Goal: Task Accomplishment & Management: Complete application form

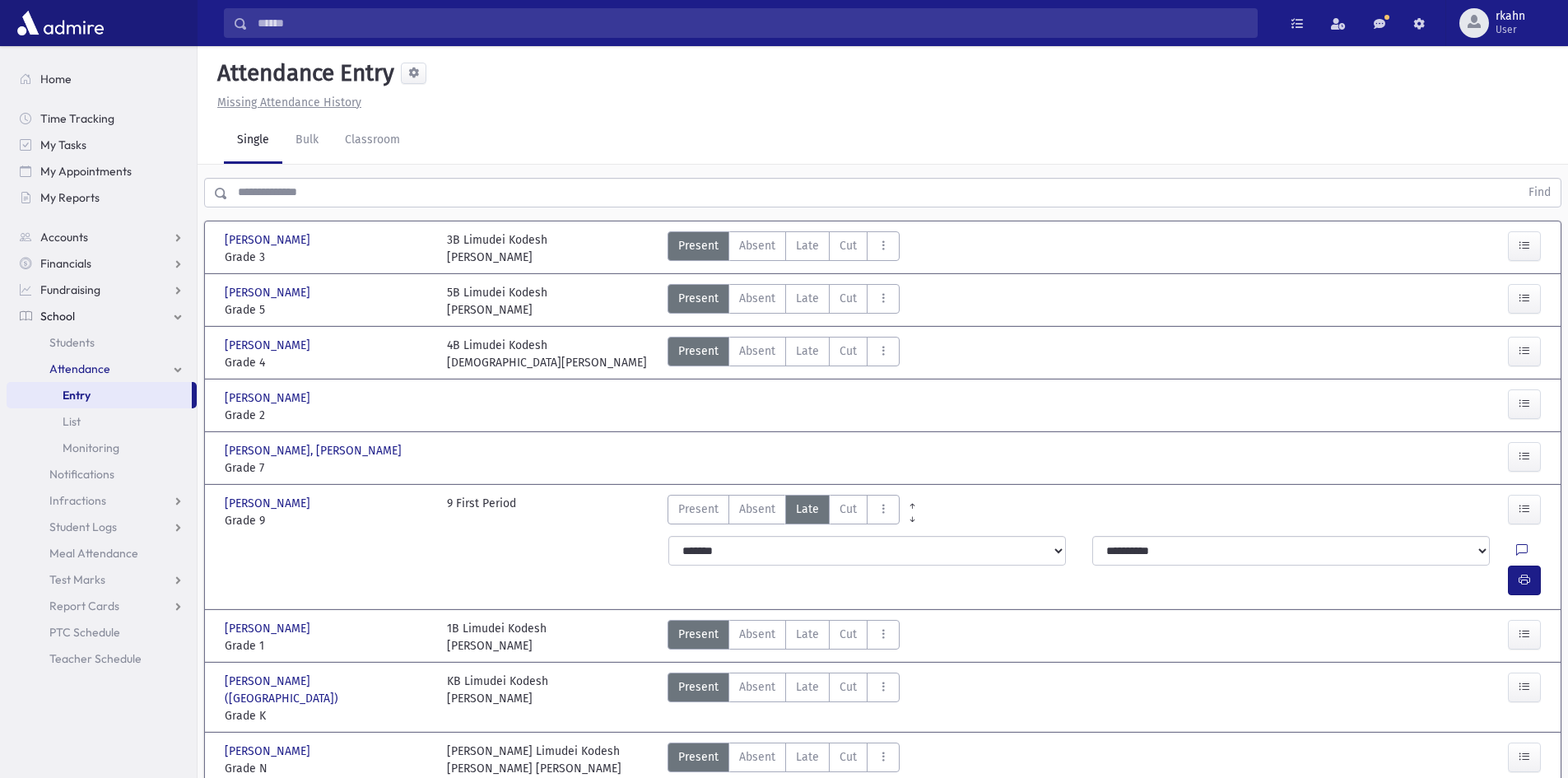
click at [85, 398] on span "Entry" at bounding box center [76, 395] width 28 height 15
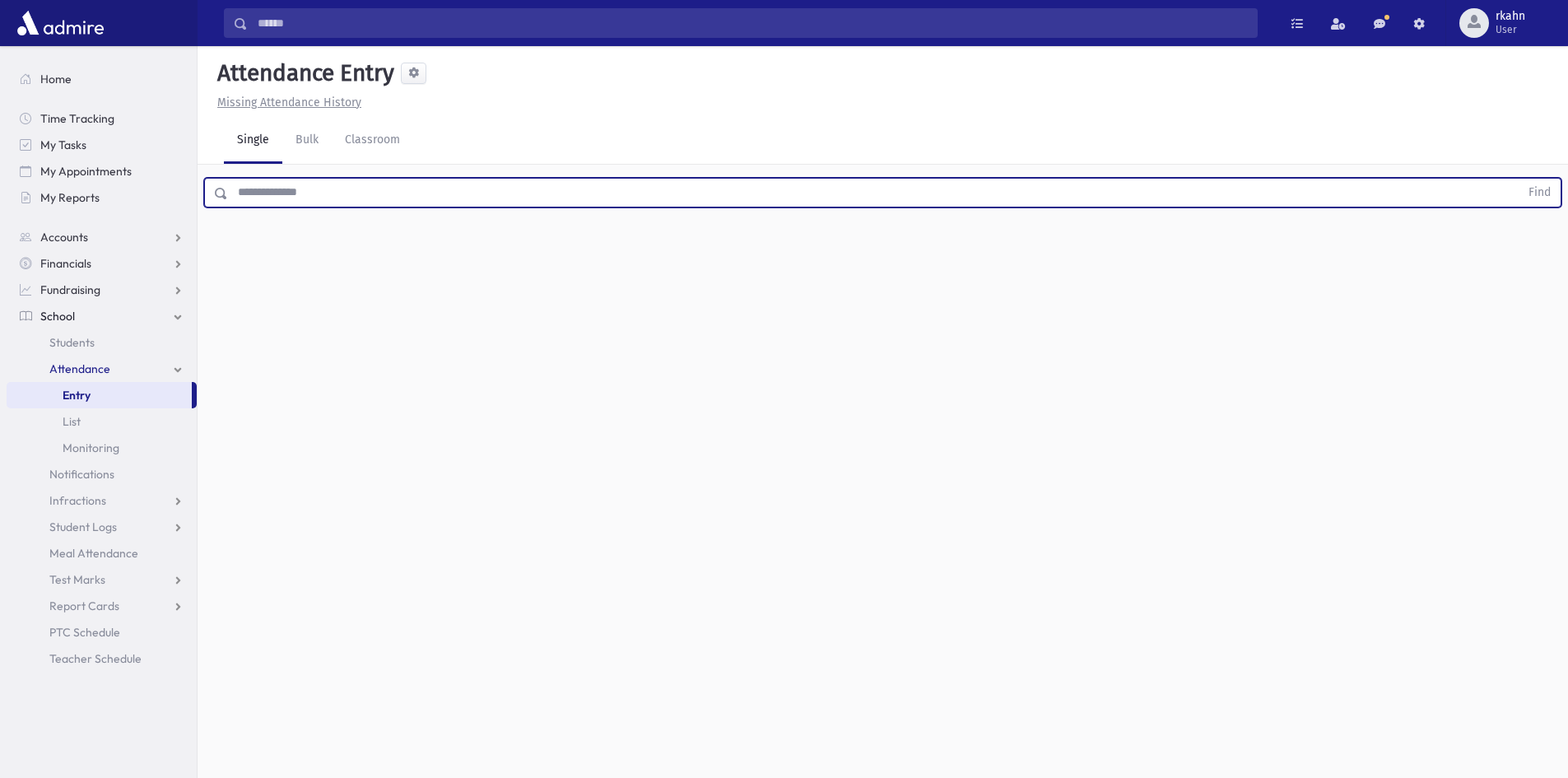
click at [359, 198] on input "text" at bounding box center [874, 192] width 1291 height 29
click at [1518, 178] on button "Find" at bounding box center [1539, 192] width 42 height 28
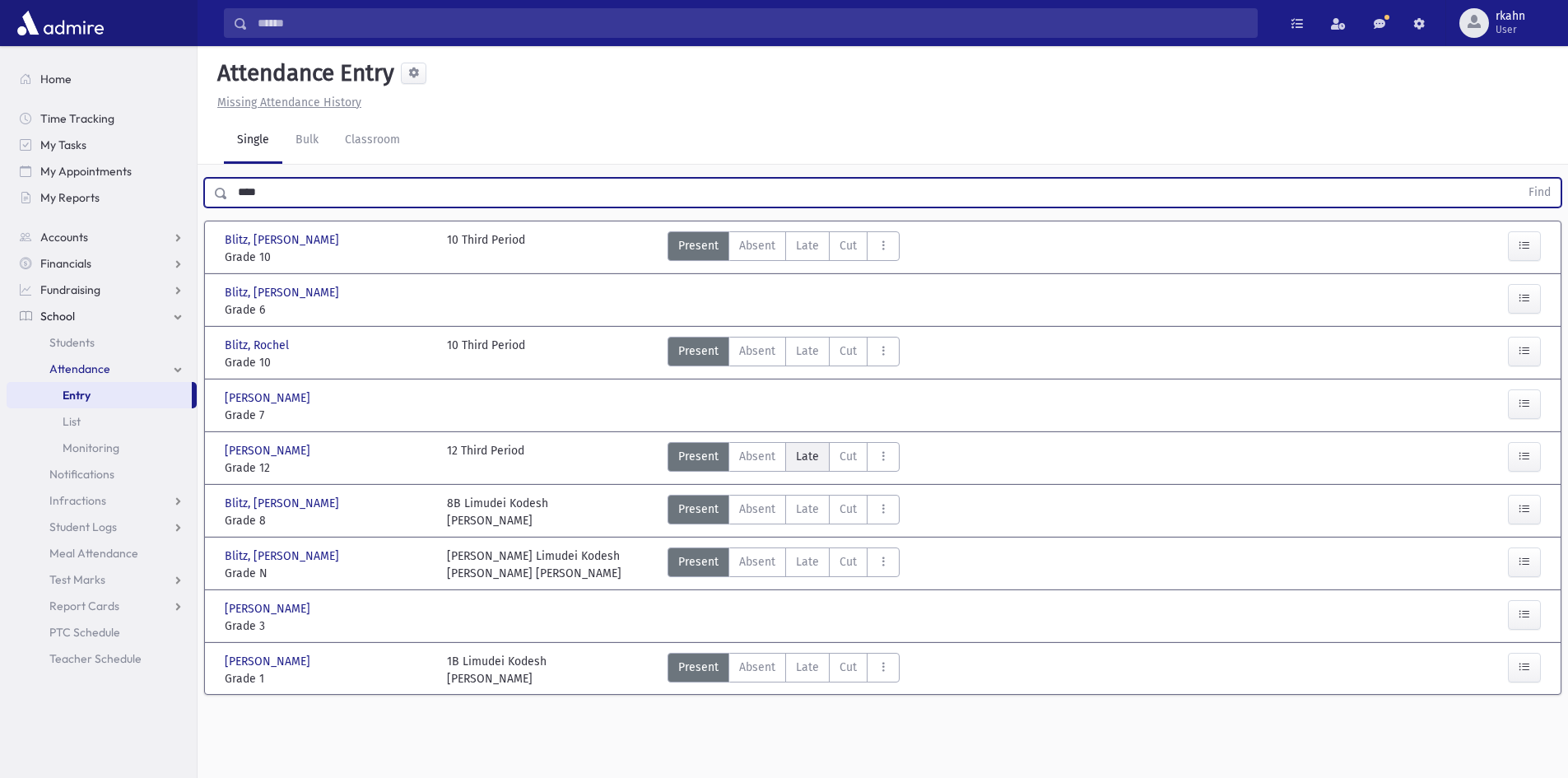
click at [811, 460] on span "Late" at bounding box center [807, 456] width 23 height 18
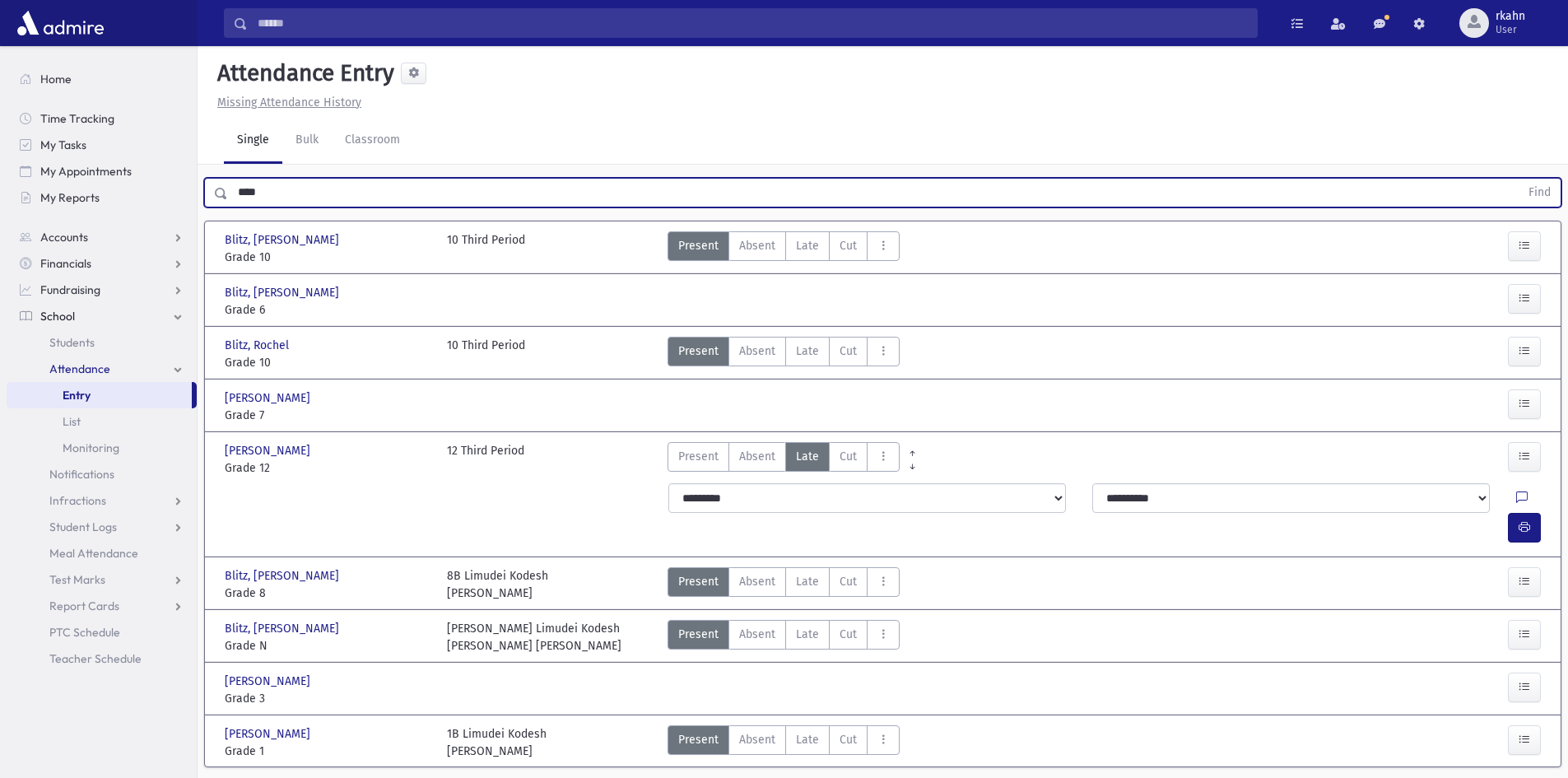
drag, startPoint x: 339, startPoint y: 188, endPoint x: 0, endPoint y: 264, distance: 347.4
click at [18, 256] on div "Search Results All Accounts" at bounding box center [784, 413] width 1568 height 827
type input "****"
click at [800, 251] on span "Late" at bounding box center [807, 246] width 23 height 18
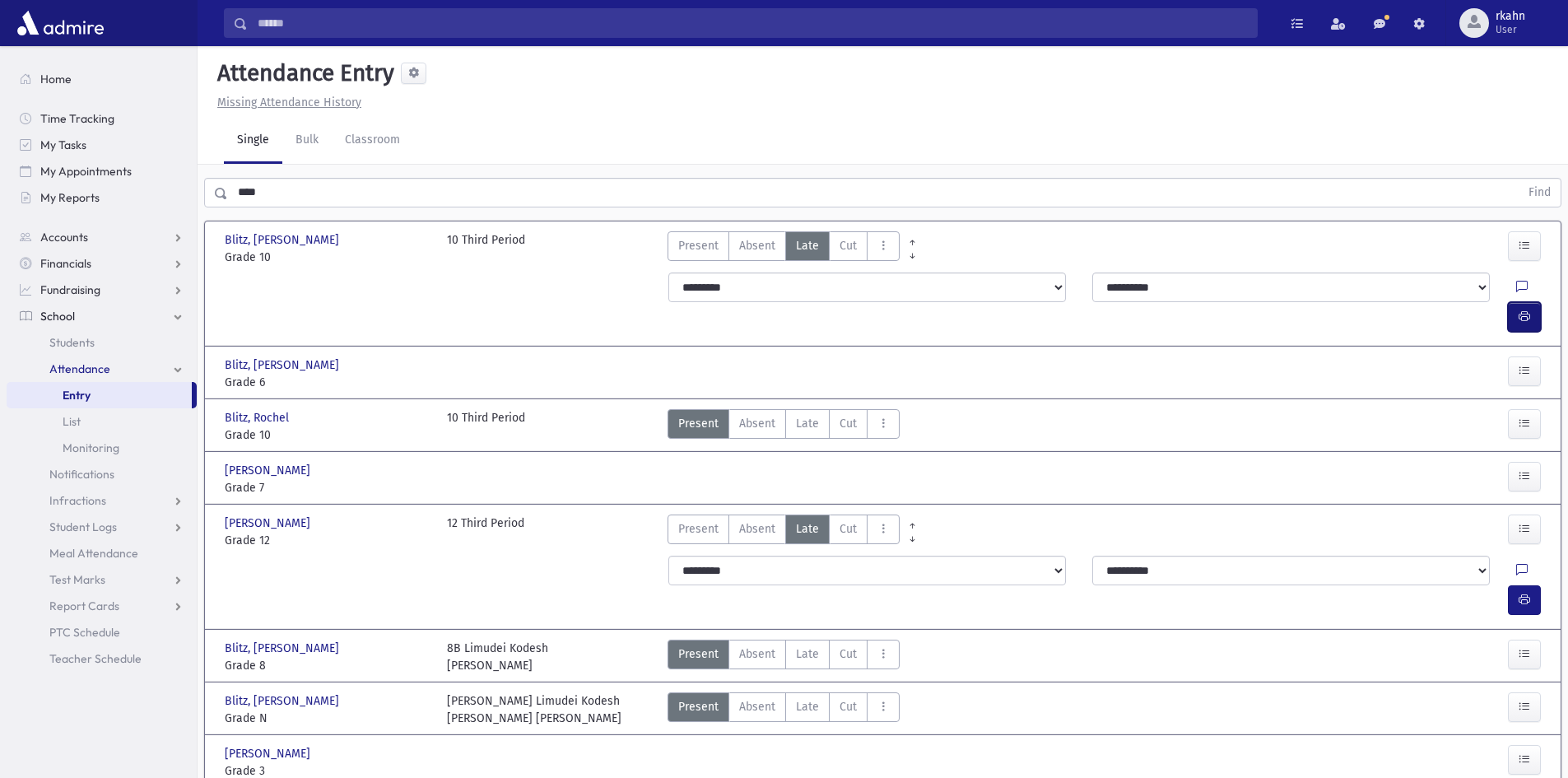
click at [1531, 302] on button "button" at bounding box center [1524, 317] width 33 height 29
click at [272, 186] on div "**** Find" at bounding box center [882, 189] width 1370 height 50
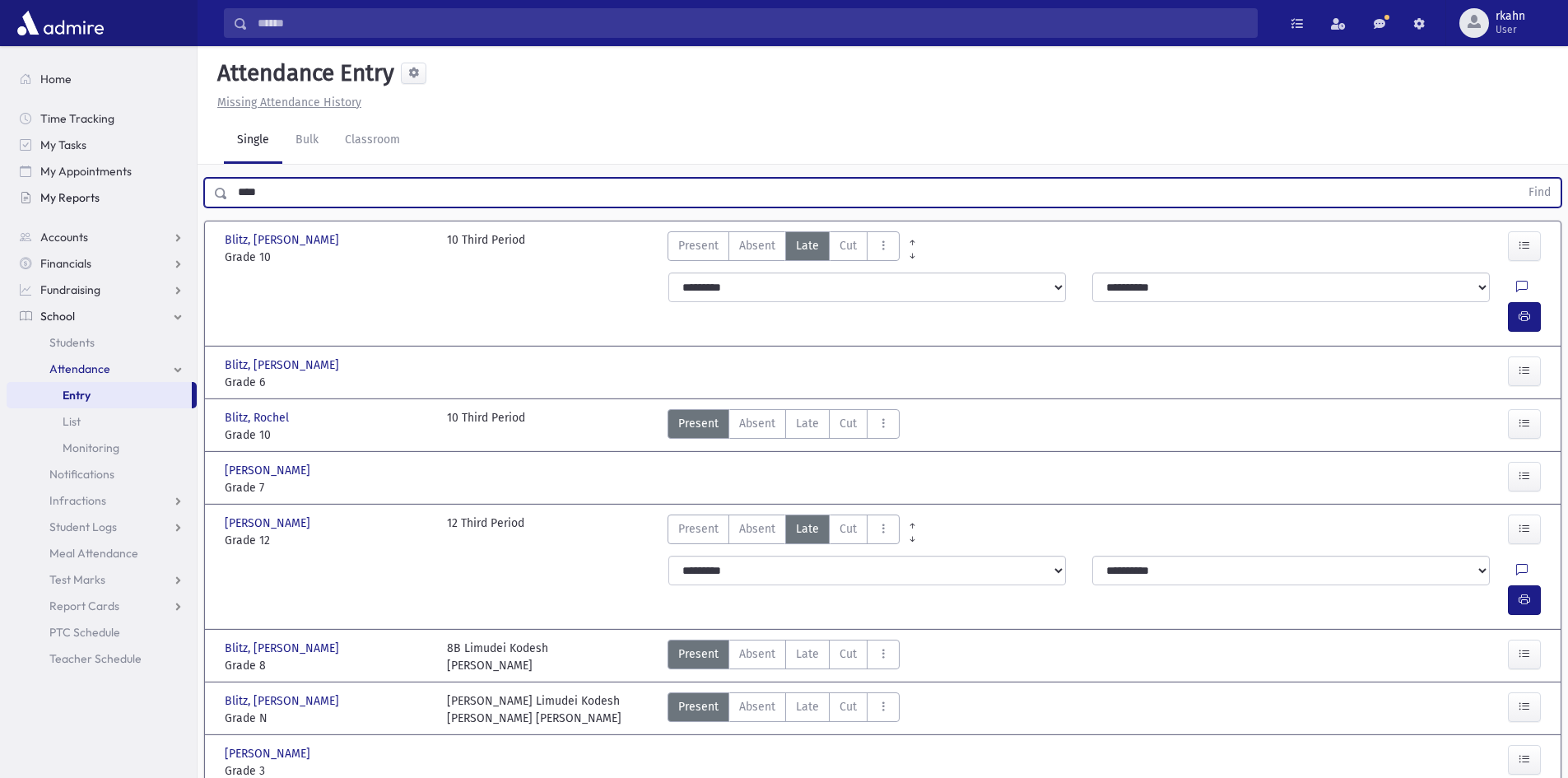
drag, startPoint x: 286, startPoint y: 197, endPoint x: 173, endPoint y: 201, distance: 113.1
click at [173, 201] on div "Search Results All Accounts" at bounding box center [784, 449] width 1568 height 900
type input "******"
click at [1518, 178] on button "Find" at bounding box center [1539, 192] width 42 height 28
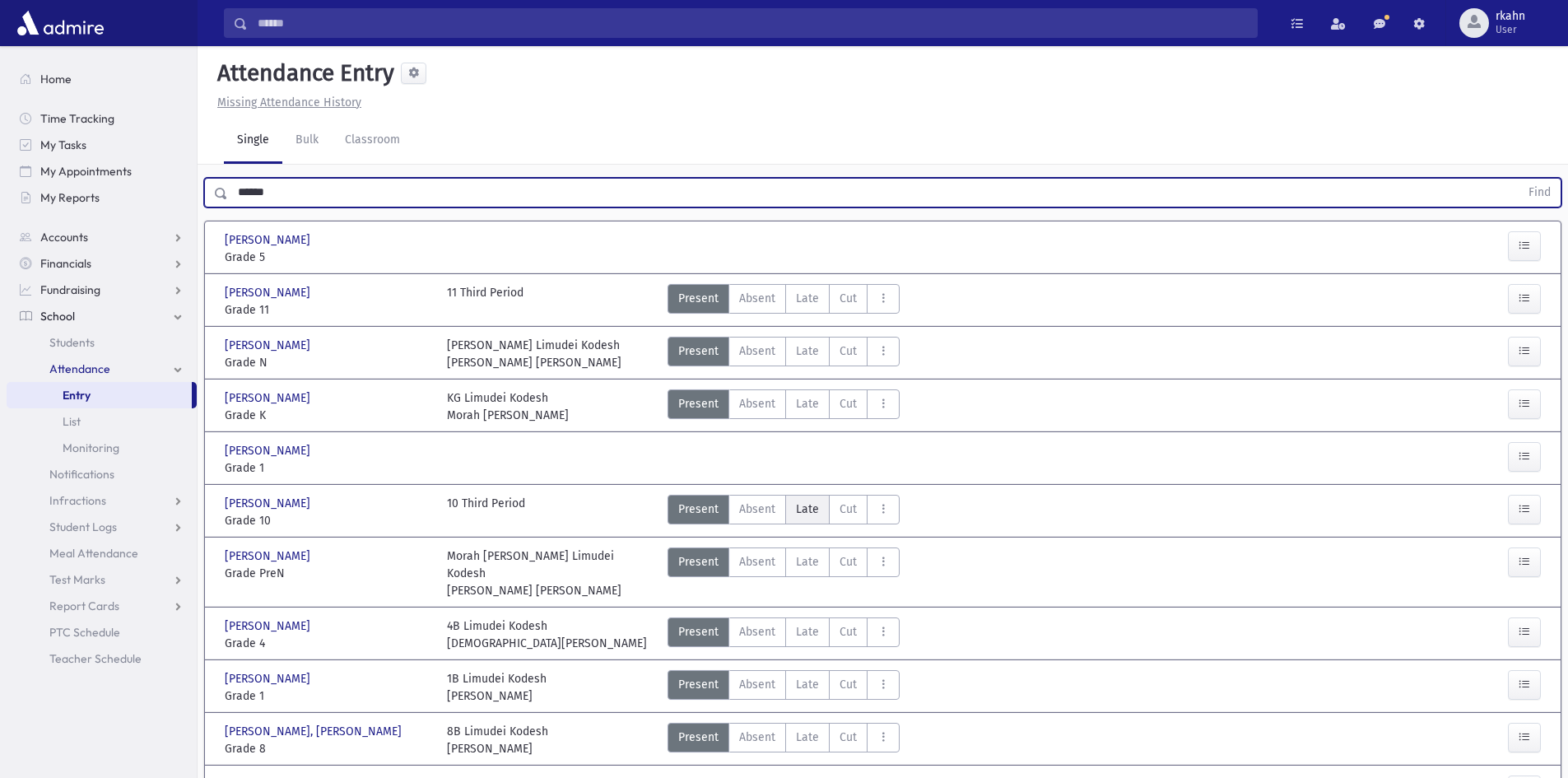
click at [807, 509] on span "Late" at bounding box center [807, 509] width 23 height 18
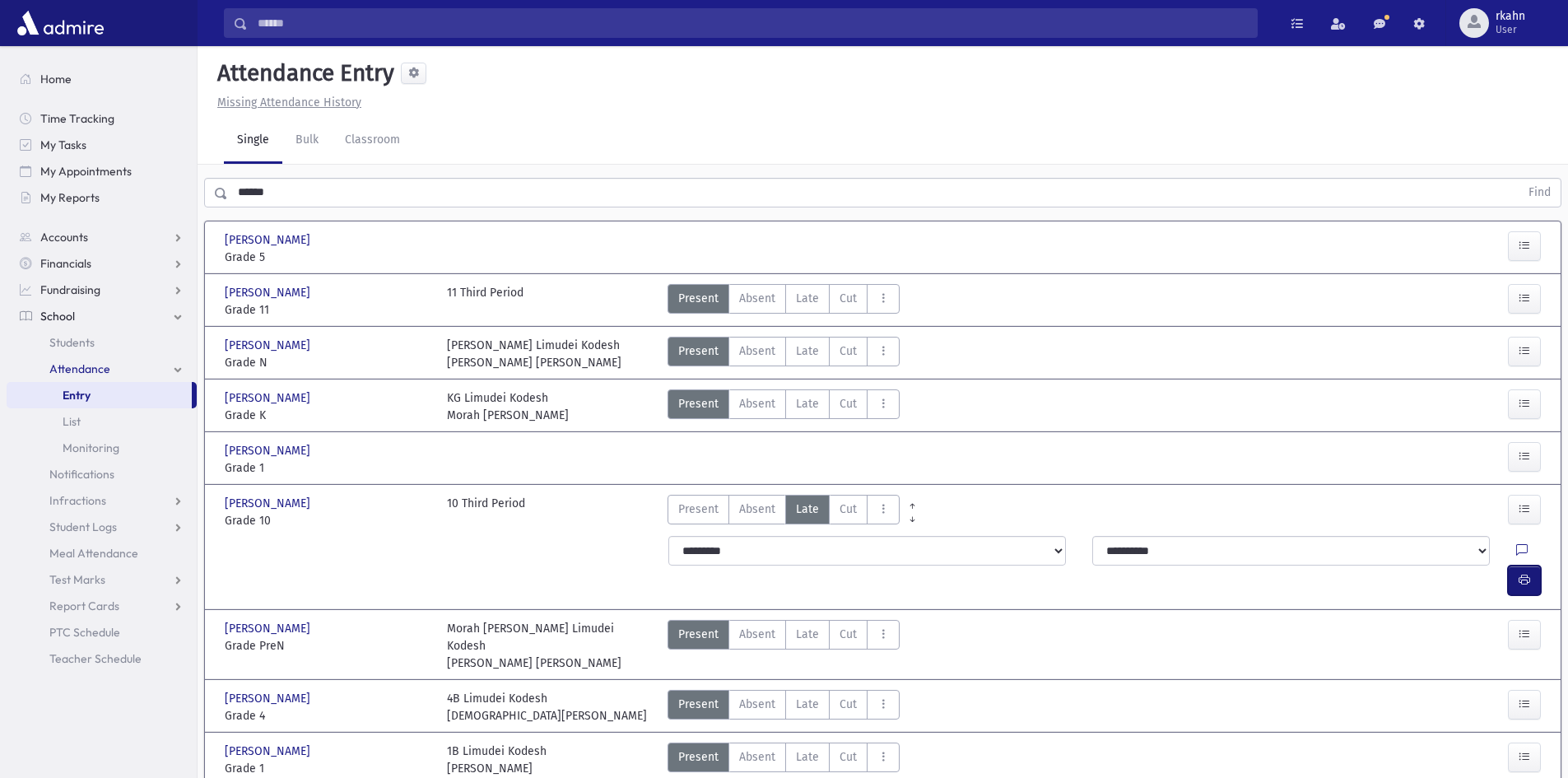
click at [1532, 565] on button "button" at bounding box center [1524, 580] width 33 height 29
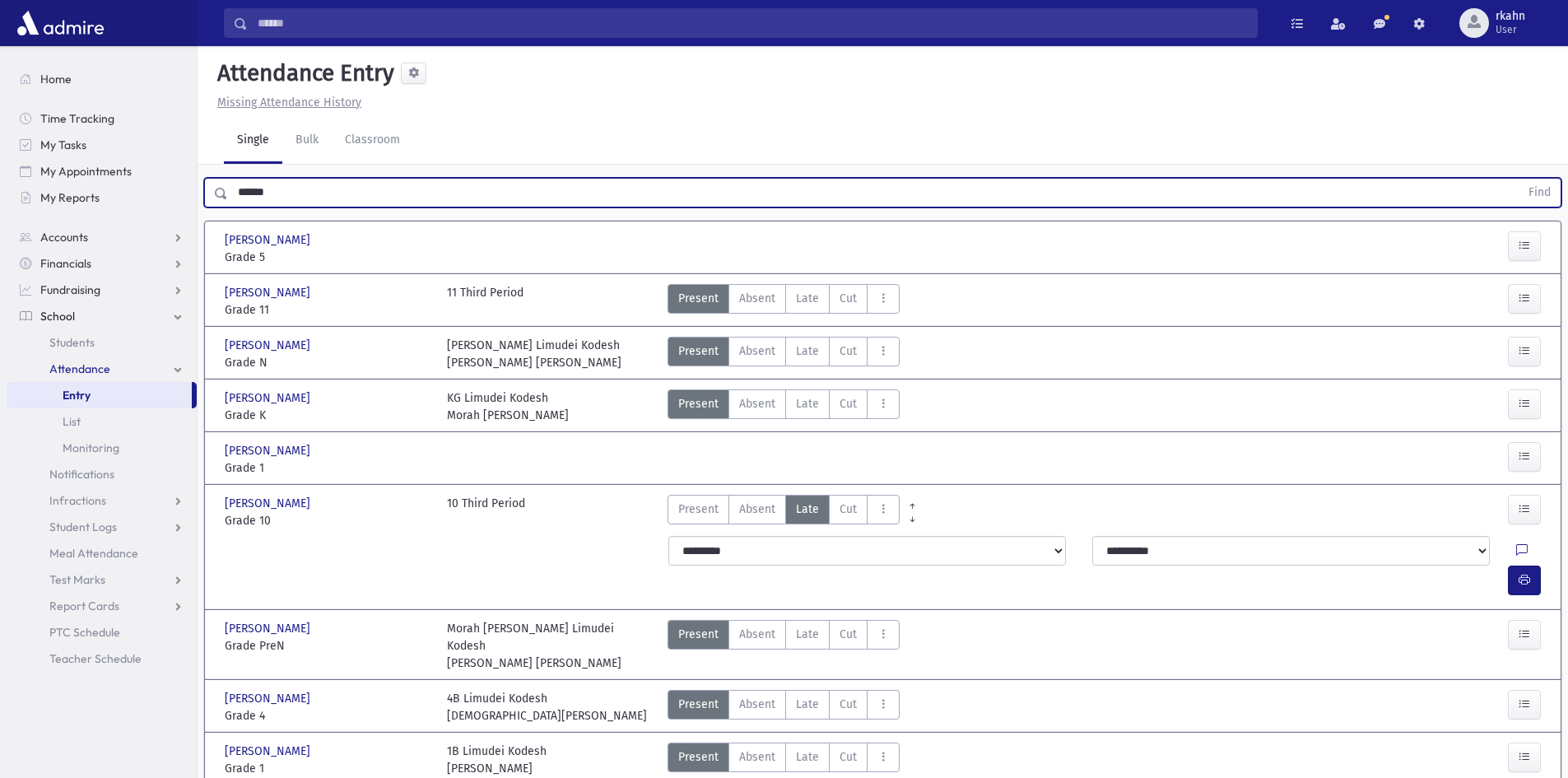
drag, startPoint x: 450, startPoint y: 203, endPoint x: 17, endPoint y: 214, distance: 433.1
click at [17, 214] on div "Search Results All Accounts" at bounding box center [784, 580] width 1568 height 1160
click at [435, 211] on div "Find" at bounding box center [882, 189] width 1370 height 50
click at [434, 191] on input "text" at bounding box center [874, 192] width 1291 height 29
click at [1518, 178] on button "Find" at bounding box center [1539, 192] width 42 height 28
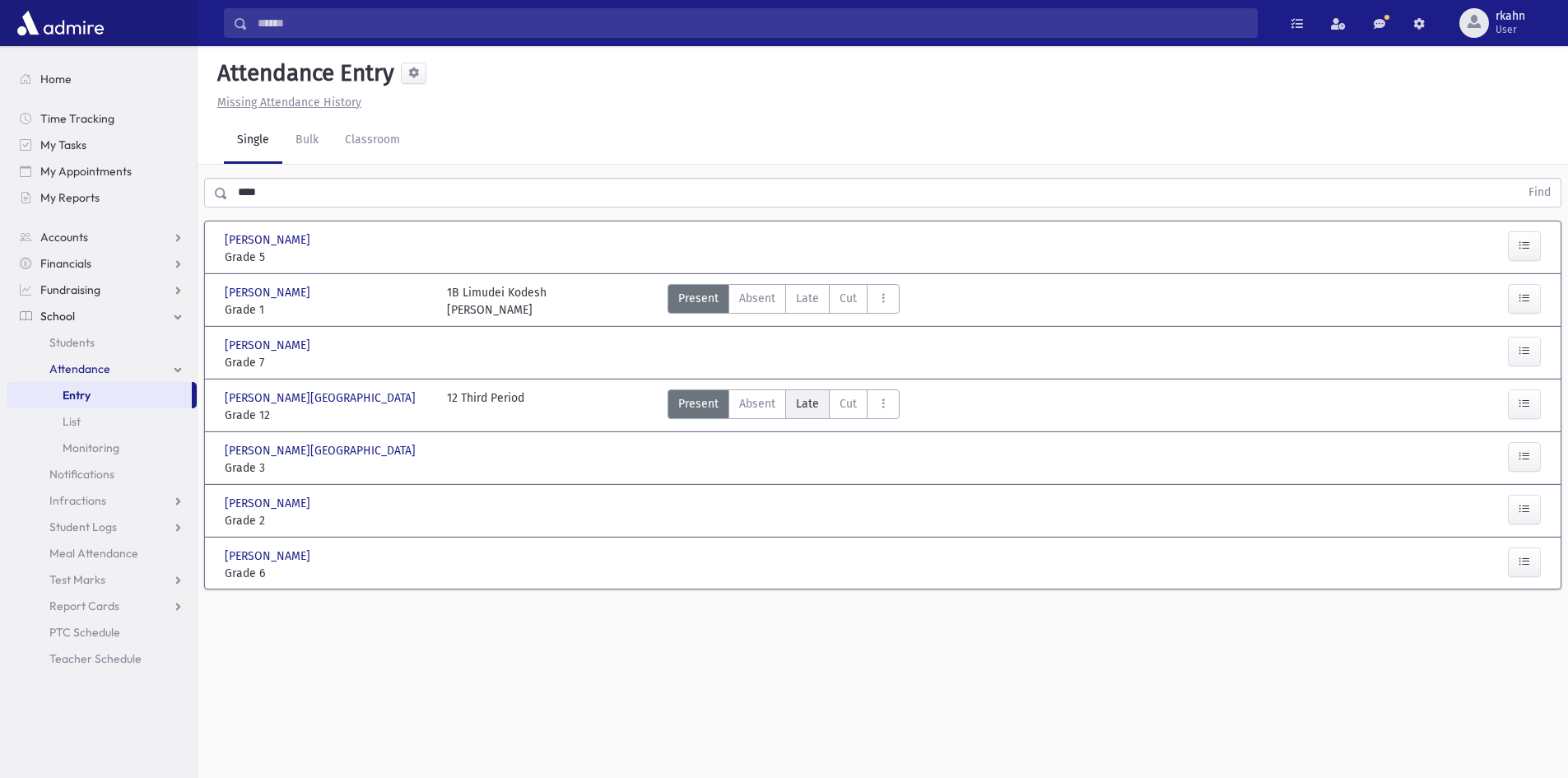
click at [818, 409] on label "Late L" at bounding box center [807, 404] width 45 height 29
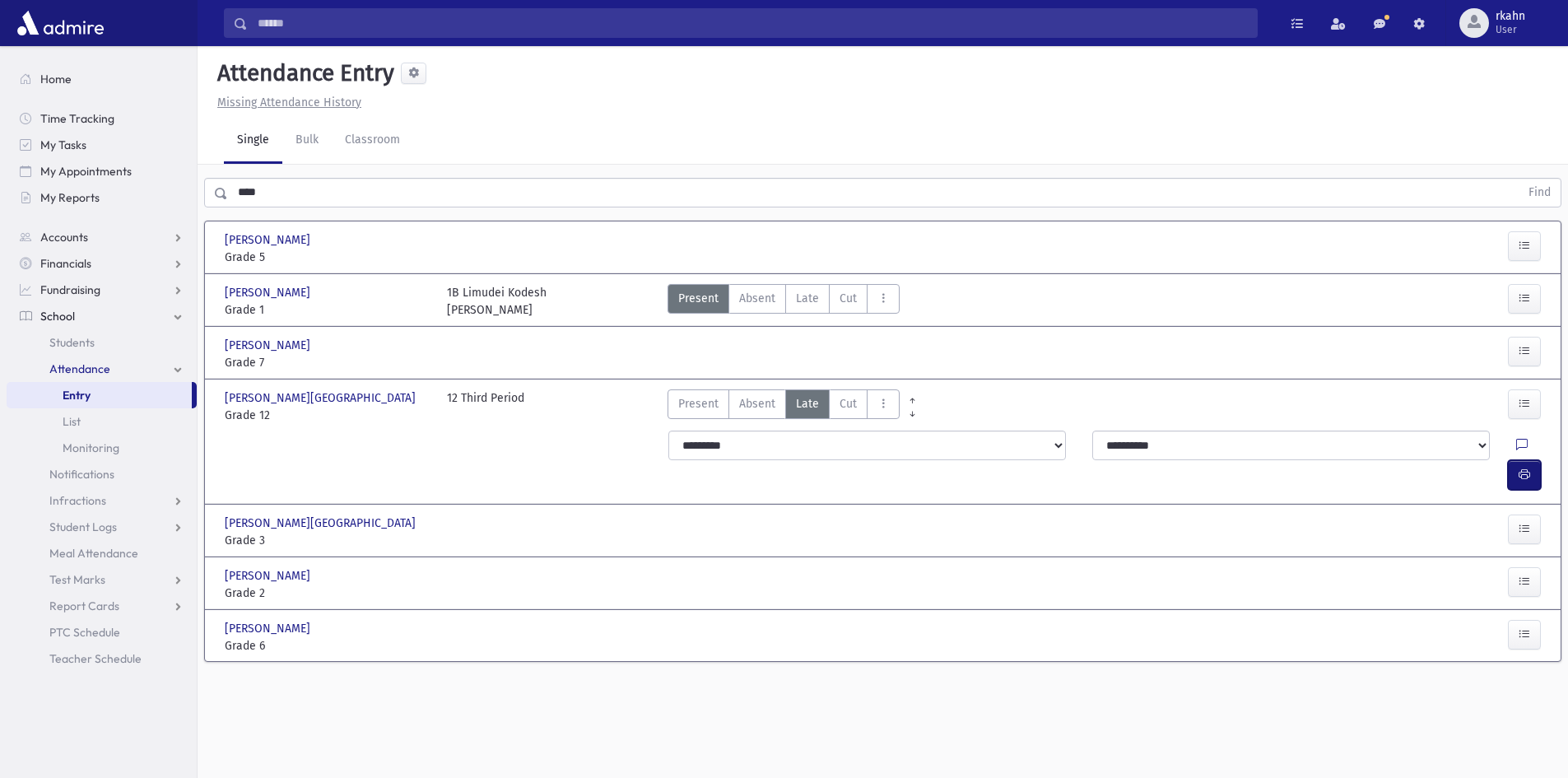
drag, startPoint x: 1527, startPoint y: 444, endPoint x: 1316, endPoint y: 404, distance: 214.8
click at [1527, 467] on icon "button" at bounding box center [1524, 474] width 12 height 14
click at [350, 204] on input "****" at bounding box center [874, 192] width 1291 height 29
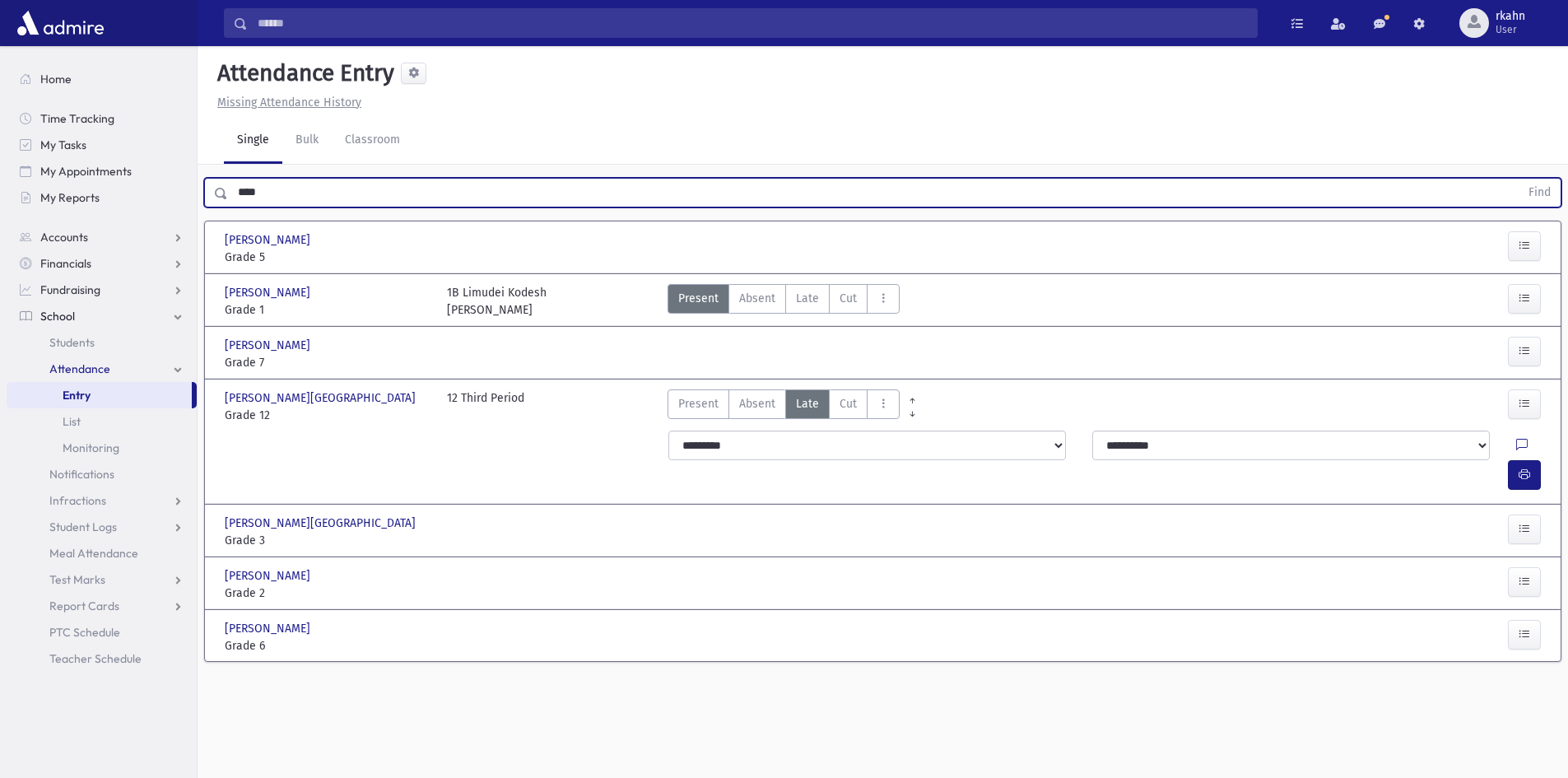
drag, startPoint x: 329, startPoint y: 200, endPoint x: 118, endPoint y: 213, distance: 211.4
click at [127, 212] on div "Search Results All Accounts" at bounding box center [784, 408] width 1568 height 815
click at [1518, 178] on button "Find" at bounding box center [1539, 192] width 42 height 28
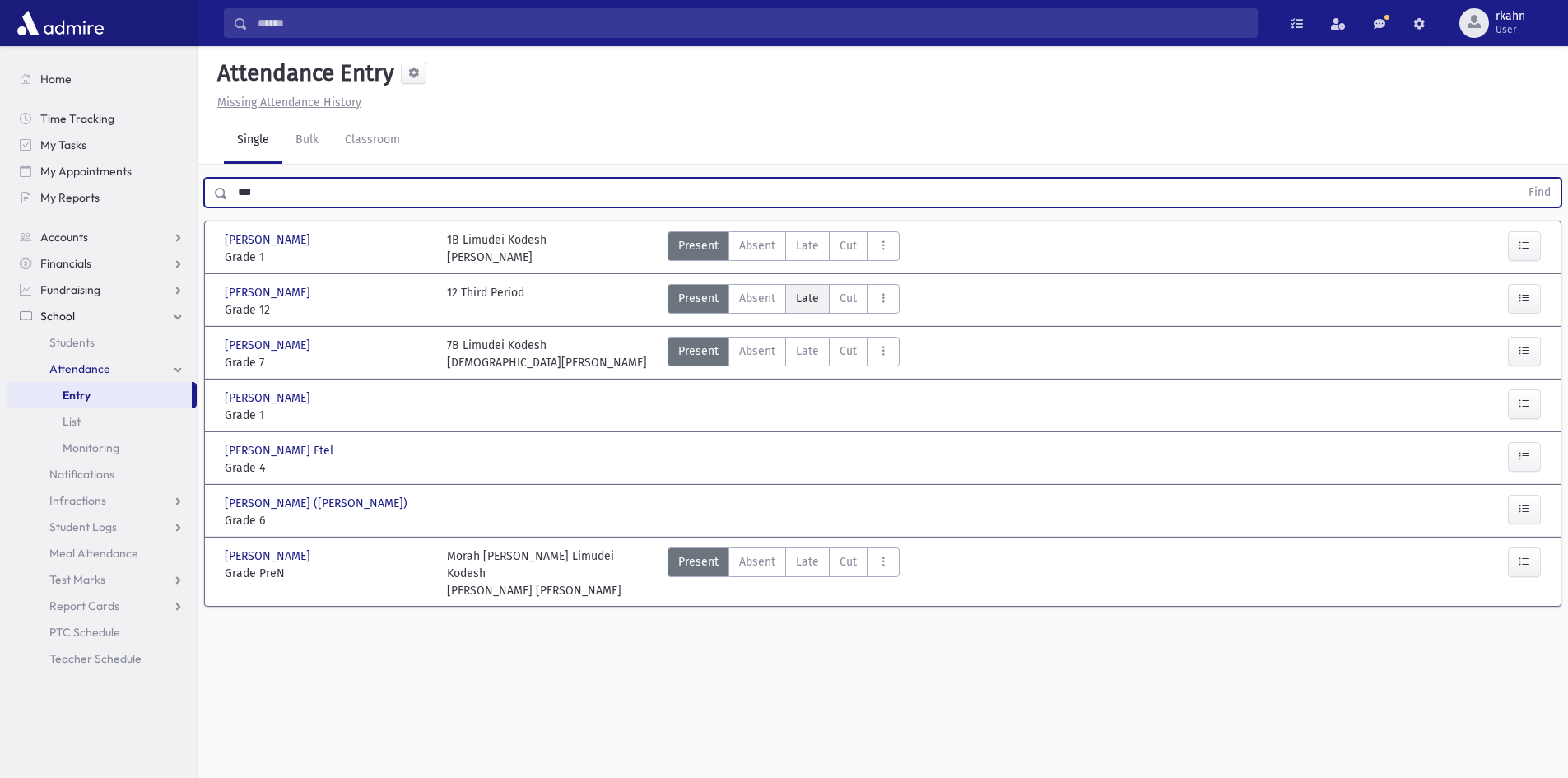
click at [810, 304] on span "Late" at bounding box center [807, 298] width 23 height 18
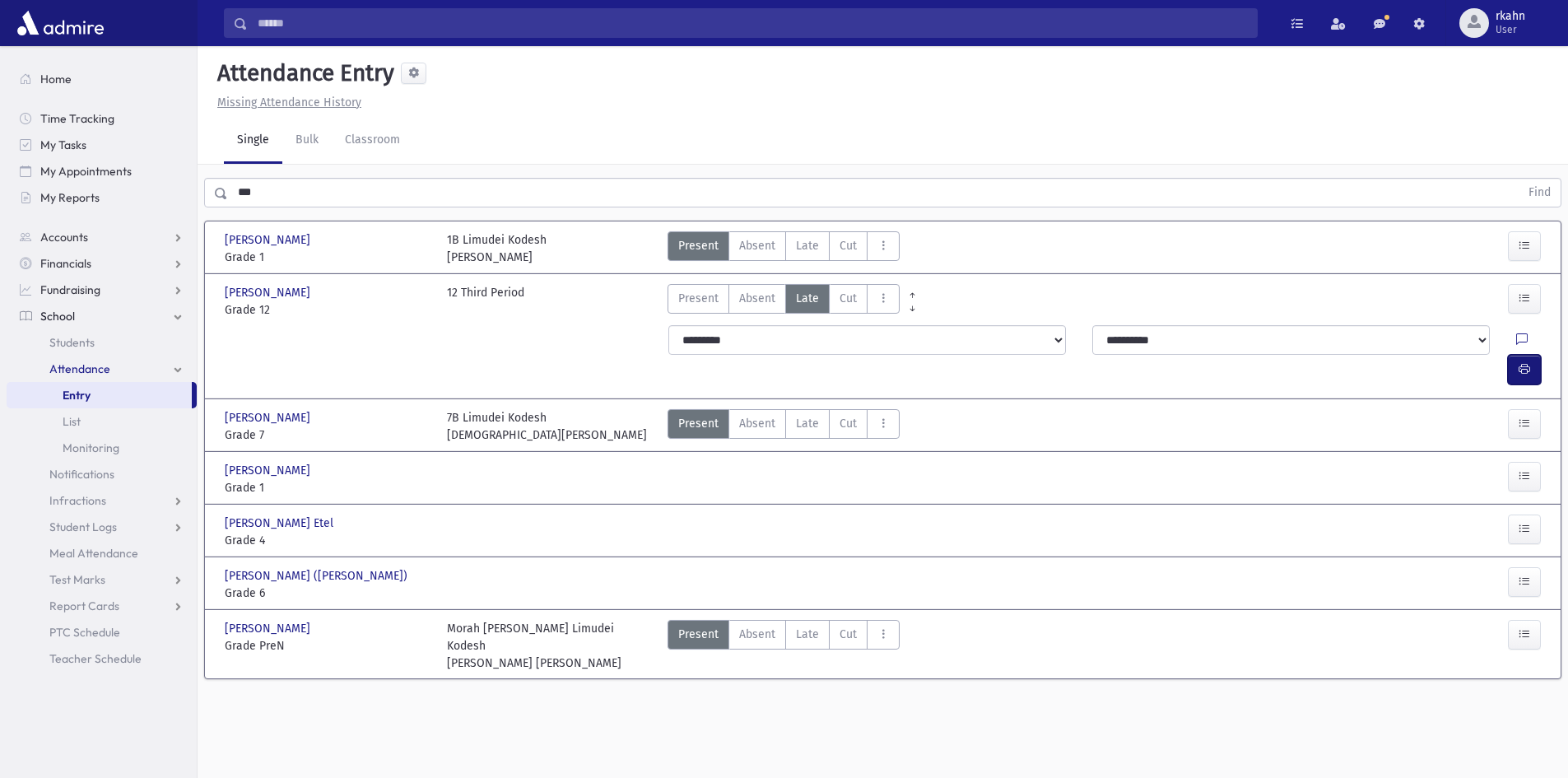
click at [1523, 362] on icon "button" at bounding box center [1524, 369] width 12 height 14
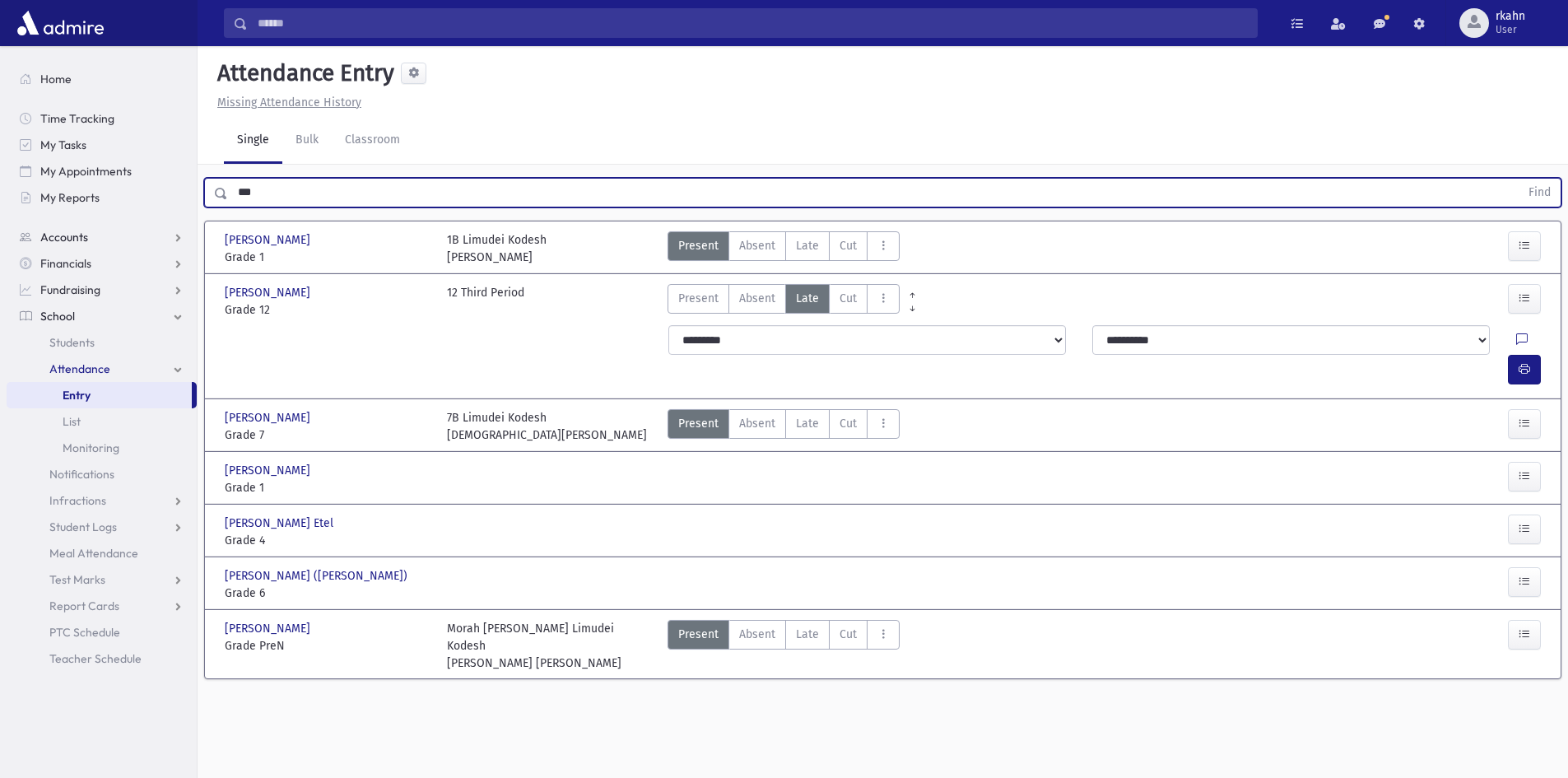
drag, startPoint x: 335, startPoint y: 190, endPoint x: 22, endPoint y: 244, distance: 317.6
click at [23, 244] on div "Search Results All Accounts" at bounding box center [784, 408] width 1568 height 815
type input "*"
type input "*****"
click at [1518, 178] on button "Find" at bounding box center [1539, 192] width 42 height 28
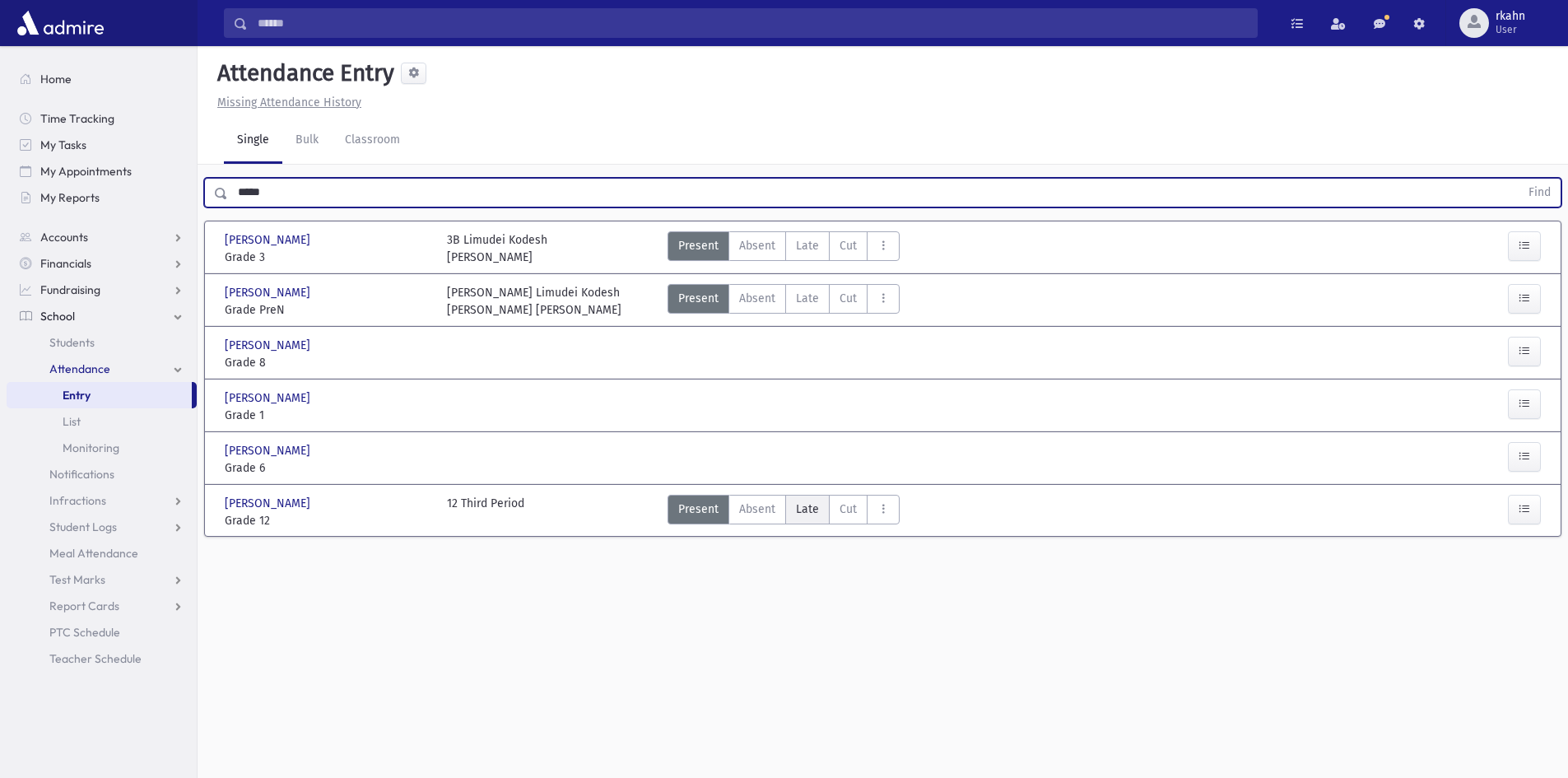
click at [800, 512] on span "Late" at bounding box center [807, 509] width 23 height 18
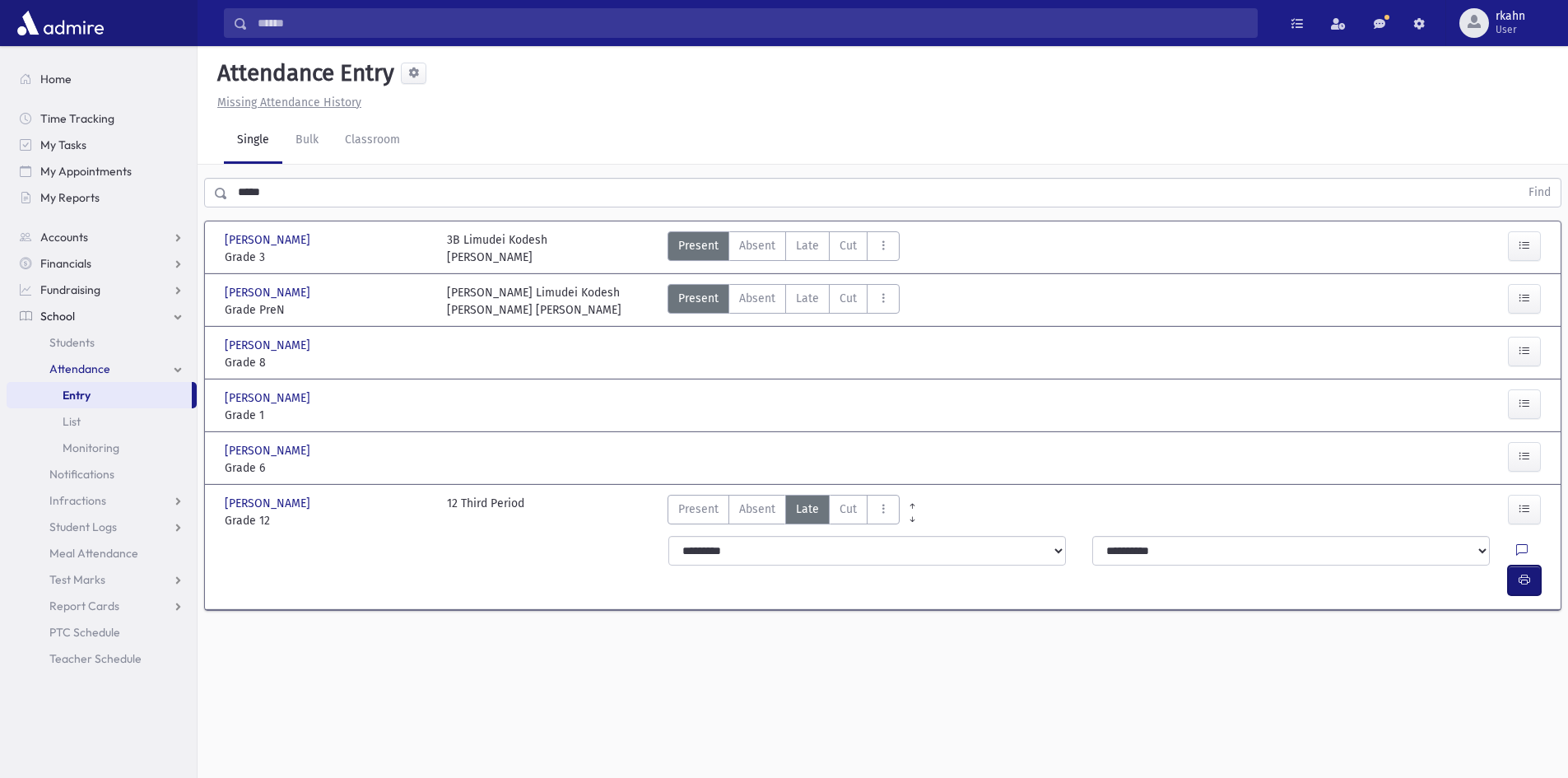
click at [1538, 565] on button "button" at bounding box center [1524, 580] width 33 height 29
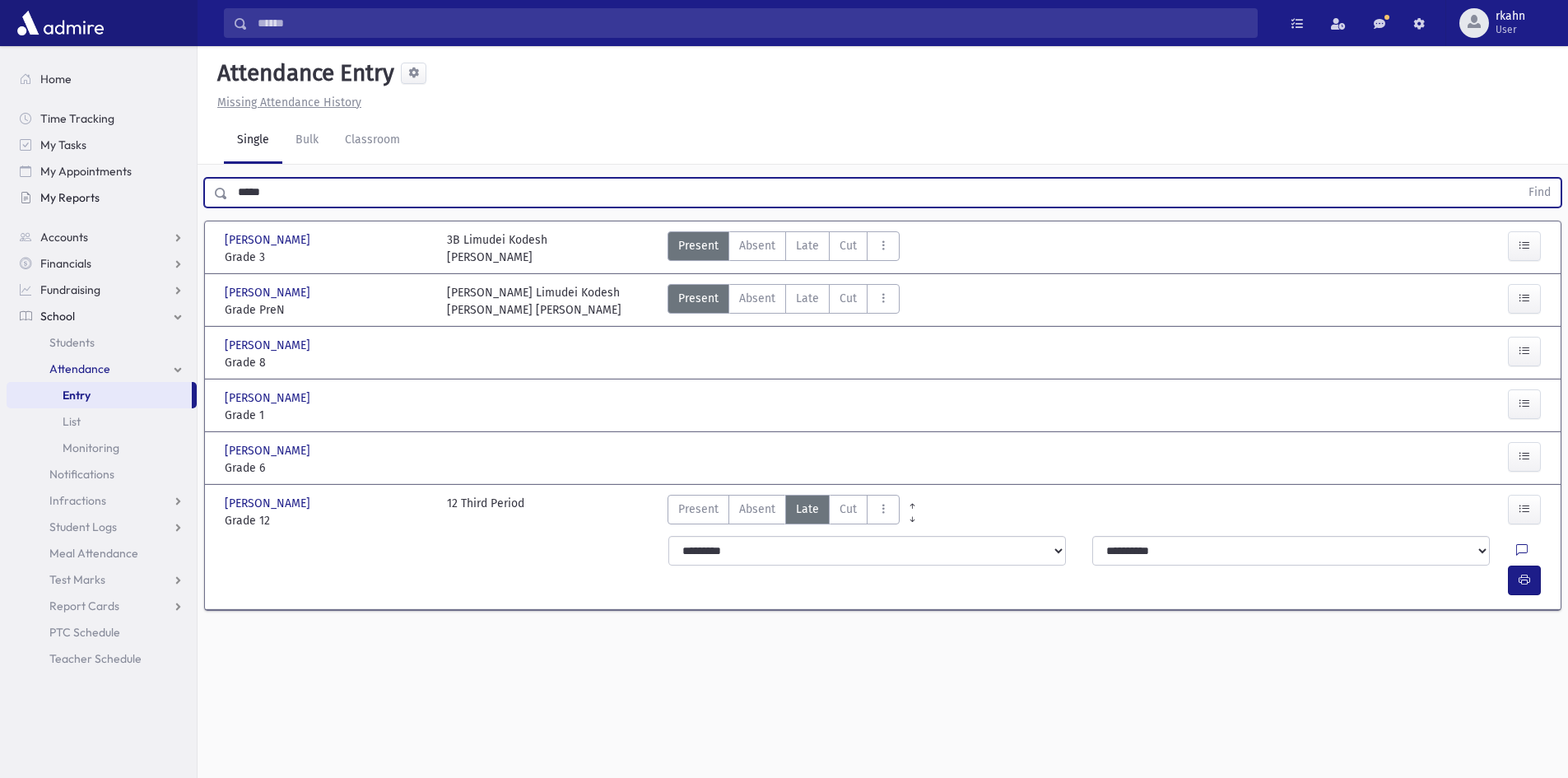
drag, startPoint x: 227, startPoint y: 196, endPoint x: 139, endPoint y: 209, distance: 89.0
click at [139, 209] on div "Search Results All Accounts" at bounding box center [784, 408] width 1568 height 815
type input "****"
click at [1518, 178] on button "Find" at bounding box center [1539, 192] width 42 height 28
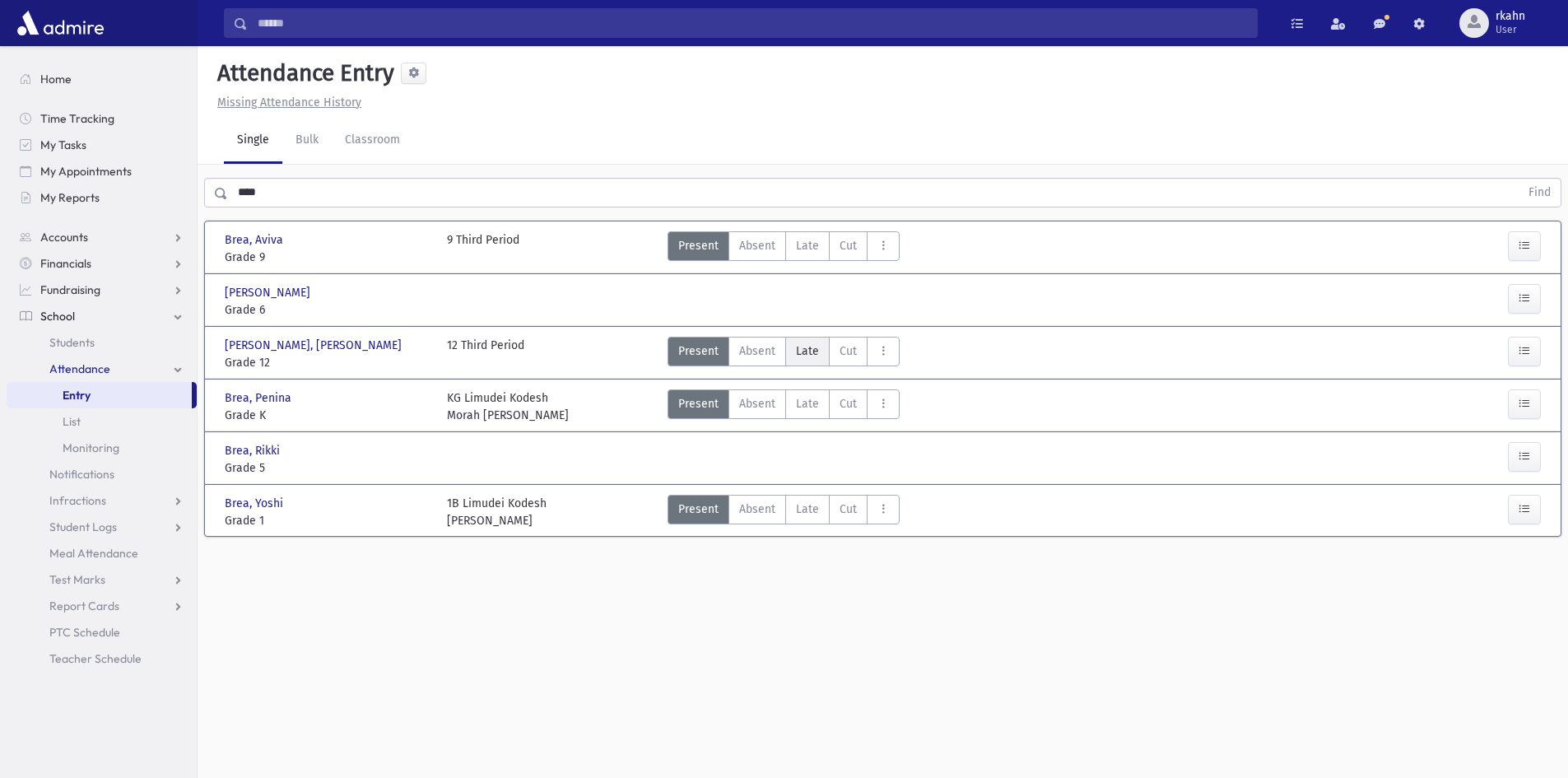
click at [799, 355] on span "Late" at bounding box center [807, 351] width 23 height 18
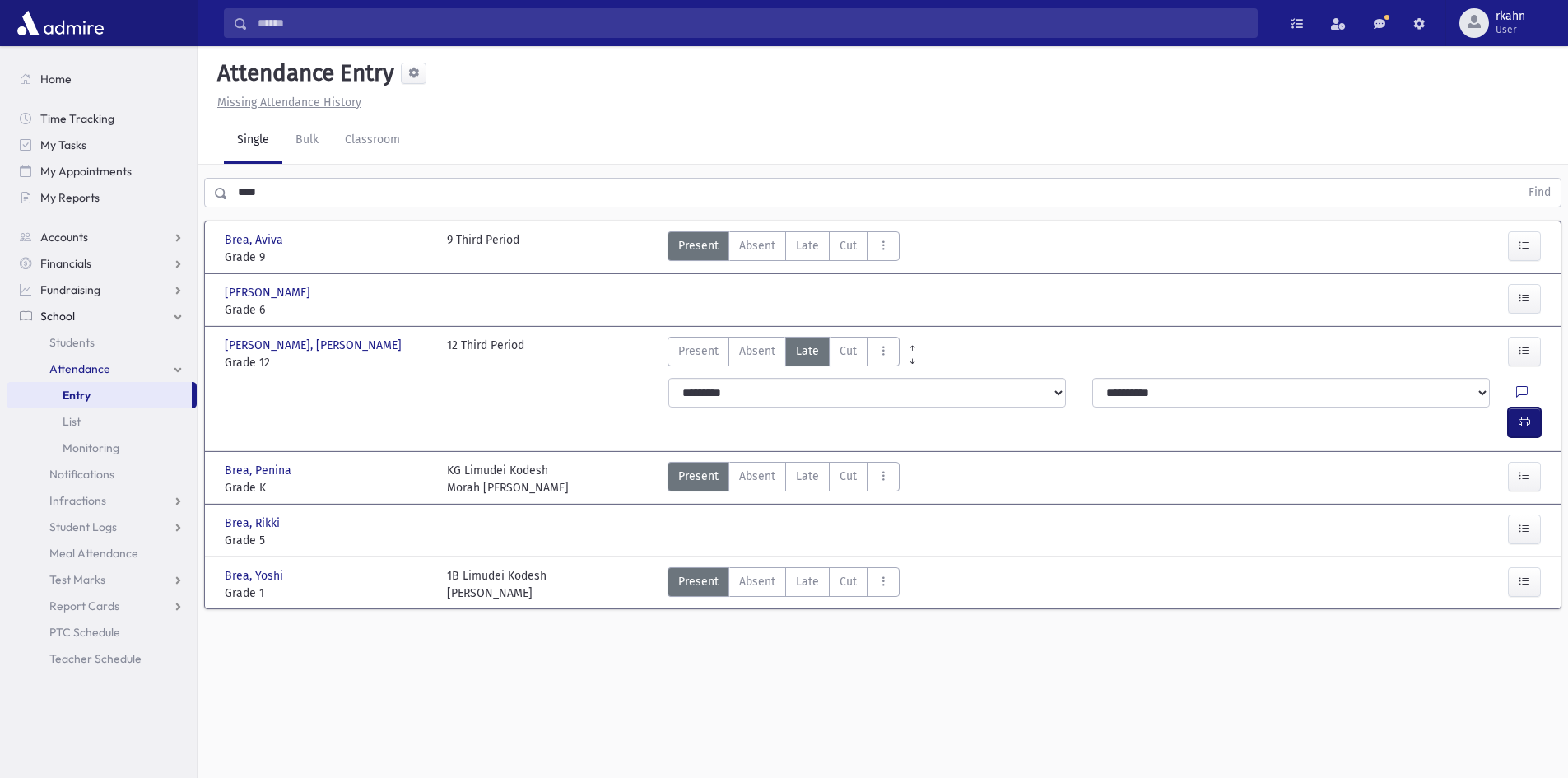
click at [1520, 414] on icon "button" at bounding box center [1524, 421] width 12 height 14
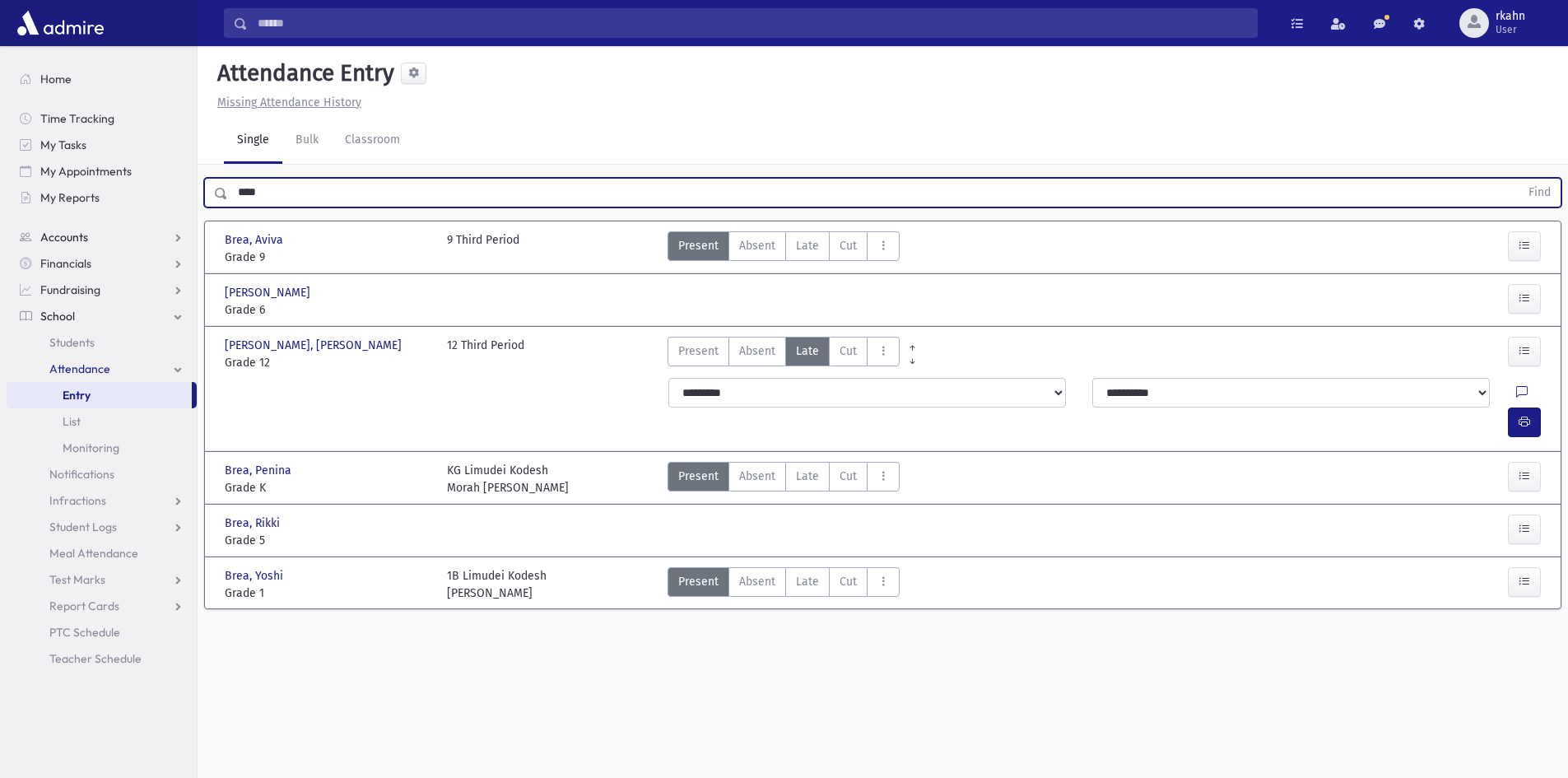
drag, startPoint x: 298, startPoint y: 197, endPoint x: 144, endPoint y: 225, distance: 156.5
click at [144, 224] on div "Search Results All Accounts" at bounding box center [784, 408] width 1568 height 815
click at [1518, 178] on button "Find" at bounding box center [1539, 192] width 42 height 28
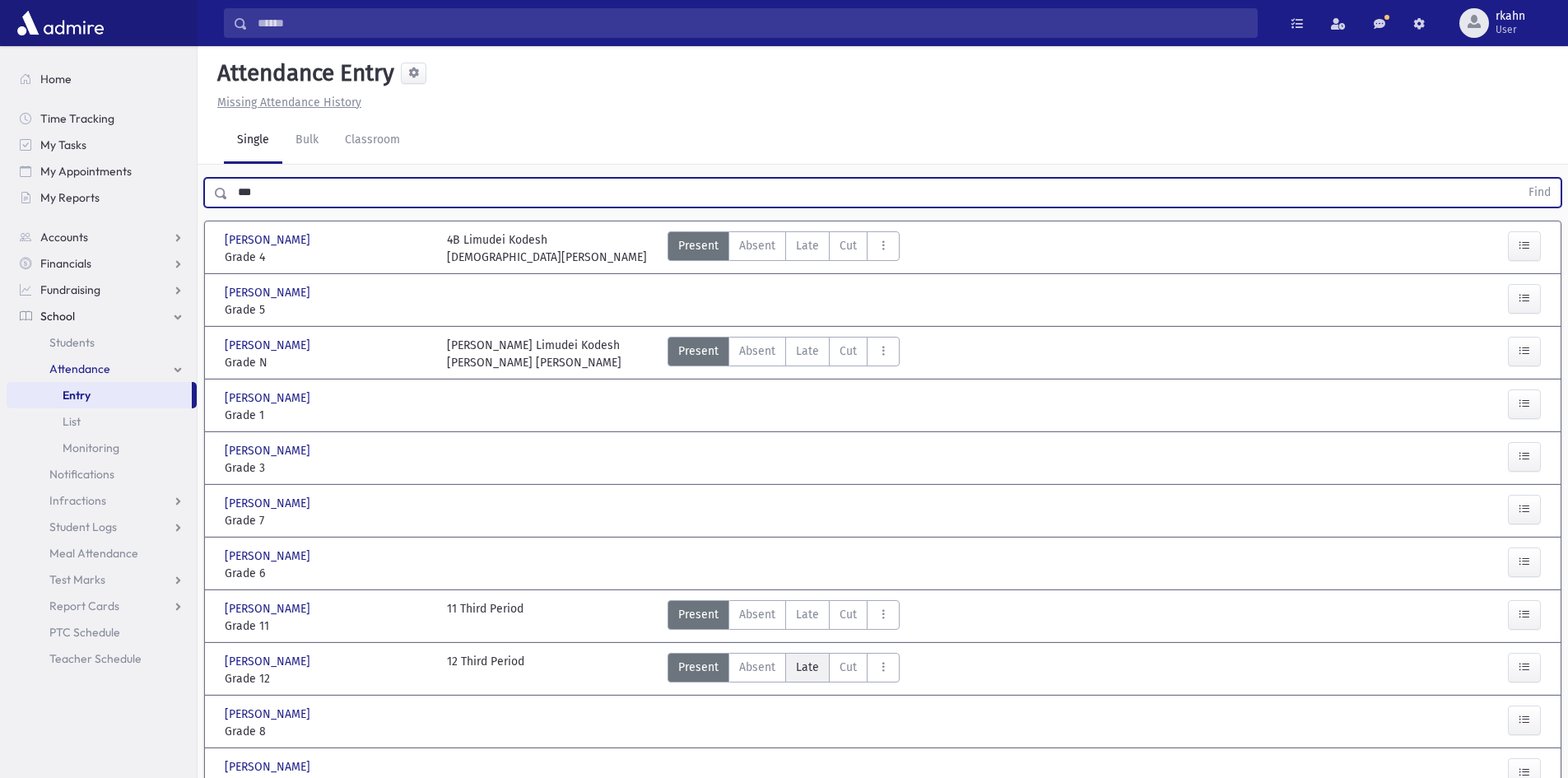
click at [815, 668] on span "Late" at bounding box center [807, 667] width 23 height 18
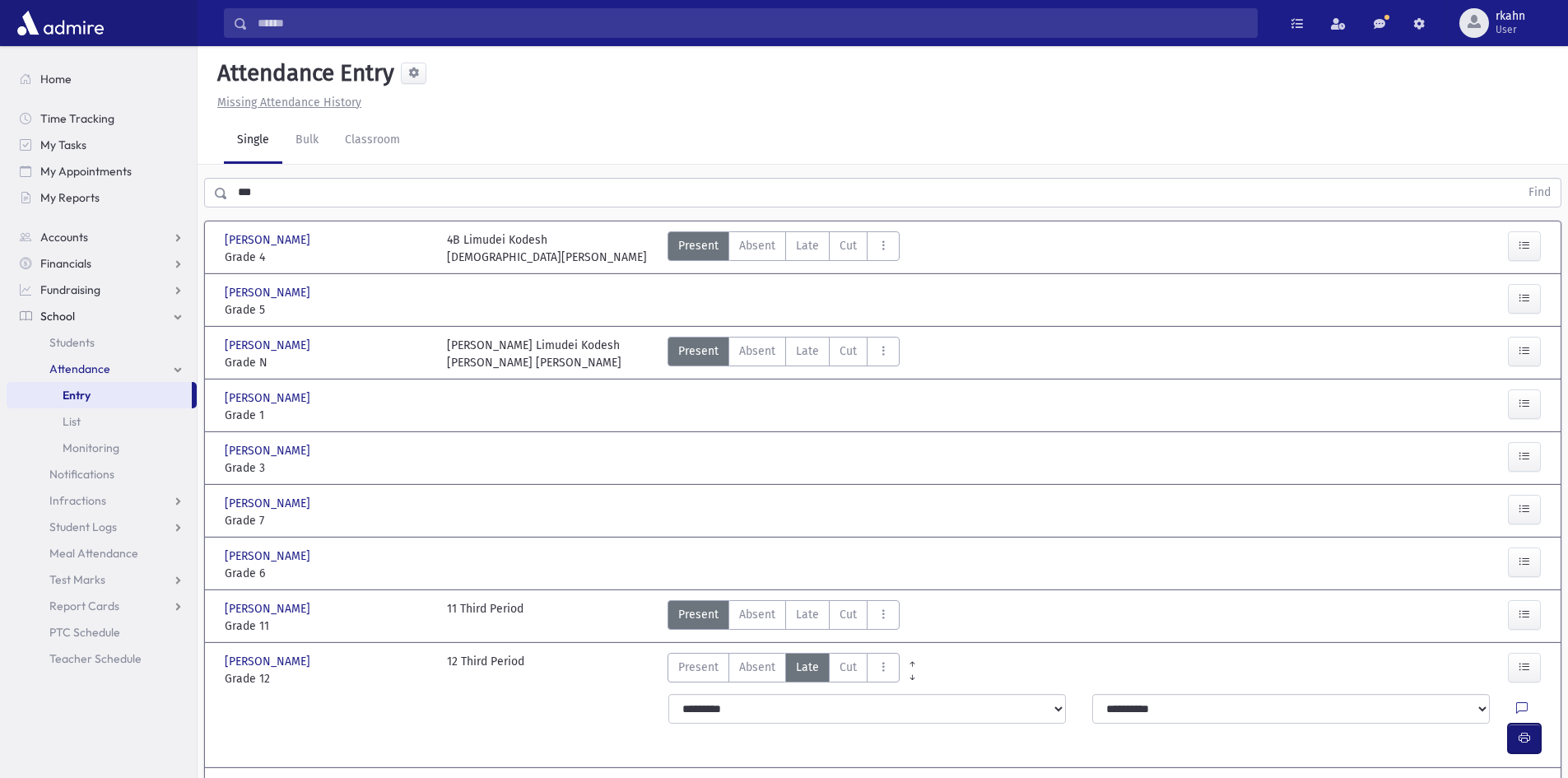
click at [1528, 731] on icon "button" at bounding box center [1524, 738] width 12 height 14
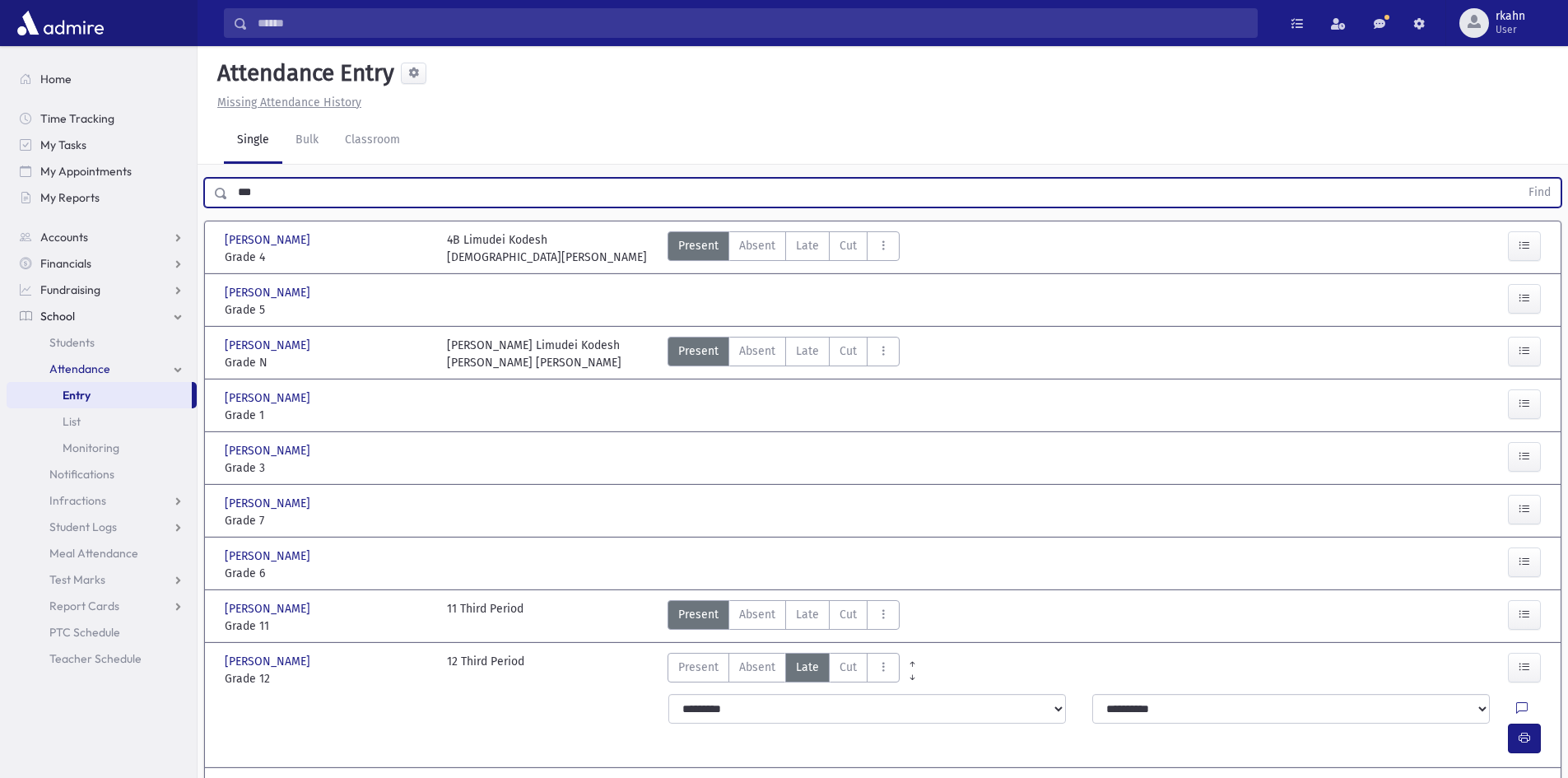
drag, startPoint x: 308, startPoint y: 190, endPoint x: 83, endPoint y: 211, distance: 226.0
click at [83, 211] on div "Search Results All Accounts" at bounding box center [784, 492] width 1568 height 985
click at [1518, 178] on button "Find" at bounding box center [1539, 192] width 42 height 28
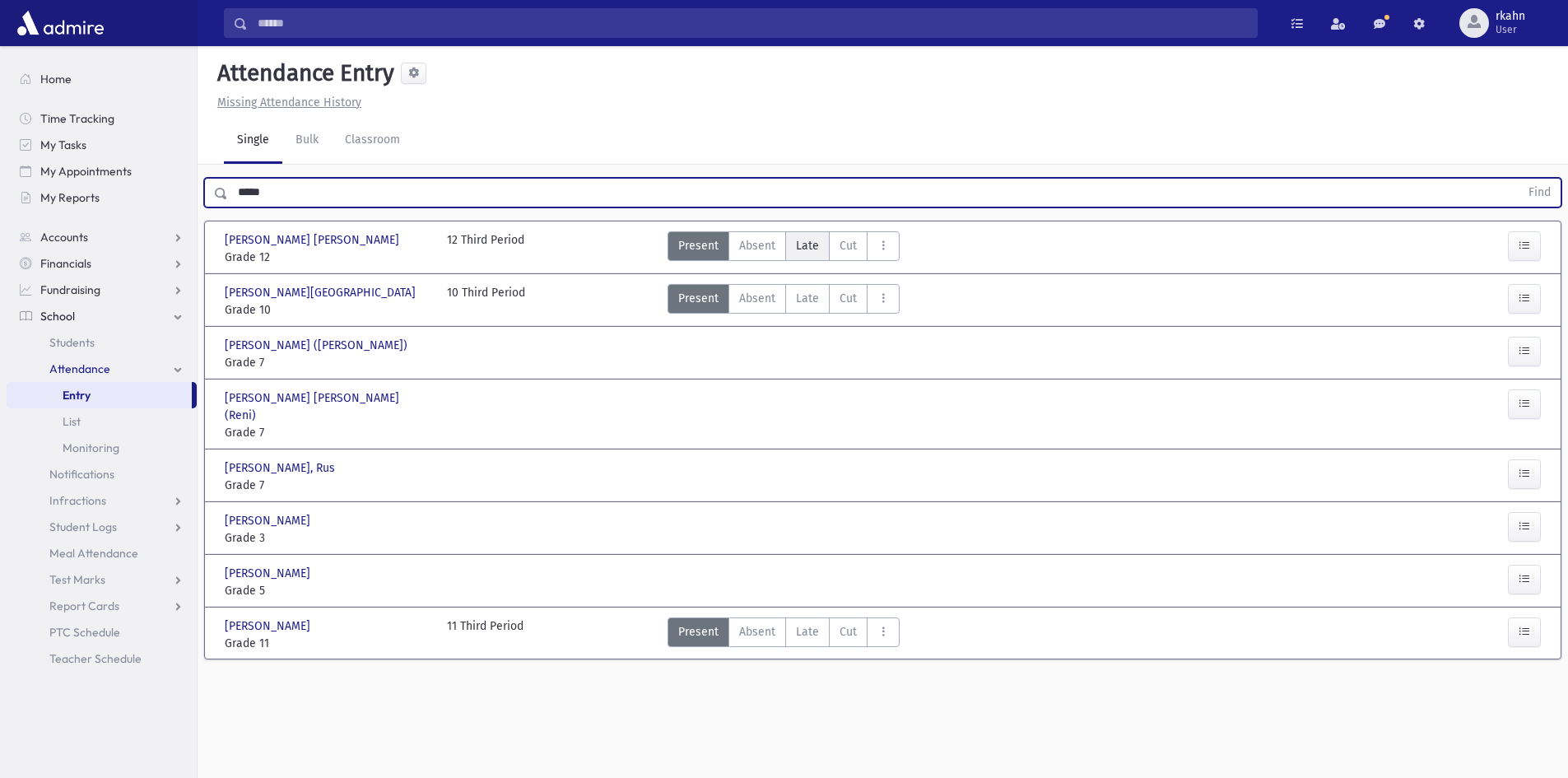
click at [810, 245] on span "Late" at bounding box center [807, 246] width 23 height 18
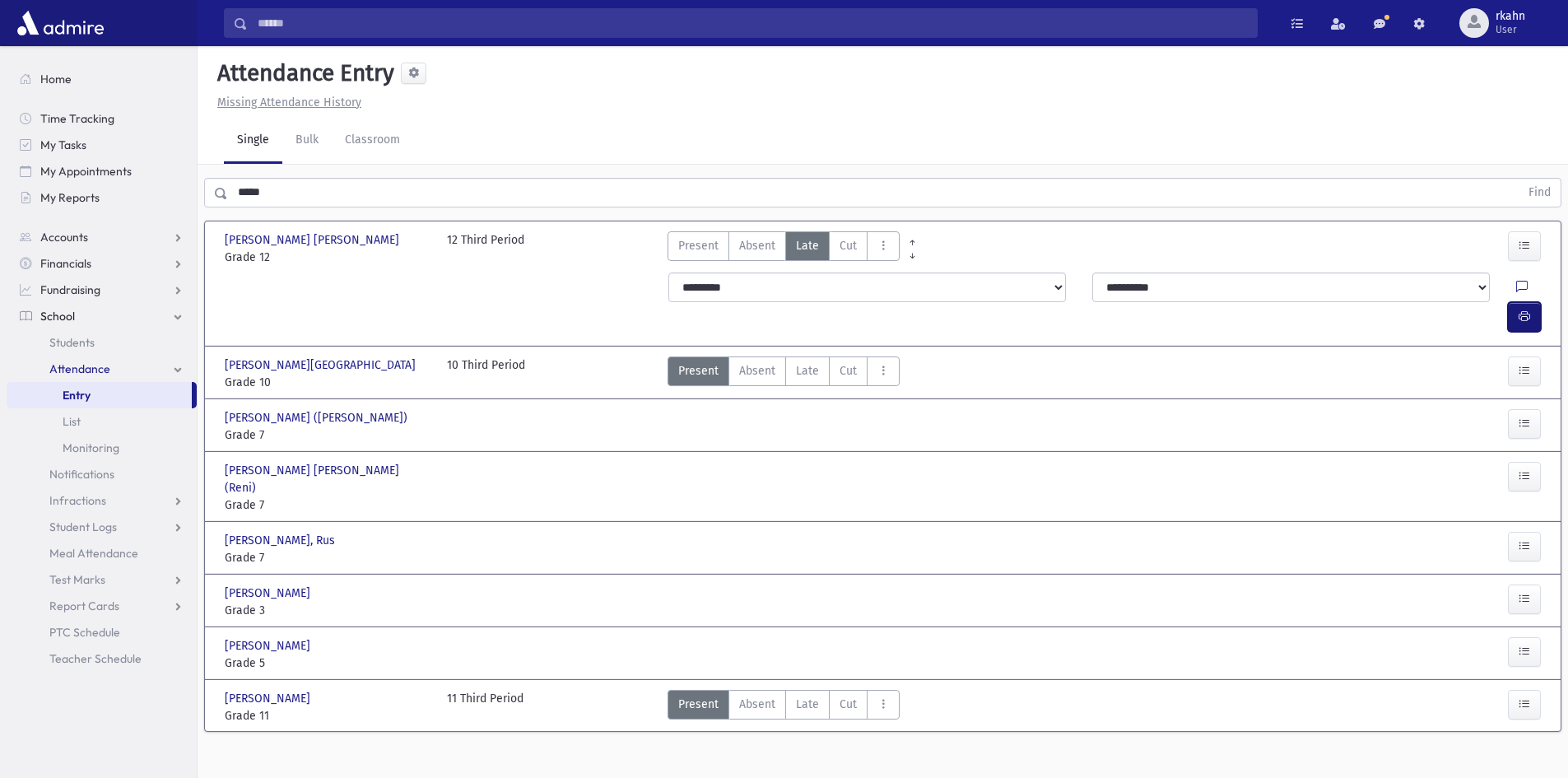
drag, startPoint x: 1534, startPoint y: 281, endPoint x: 1475, endPoint y: 296, distance: 60.9
click at [1534, 302] on button "button" at bounding box center [1524, 317] width 33 height 29
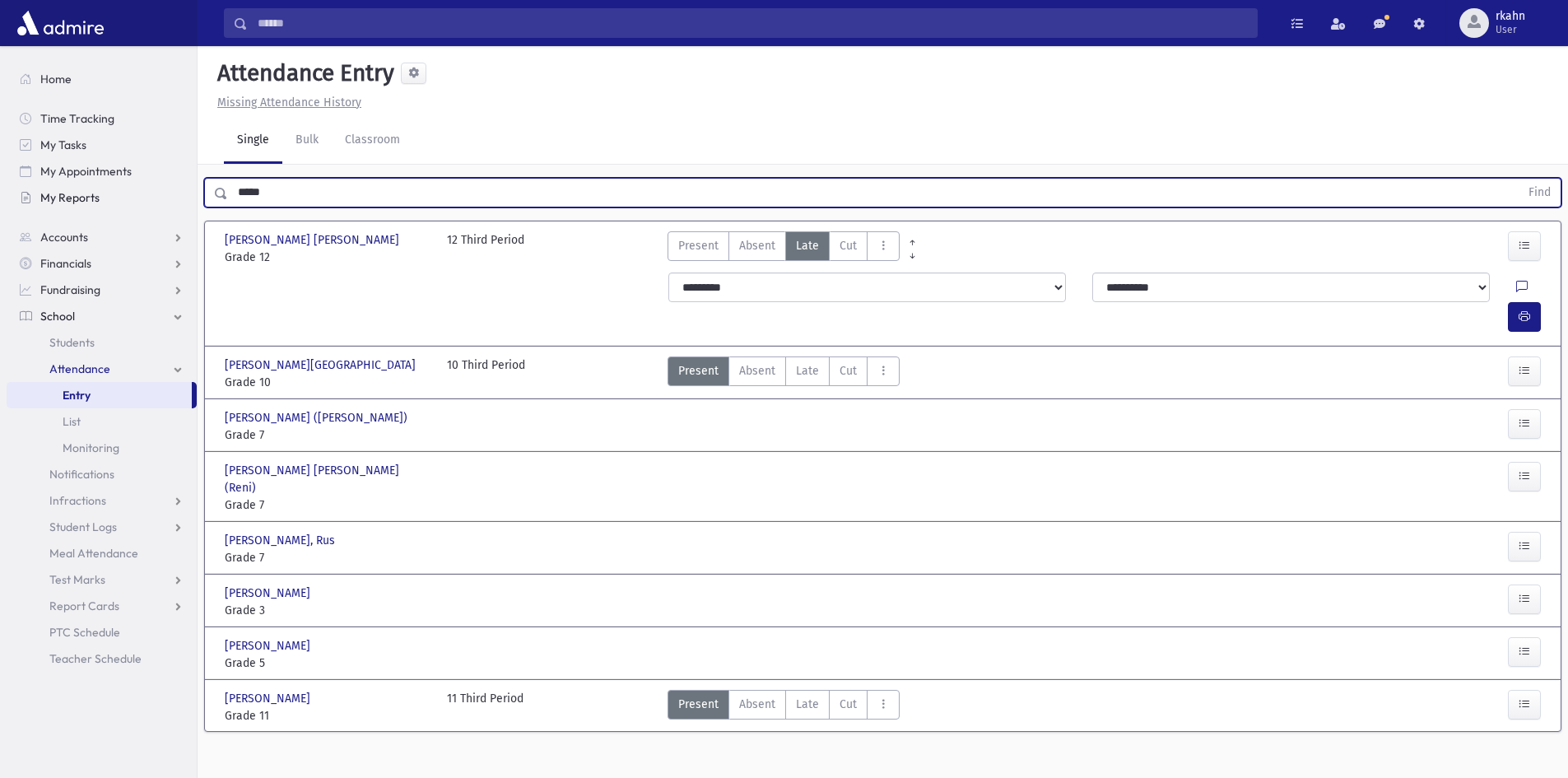
drag, startPoint x: 300, startPoint y: 201, endPoint x: 105, endPoint y: 206, distance: 195.1
click at [105, 206] on div "Search Results All Accounts" at bounding box center [784, 408] width 1568 height 815
click at [1518, 178] on button "Find" at bounding box center [1539, 192] width 42 height 28
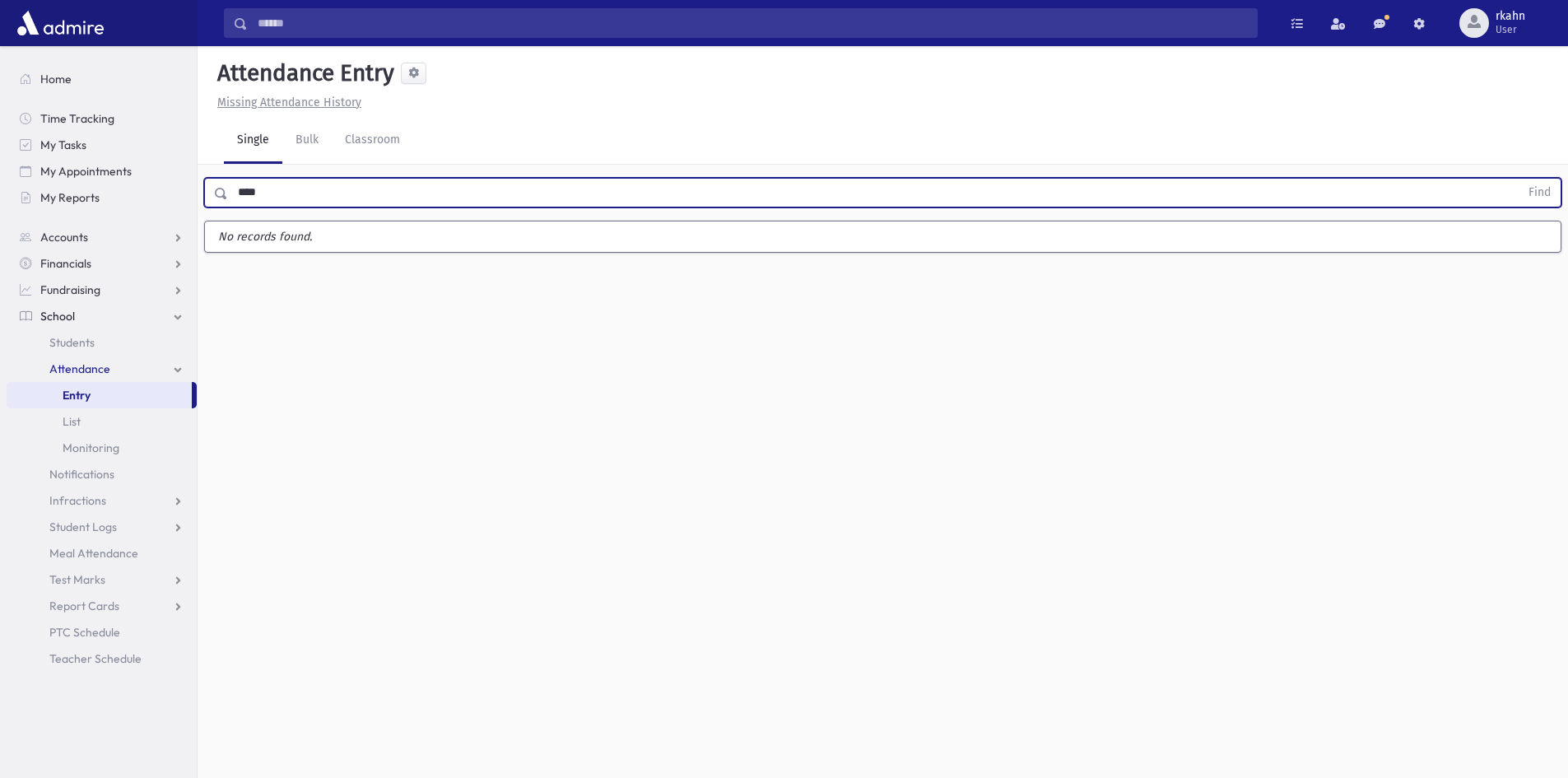
click at [1518, 178] on button "Find" at bounding box center [1539, 192] width 42 height 28
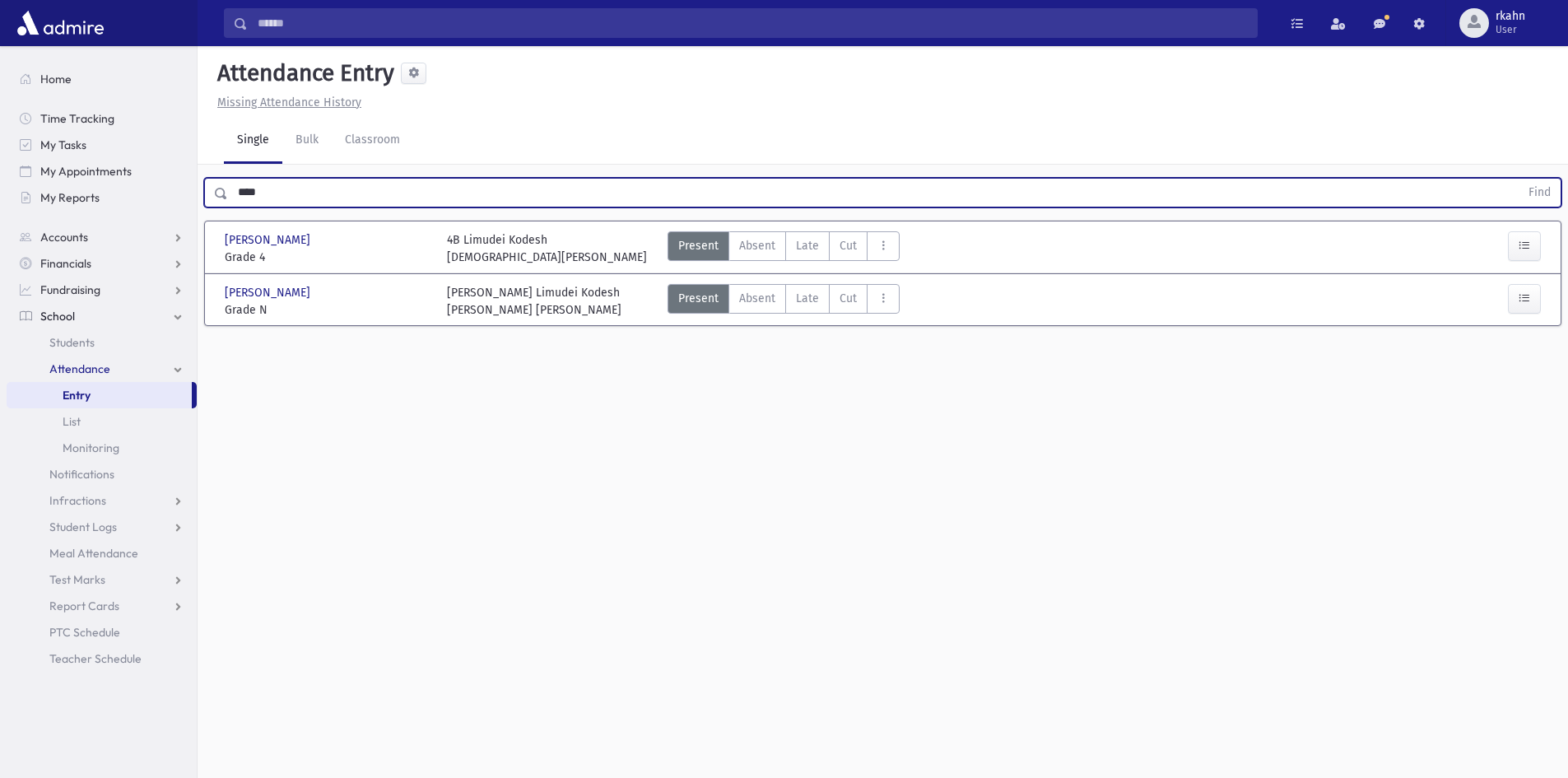
type input "****"
click at [1518, 178] on button "Find" at bounding box center [1539, 192] width 42 height 28
click at [812, 307] on label "Late L" at bounding box center [807, 298] width 45 height 29
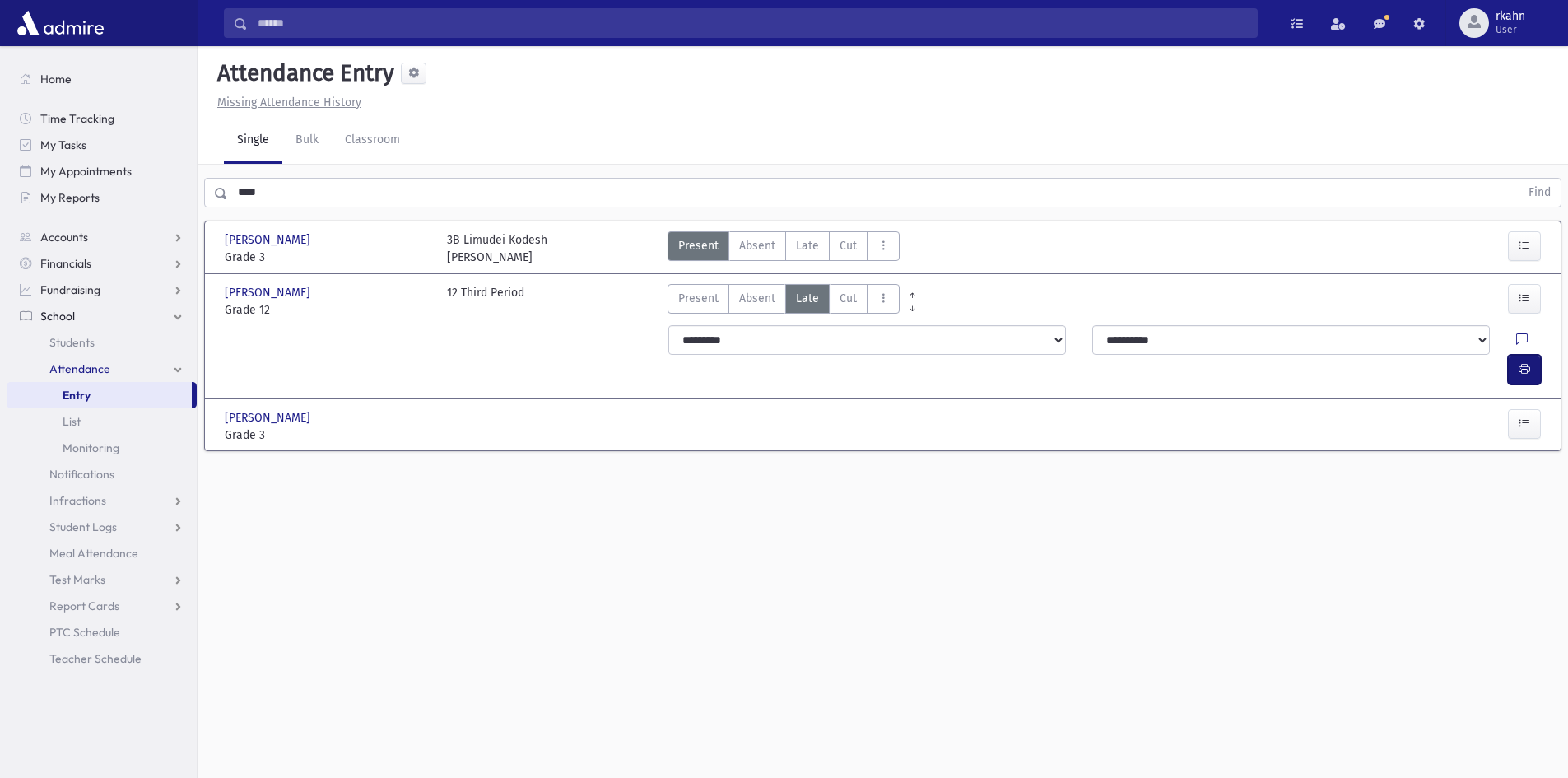
click at [1525, 362] on icon "button" at bounding box center [1524, 369] width 12 height 14
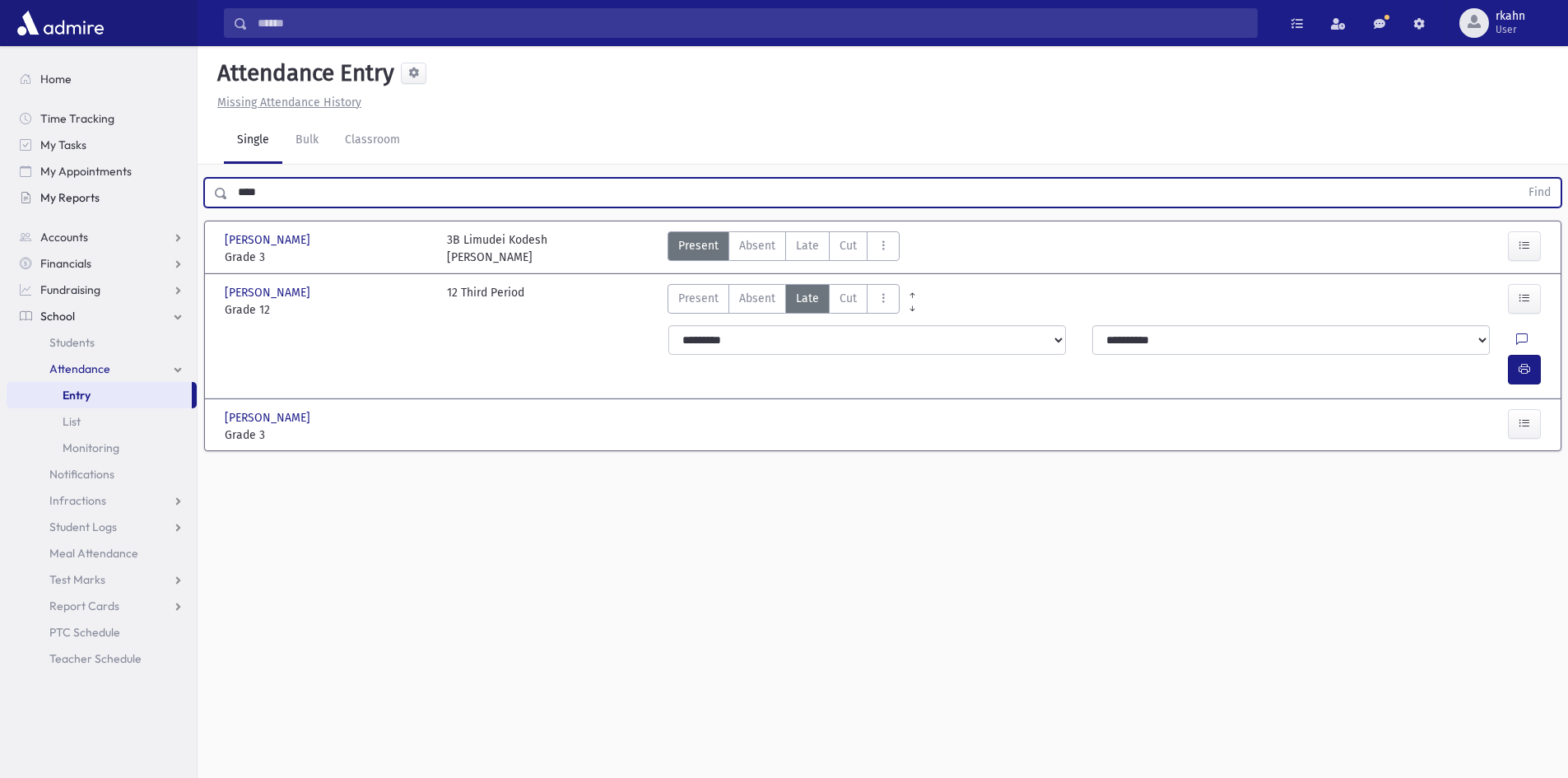
drag, startPoint x: 262, startPoint y: 192, endPoint x: 119, endPoint y: 198, distance: 143.1
click at [125, 197] on div "Search Results All Accounts" at bounding box center [784, 408] width 1568 height 815
type input "*****"
click at [1518, 178] on button "Find" at bounding box center [1539, 192] width 42 height 28
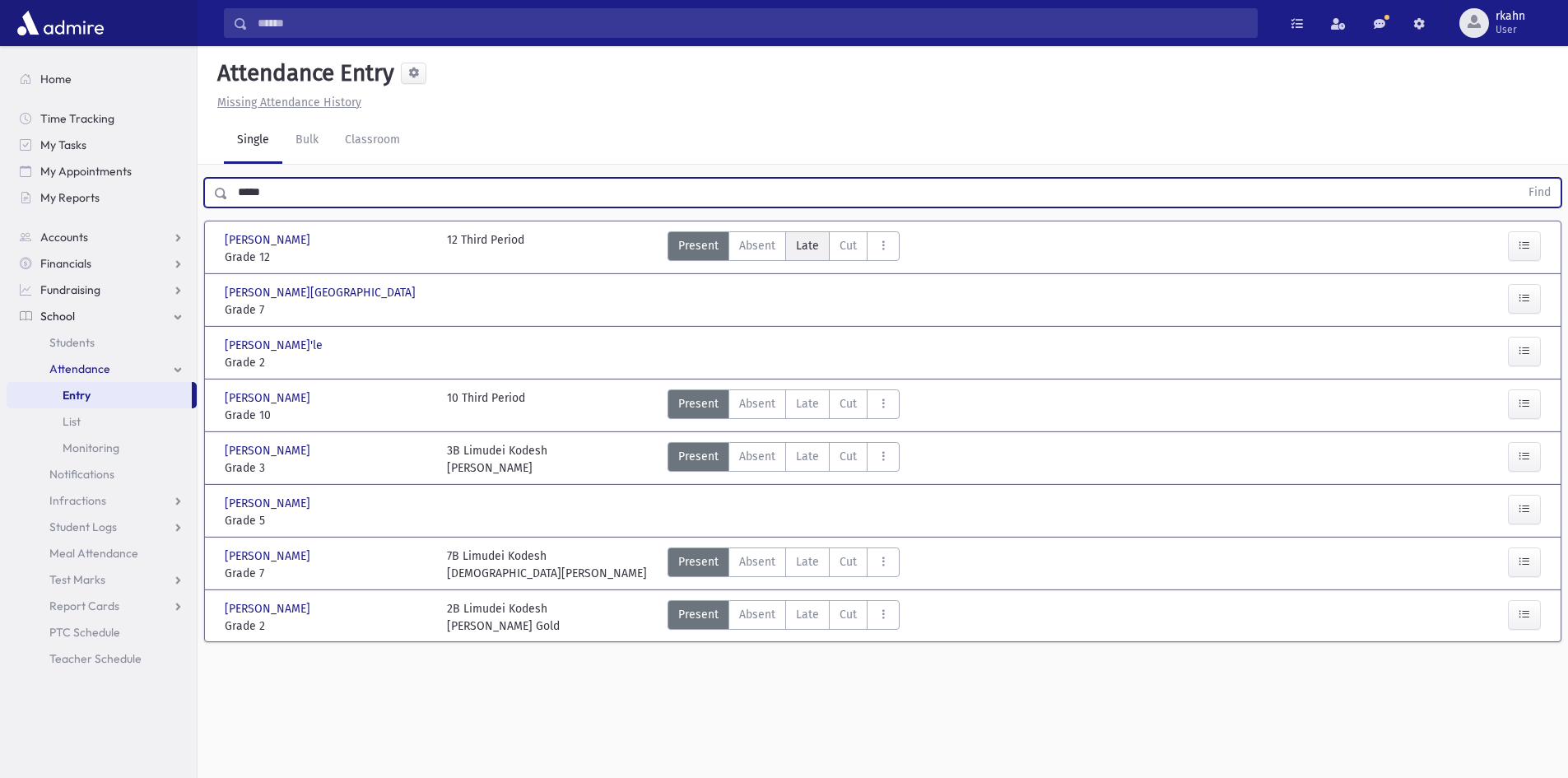
click at [806, 251] on span "Late" at bounding box center [807, 246] width 23 height 18
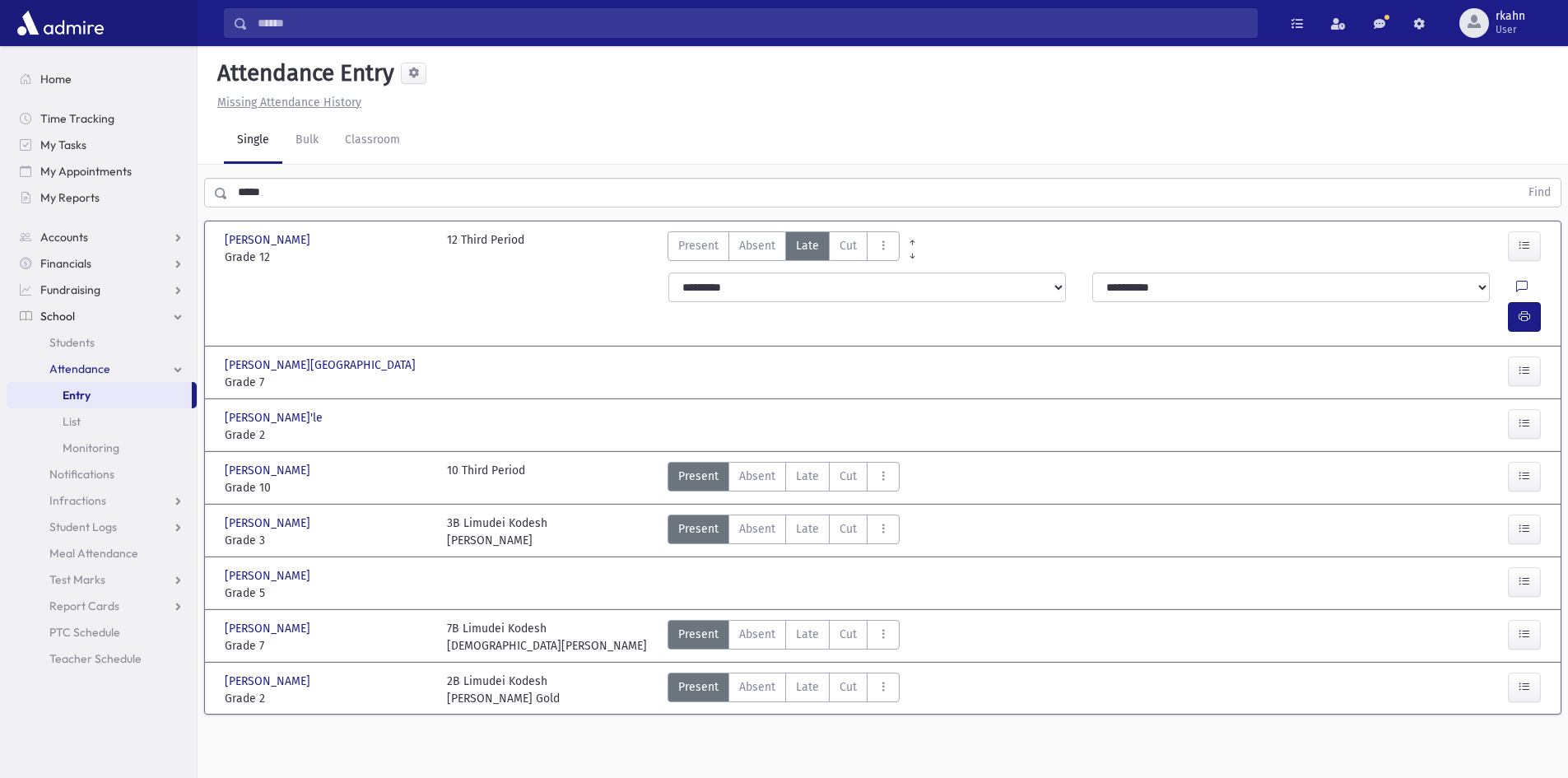
click at [1544, 302] on div at bounding box center [1527, 317] width 40 height 29
click at [1513, 302] on button "button" at bounding box center [1524, 317] width 33 height 29
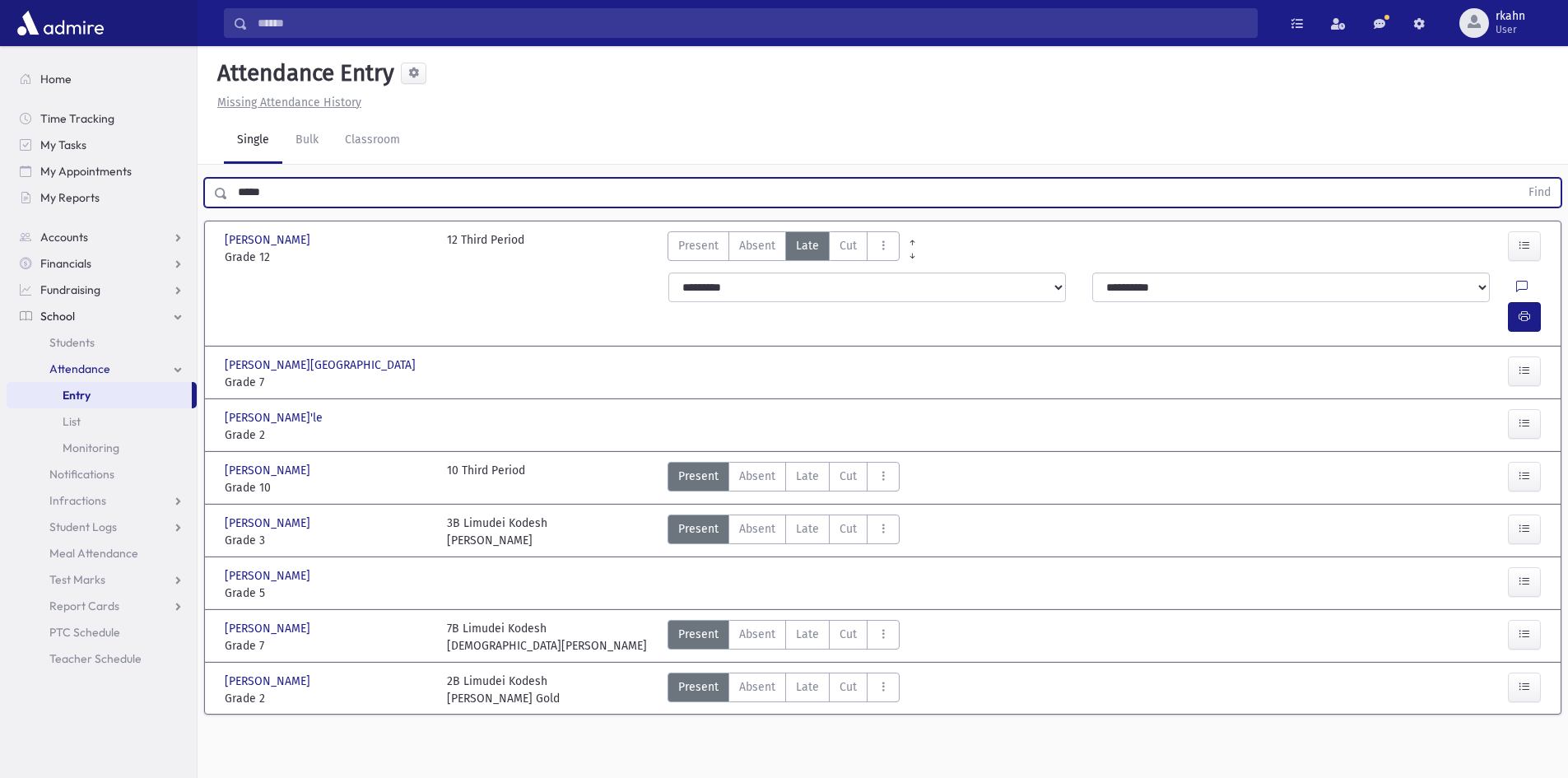
drag, startPoint x: 313, startPoint y: 198, endPoint x: 0, endPoint y: 288, distance: 325.7
click at [0, 288] on div "Search Results All Accounts" at bounding box center [784, 408] width 1568 height 815
type input "********"
click at [1518, 178] on button "Find" at bounding box center [1539, 192] width 42 height 28
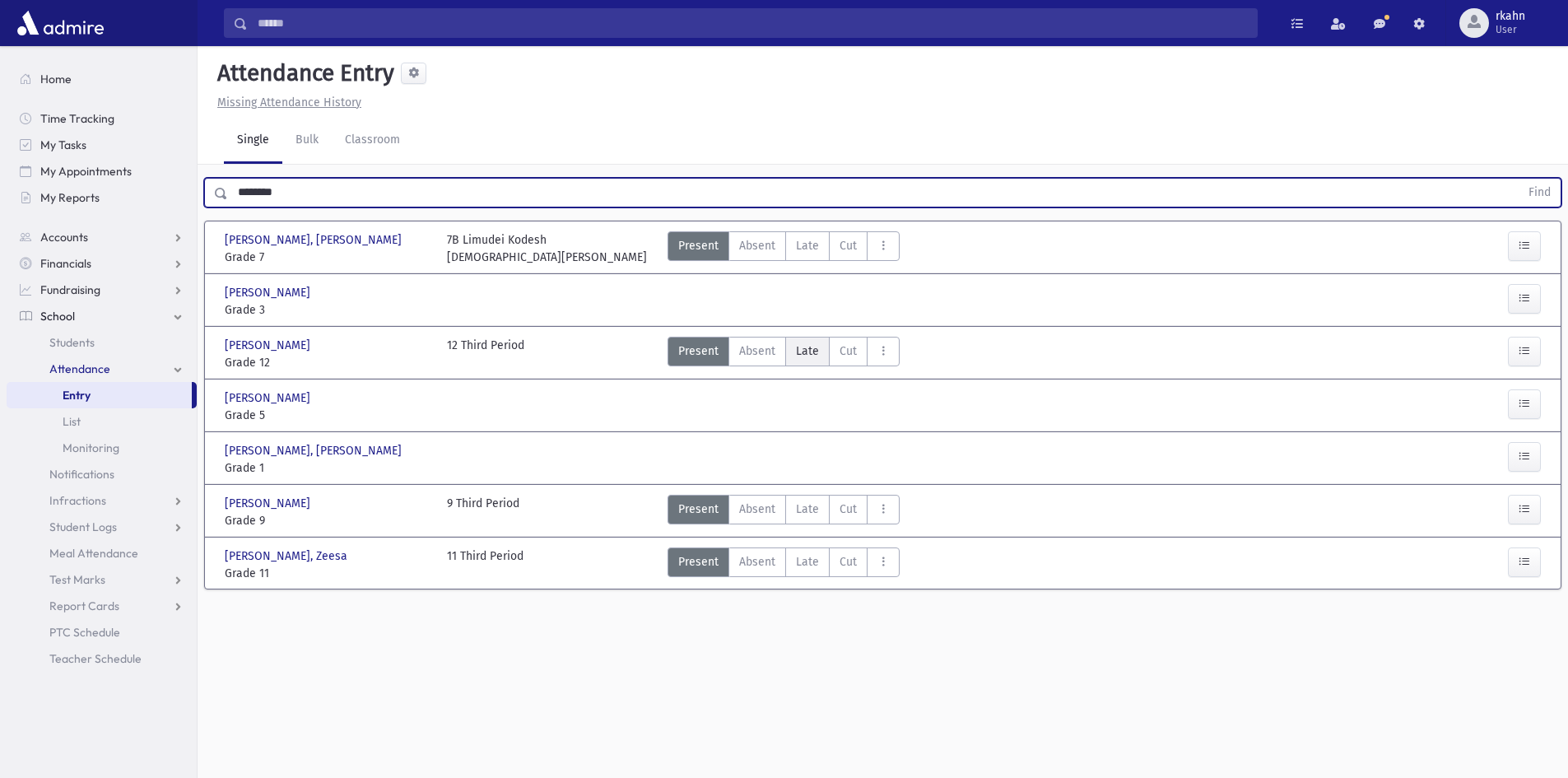
click at [805, 348] on span "Late" at bounding box center [807, 351] width 23 height 18
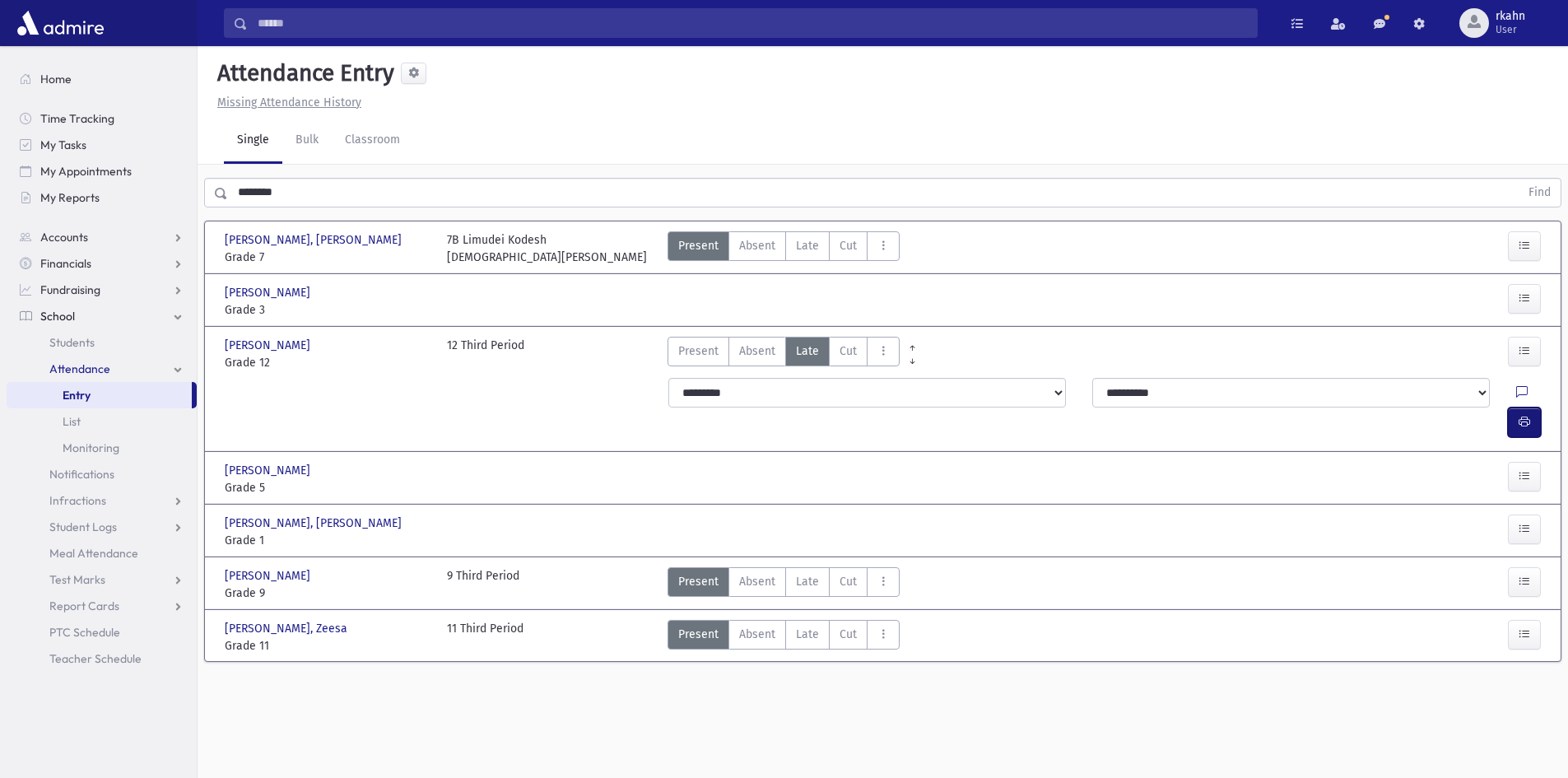
click at [1518, 414] on icon "button" at bounding box center [1524, 421] width 12 height 14
drag, startPoint x: 193, startPoint y: 198, endPoint x: 0, endPoint y: 243, distance: 198.2
click at [0, 240] on div "Search Results All Accounts" at bounding box center [784, 408] width 1568 height 815
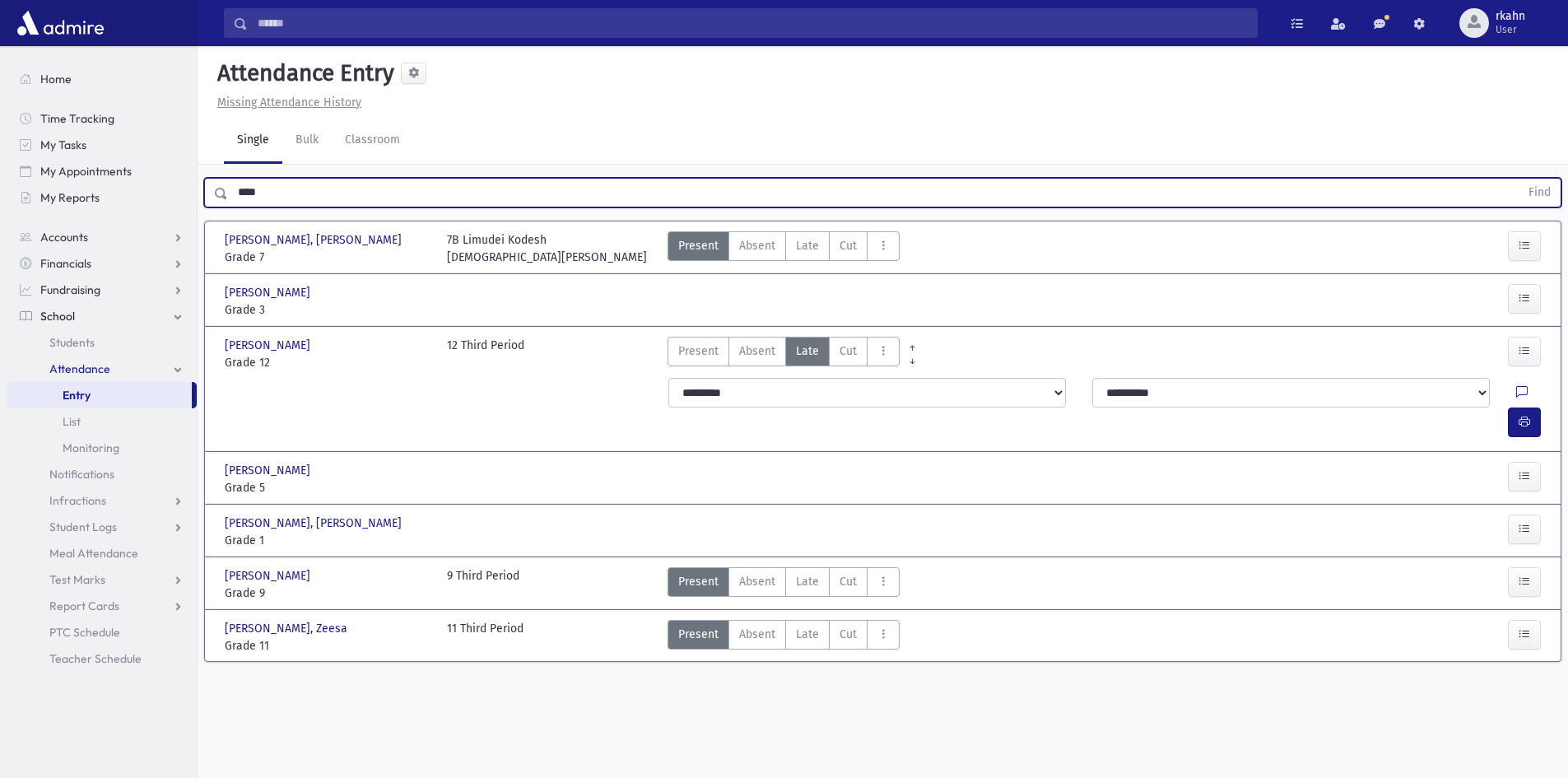
type input "****"
click at [1518, 178] on button "Find" at bounding box center [1539, 192] width 42 height 28
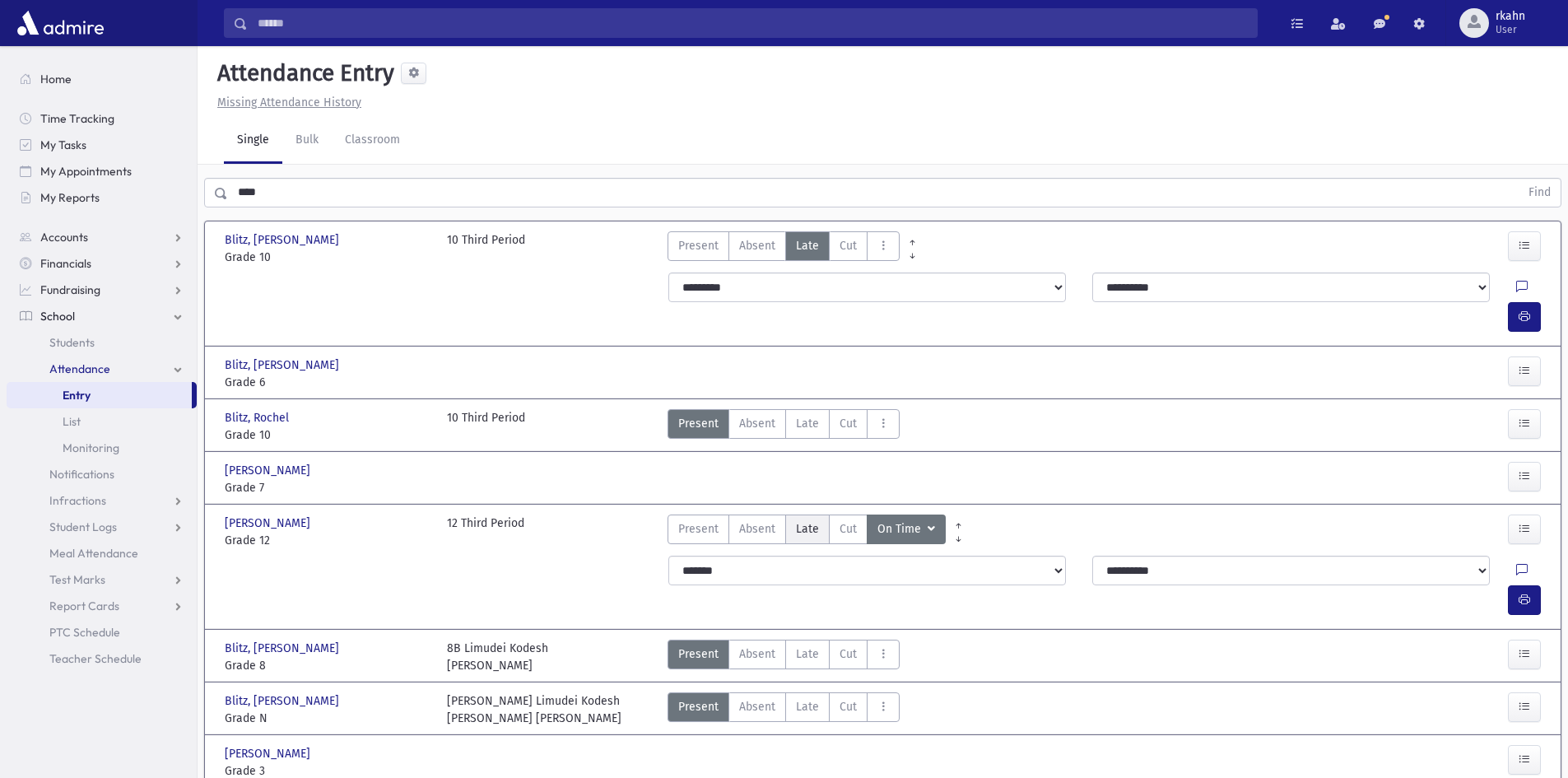
click at [827, 515] on label "Late L" at bounding box center [807, 529] width 45 height 29
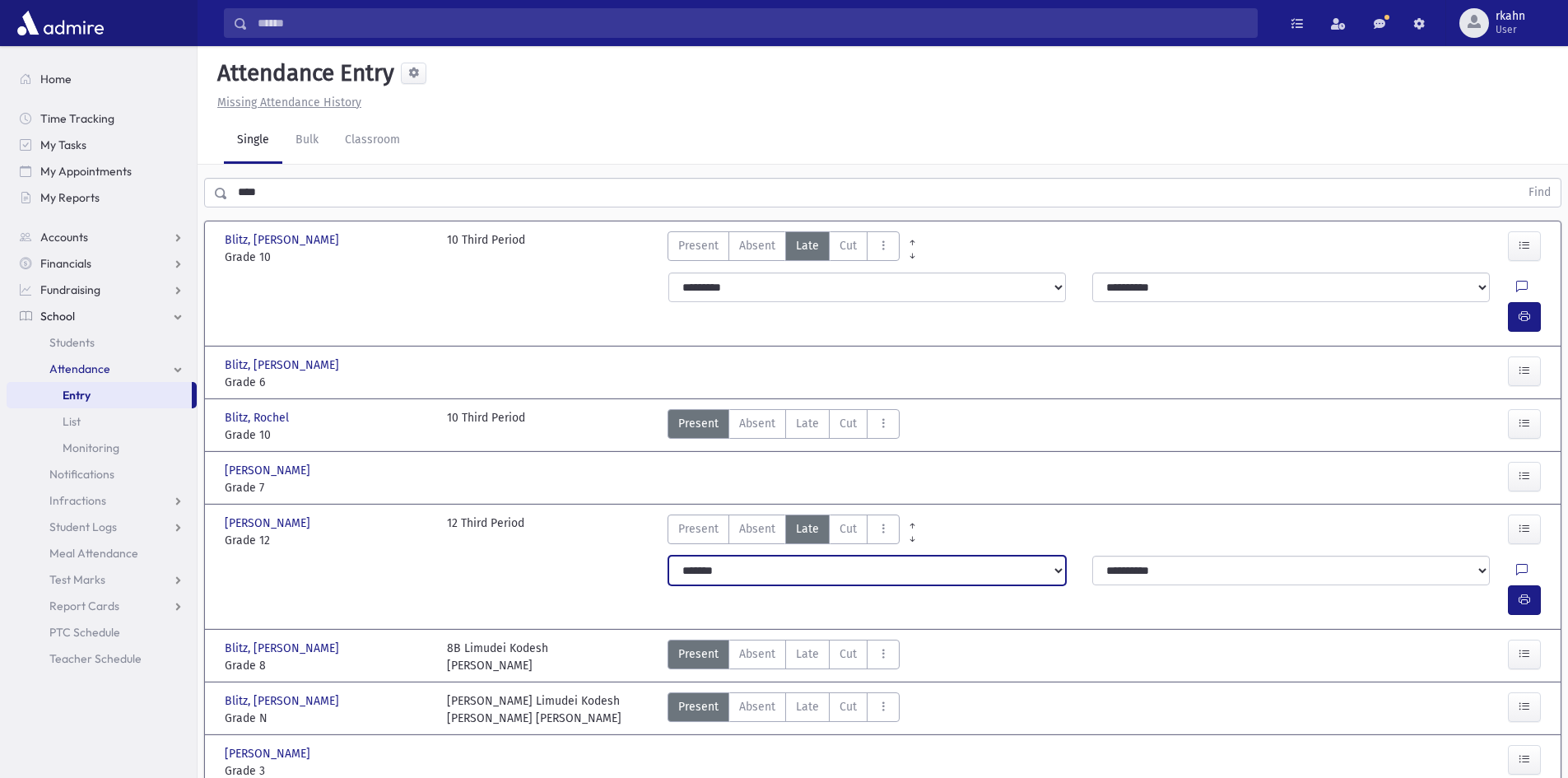
click at [819, 556] on select "**********" at bounding box center [867, 570] width 398 height 29
select select "*********"
click at [668, 556] on select "**********" at bounding box center [867, 570] width 398 height 29
click at [1520, 585] on button "button" at bounding box center [1524, 600] width 33 height 29
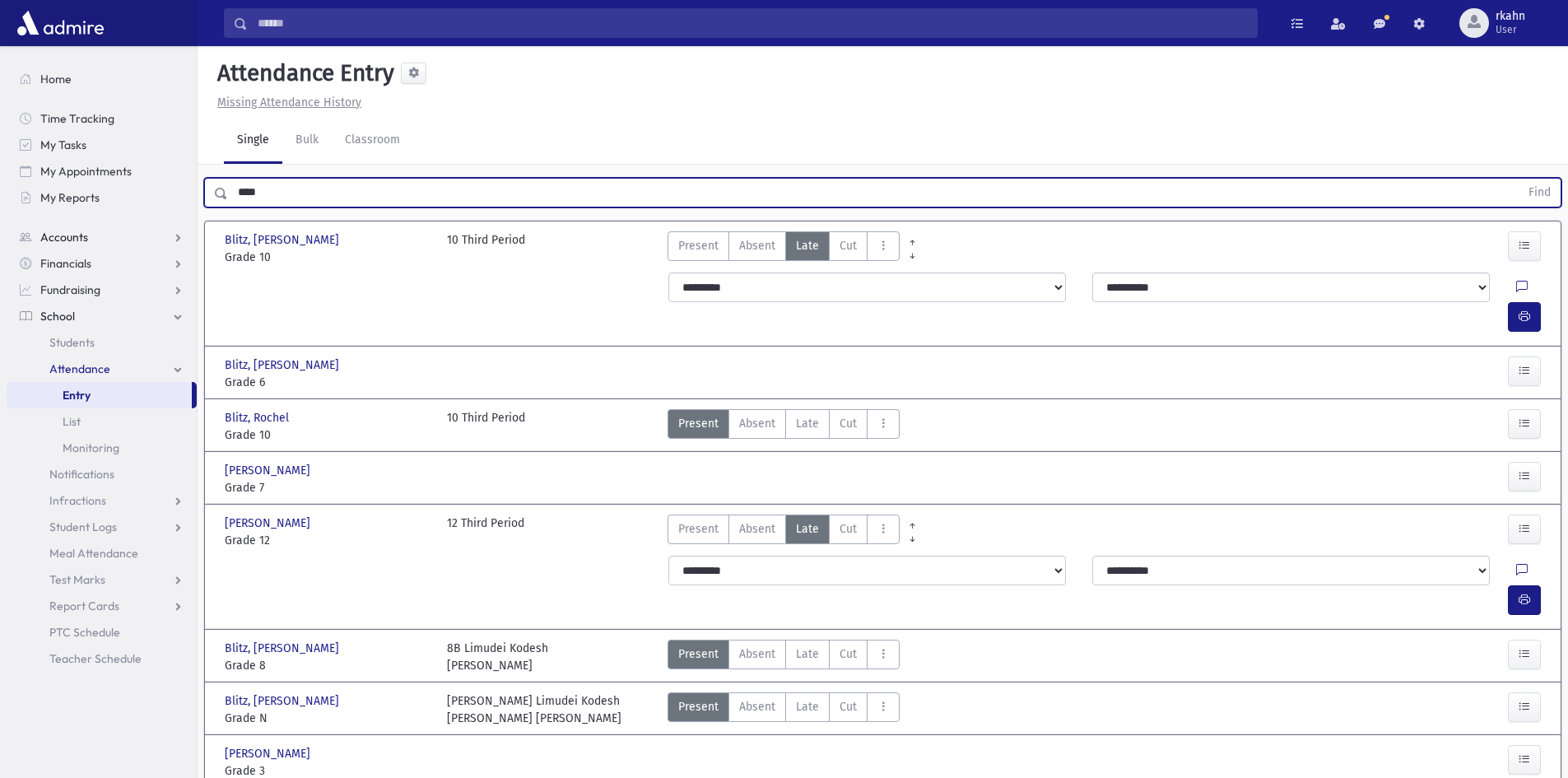
drag, startPoint x: 277, startPoint y: 194, endPoint x: 19, endPoint y: 248, distance: 263.6
click at [21, 247] on div "Search Results All Accounts" at bounding box center [784, 449] width 1568 height 900
type input "****"
click at [1518, 178] on button "Find" at bounding box center [1539, 192] width 42 height 28
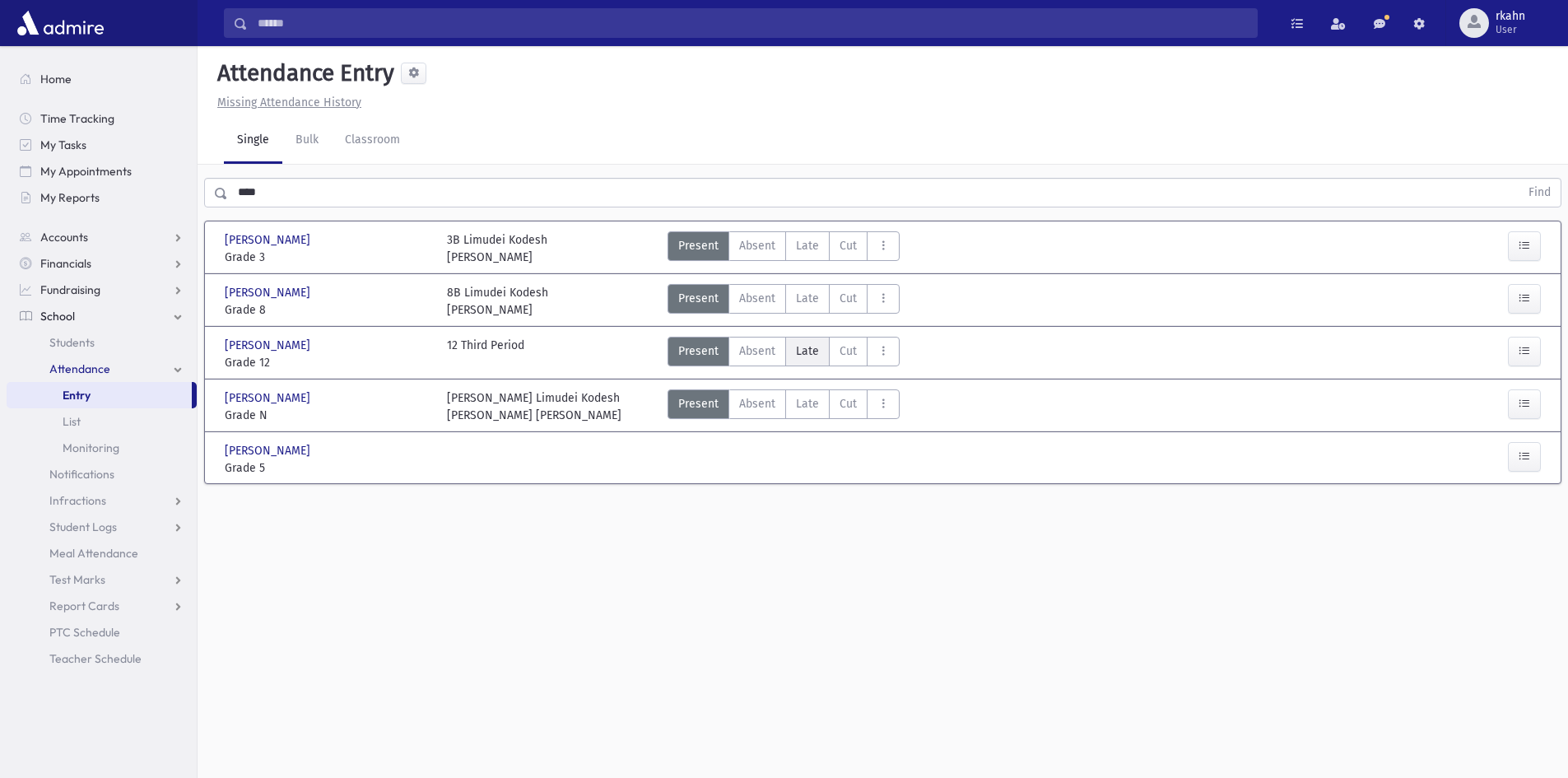
click at [793, 352] on label "Late L" at bounding box center [807, 351] width 45 height 29
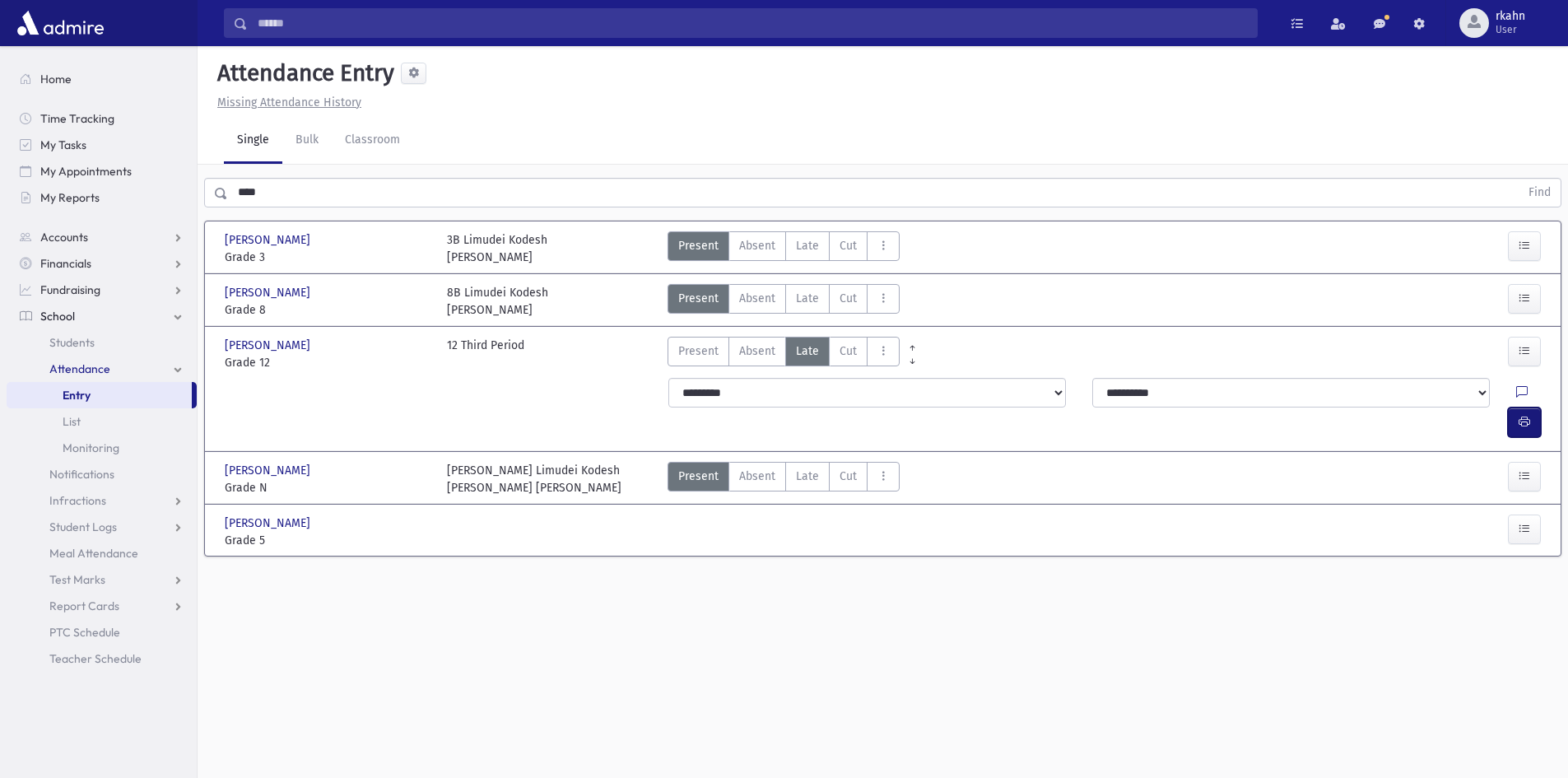
click at [1529, 414] on icon "button" at bounding box center [1524, 421] width 12 height 14
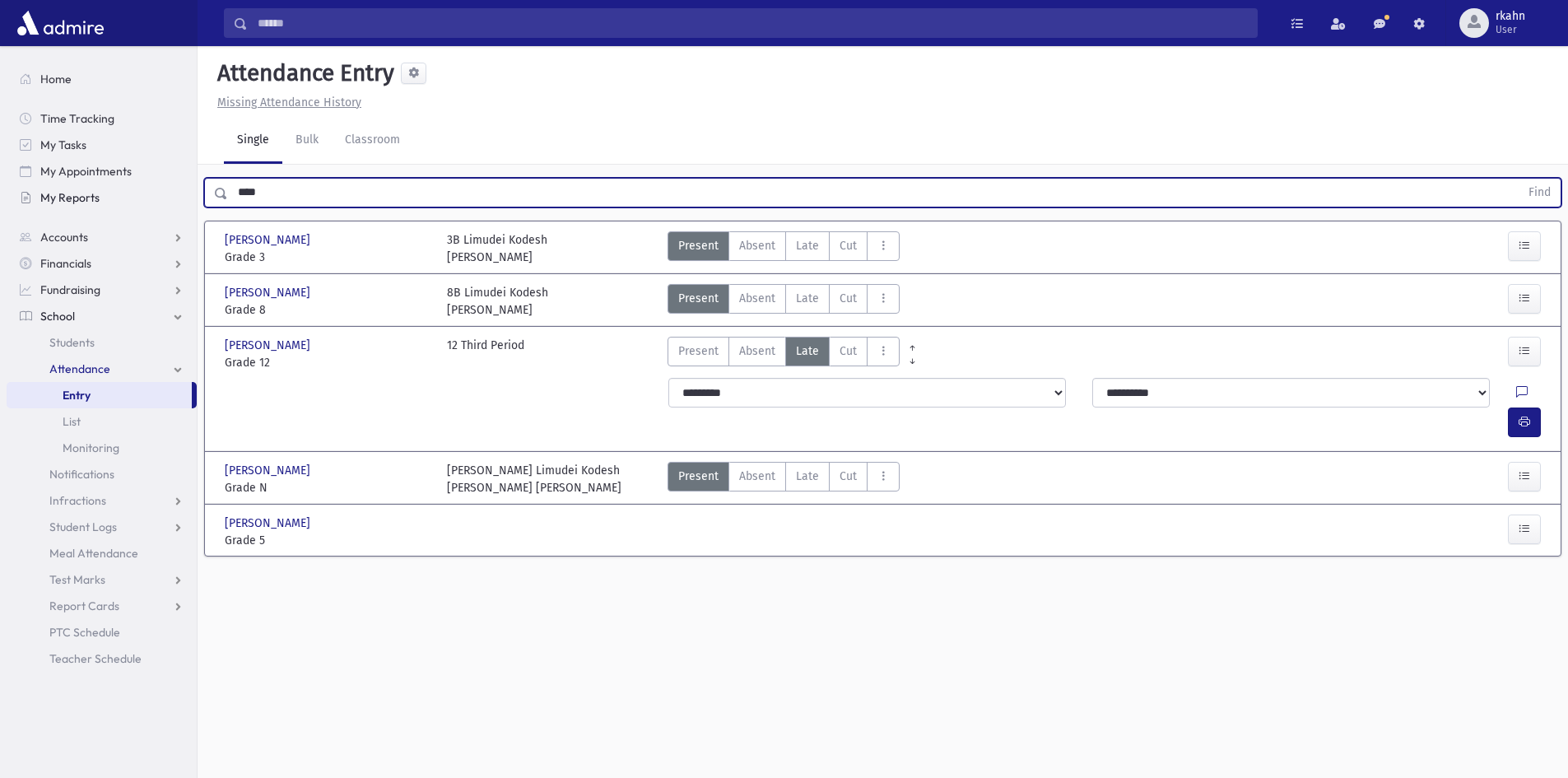
drag, startPoint x: 145, startPoint y: 200, endPoint x: 88, endPoint y: 208, distance: 57.6
click at [96, 206] on div "Search Results All Accounts" at bounding box center [784, 408] width 1568 height 815
type input "******"
click at [1518, 178] on button "Find" at bounding box center [1539, 192] width 42 height 28
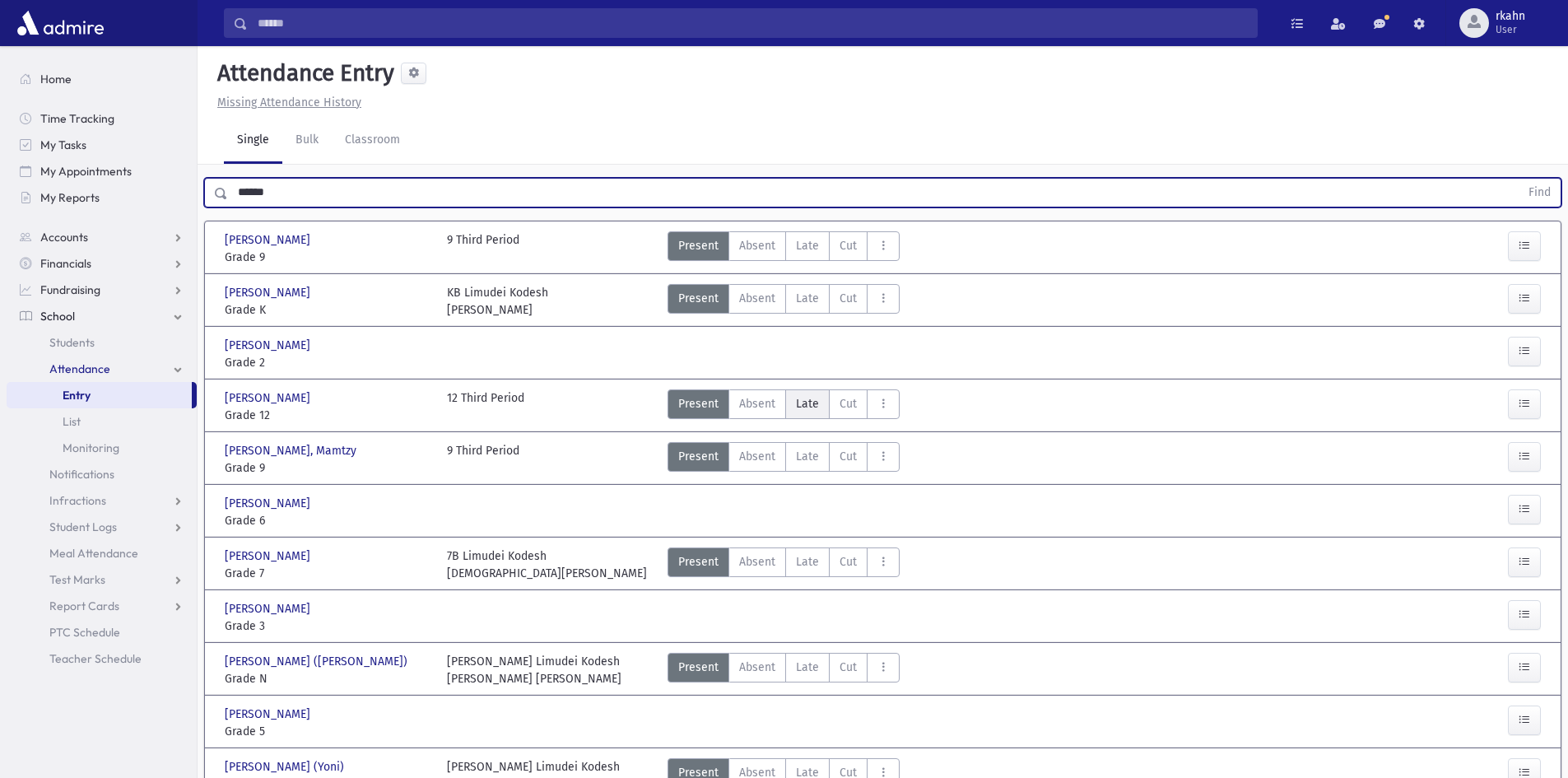
click at [813, 406] on span "Late" at bounding box center [807, 404] width 23 height 18
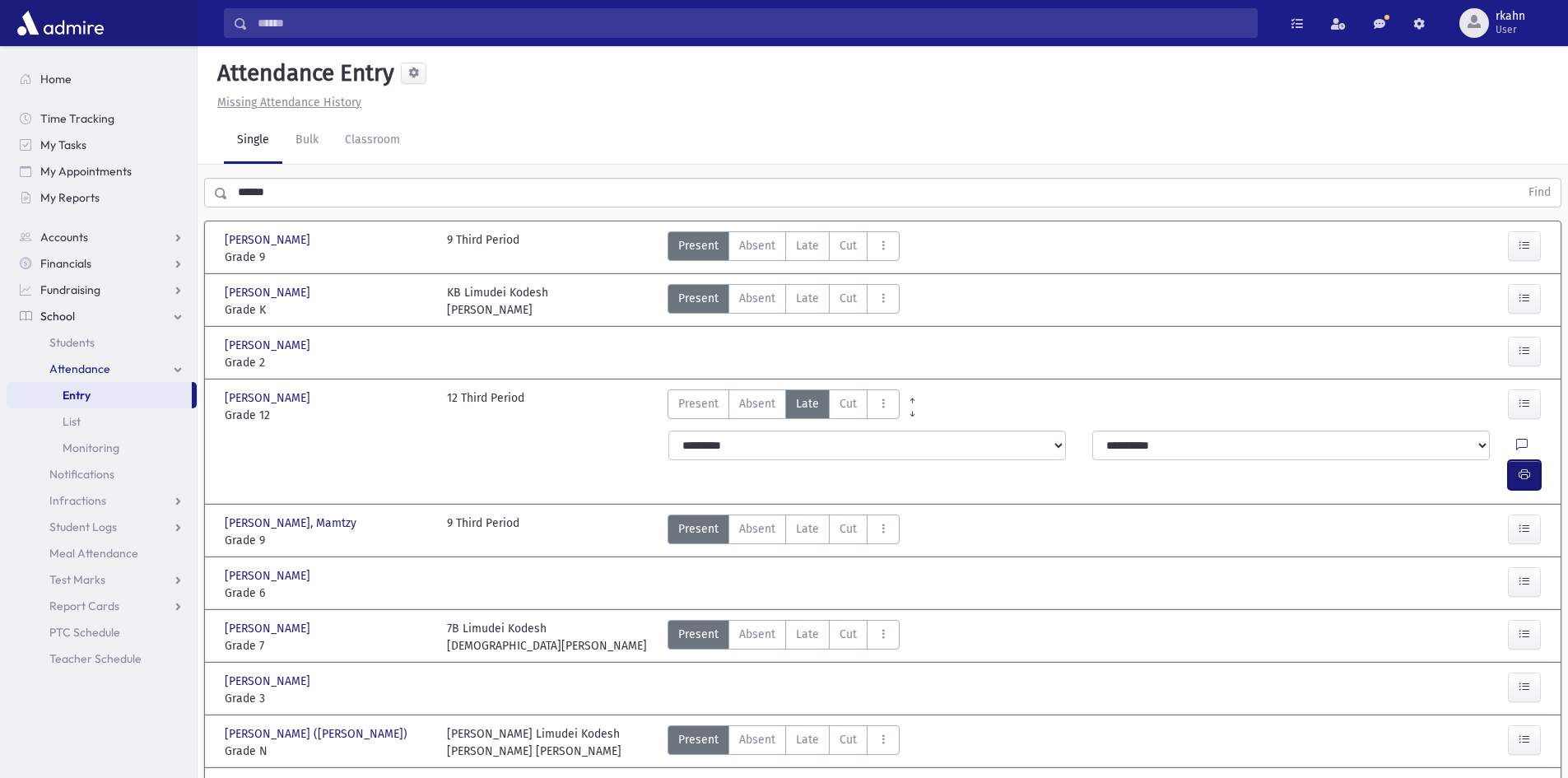
click at [1515, 460] on button "button" at bounding box center [1524, 475] width 33 height 29
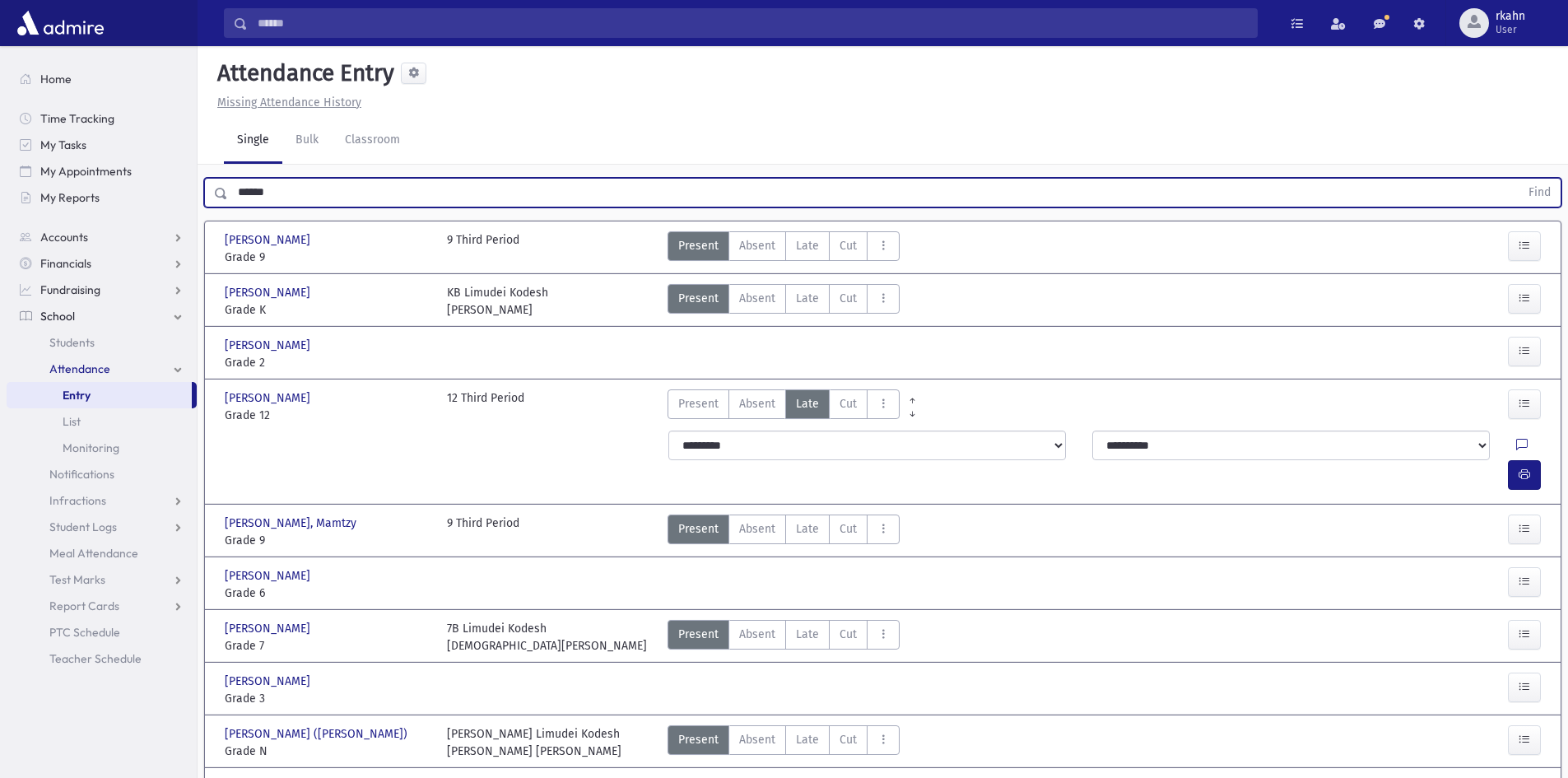
drag, startPoint x: 176, startPoint y: 177, endPoint x: 3, endPoint y: 196, distance: 174.0
click at [5, 196] on div "Search Results All Accounts" at bounding box center [784, 466] width 1568 height 932
click at [1518, 178] on button "Find" at bounding box center [1539, 192] width 42 height 28
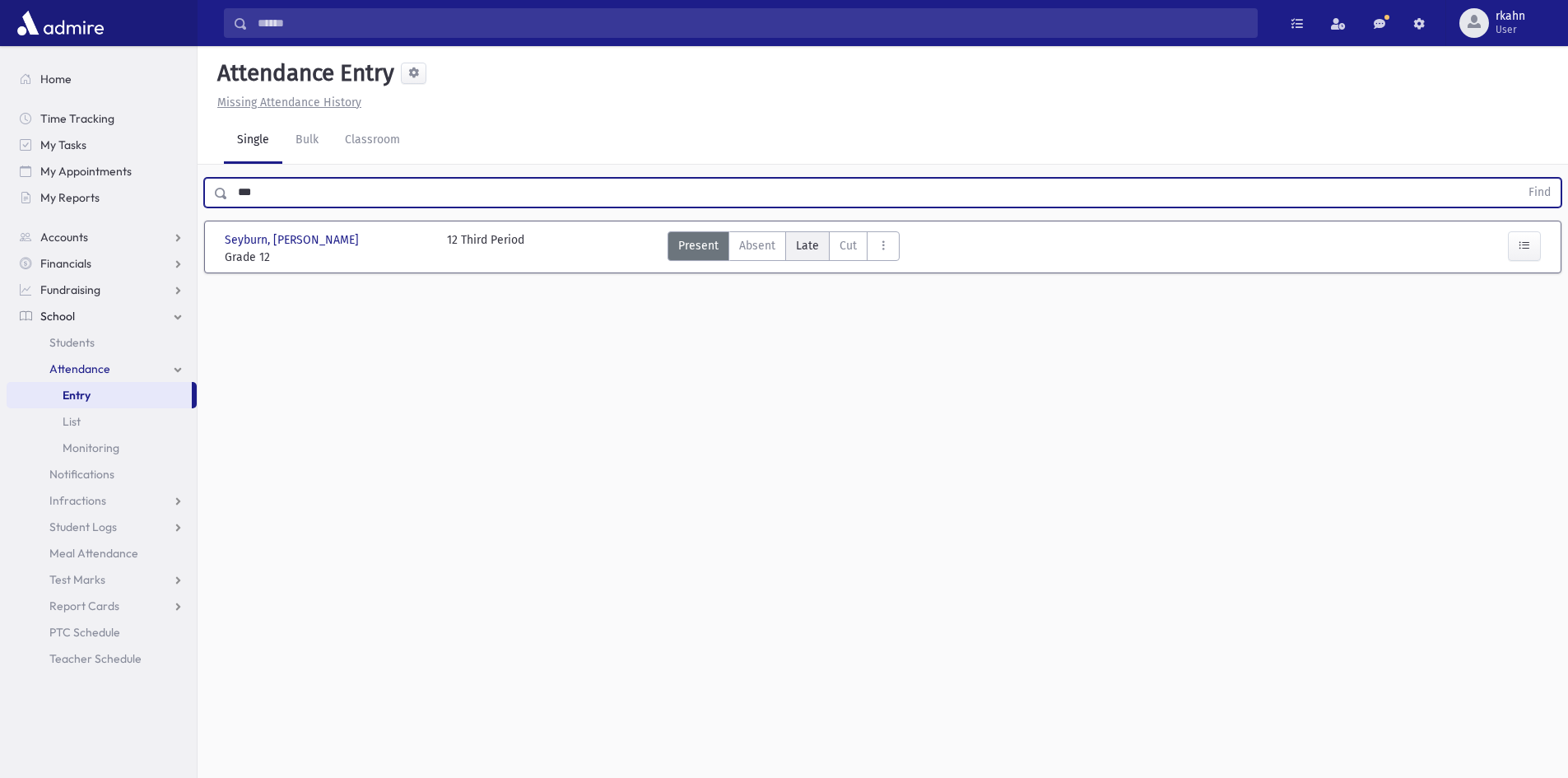
click at [814, 248] on span "Late" at bounding box center [807, 246] width 23 height 18
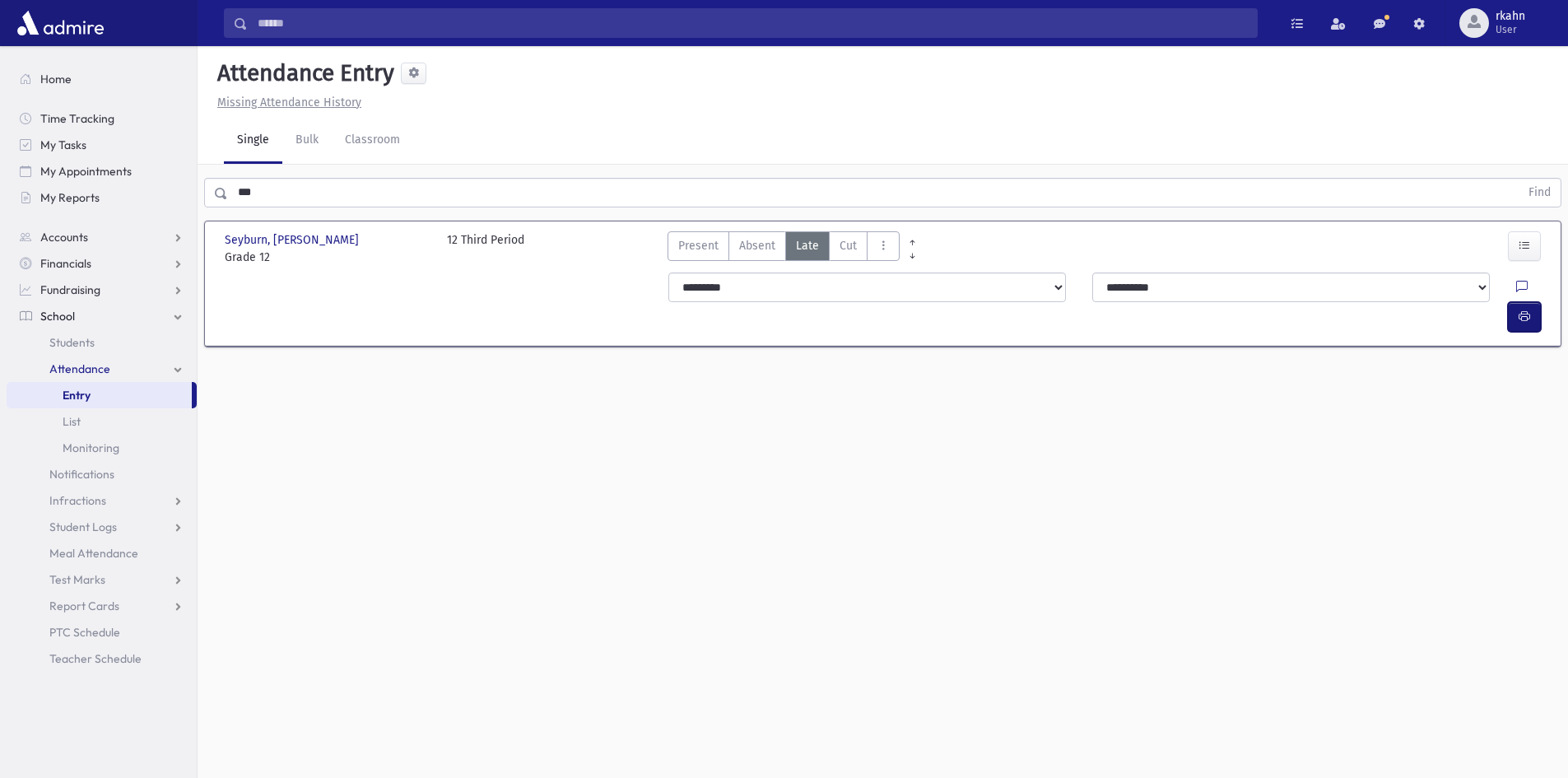
click at [1523, 309] on icon "button" at bounding box center [1524, 316] width 12 height 14
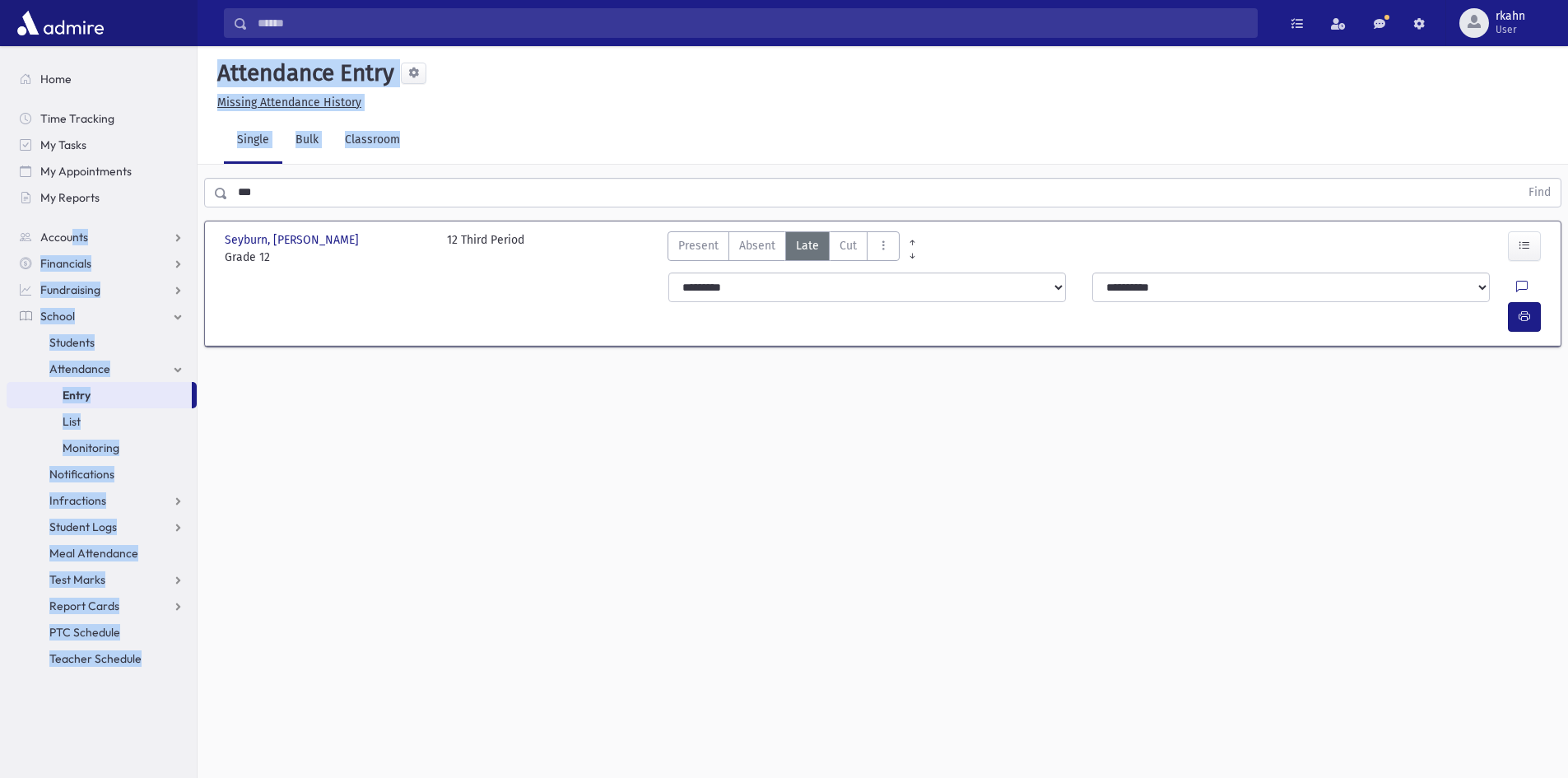
drag, startPoint x: 285, startPoint y: 209, endPoint x: 57, endPoint y: 214, distance: 228.1
click at [57, 214] on div "Search Results All Accounts" at bounding box center [784, 408] width 1568 height 815
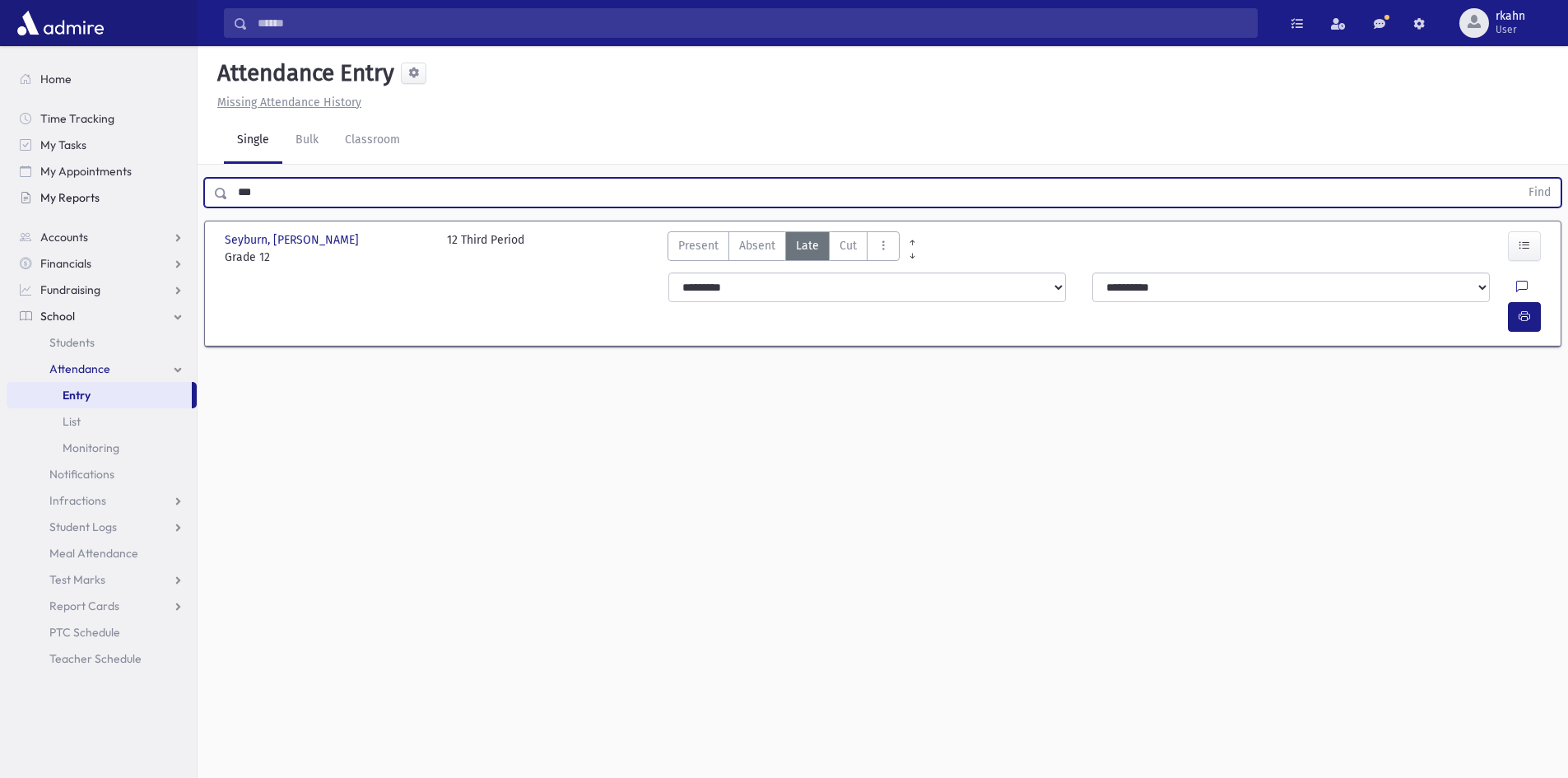
drag, startPoint x: 335, startPoint y: 196, endPoint x: 152, endPoint y: 203, distance: 183.1
click at [155, 203] on div "Search Results All Accounts" at bounding box center [784, 408] width 1568 height 815
type input "****"
click at [1518, 178] on button "Find" at bounding box center [1539, 192] width 42 height 28
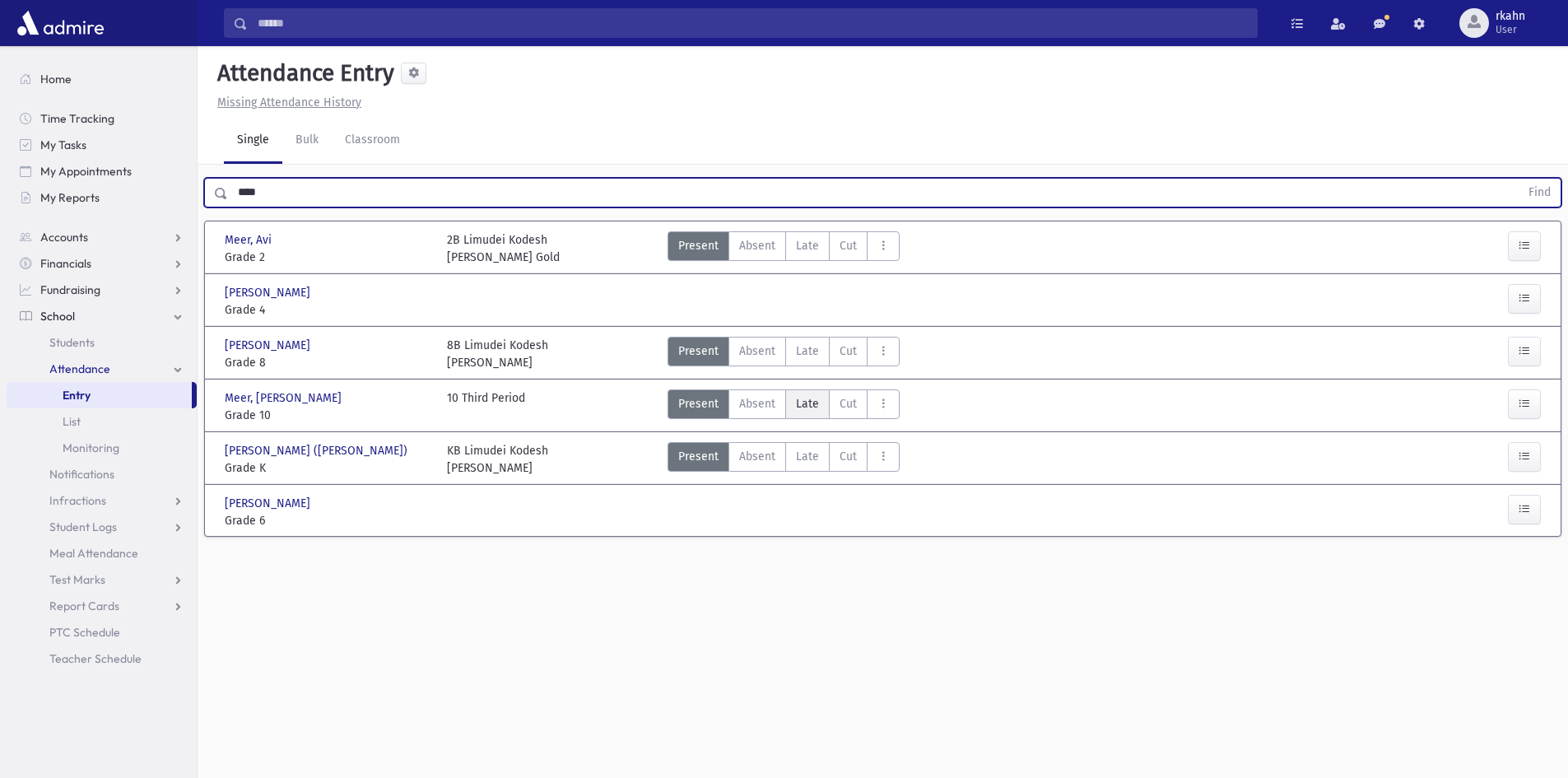
click at [804, 404] on span "Late" at bounding box center [807, 404] width 23 height 18
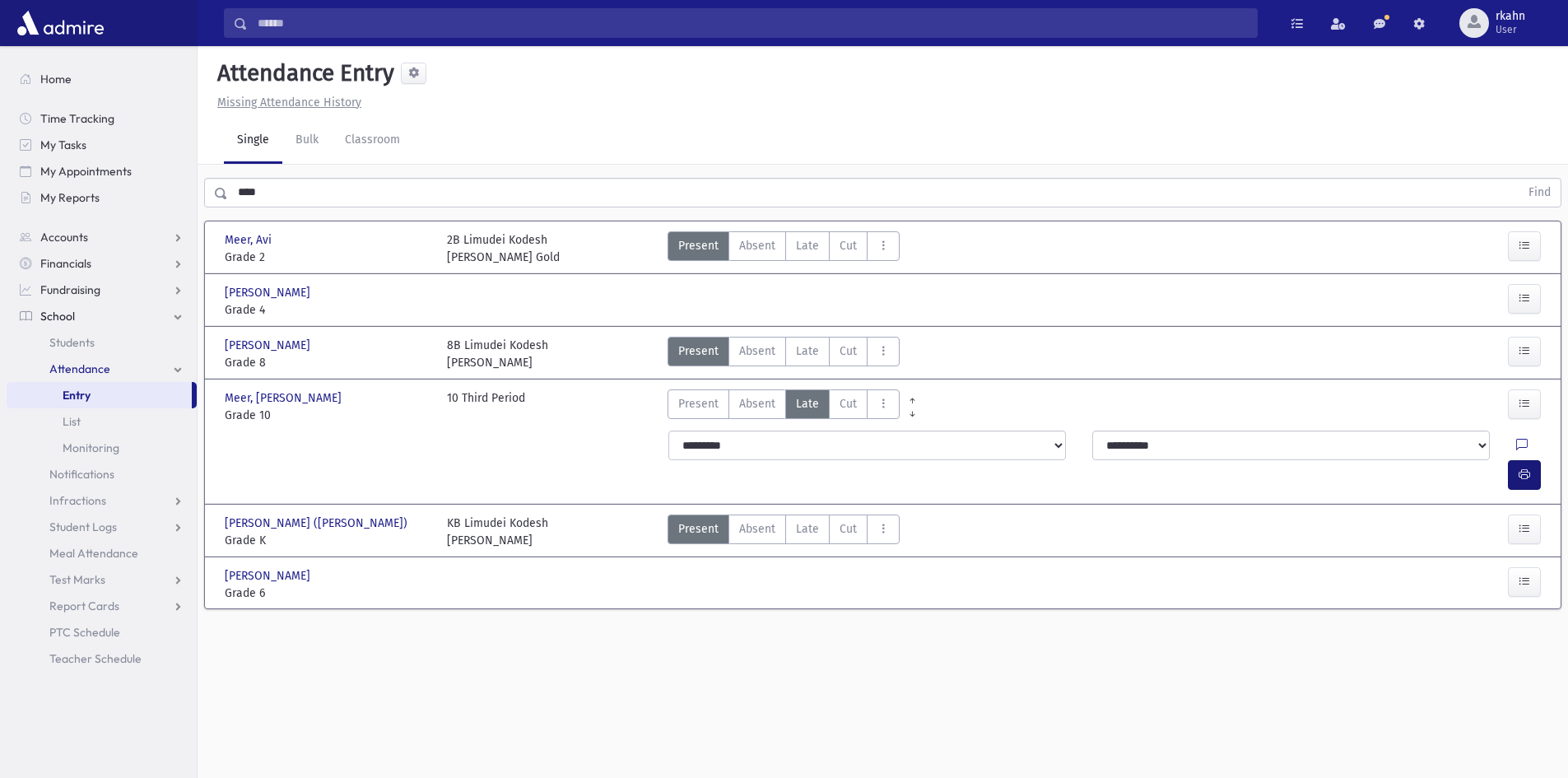
click at [1541, 460] on div at bounding box center [1527, 475] width 40 height 29
click at [1534, 460] on button "button" at bounding box center [1524, 475] width 33 height 29
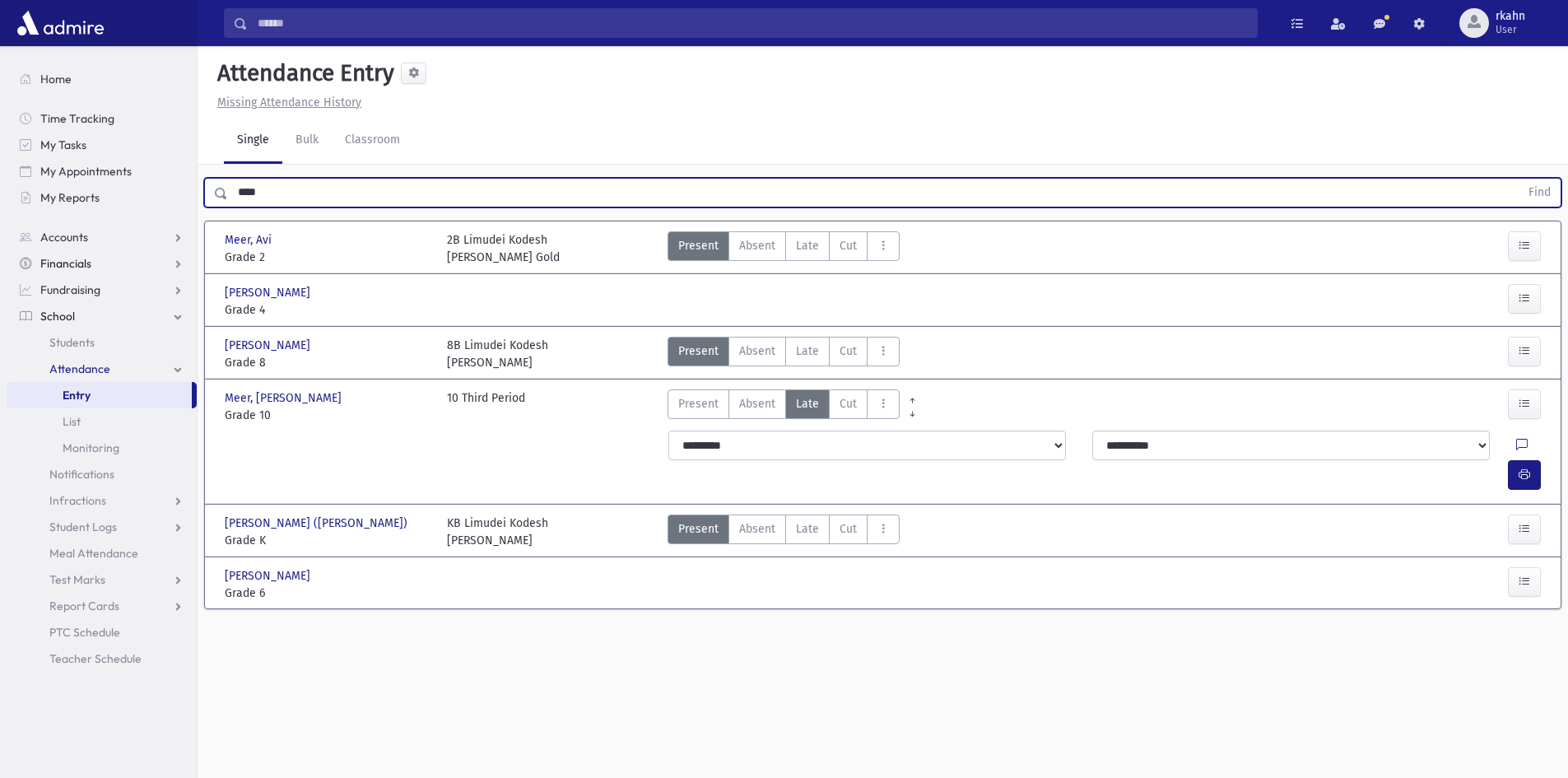
drag, startPoint x: 294, startPoint y: 200, endPoint x: 84, endPoint y: 256, distance: 217.3
click at [84, 256] on div "Search Results All Accounts" at bounding box center [784, 408] width 1568 height 815
click at [1518, 178] on button "Find" at bounding box center [1539, 192] width 42 height 28
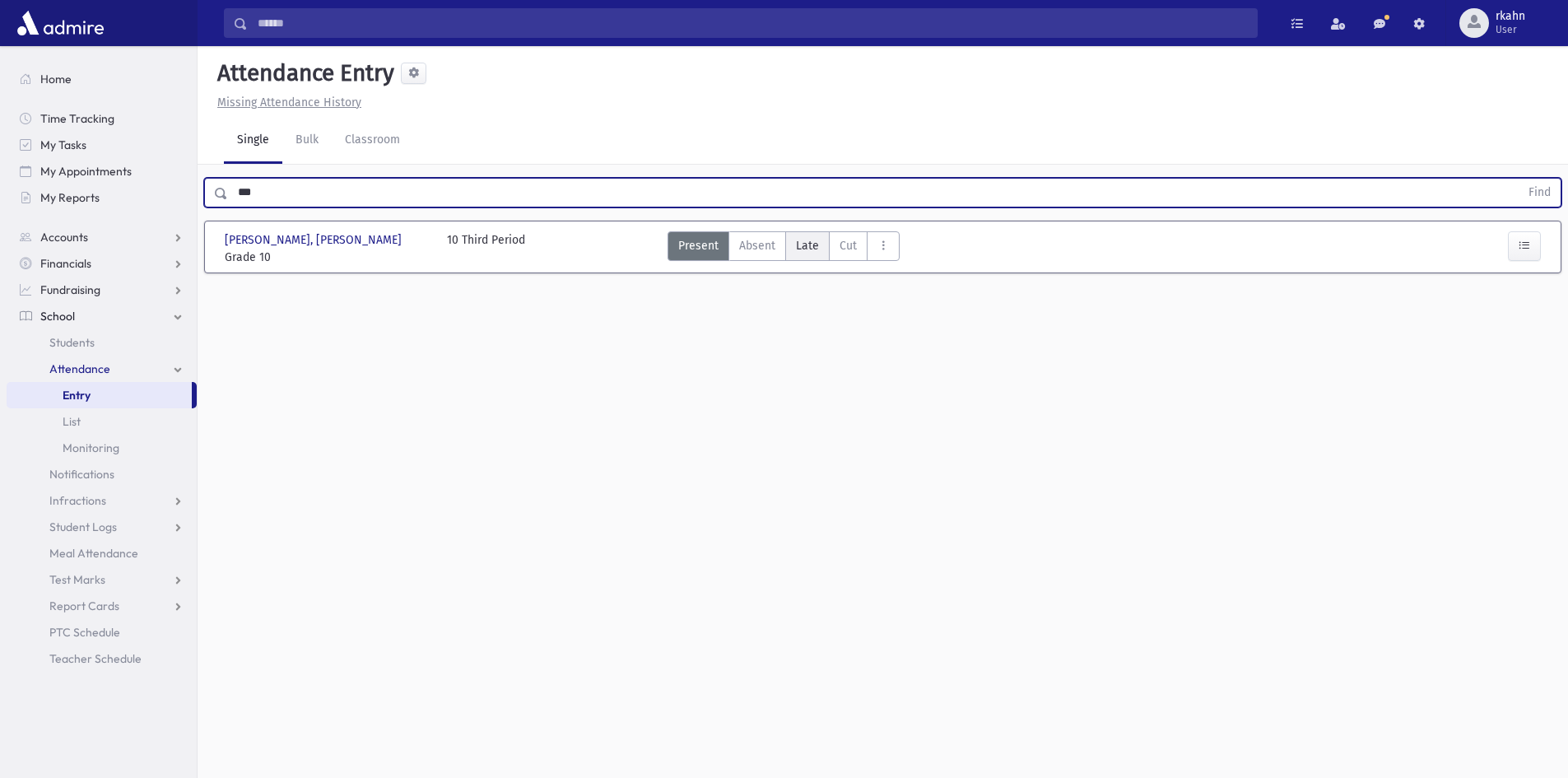
click at [804, 240] on span "Late" at bounding box center [807, 246] width 23 height 18
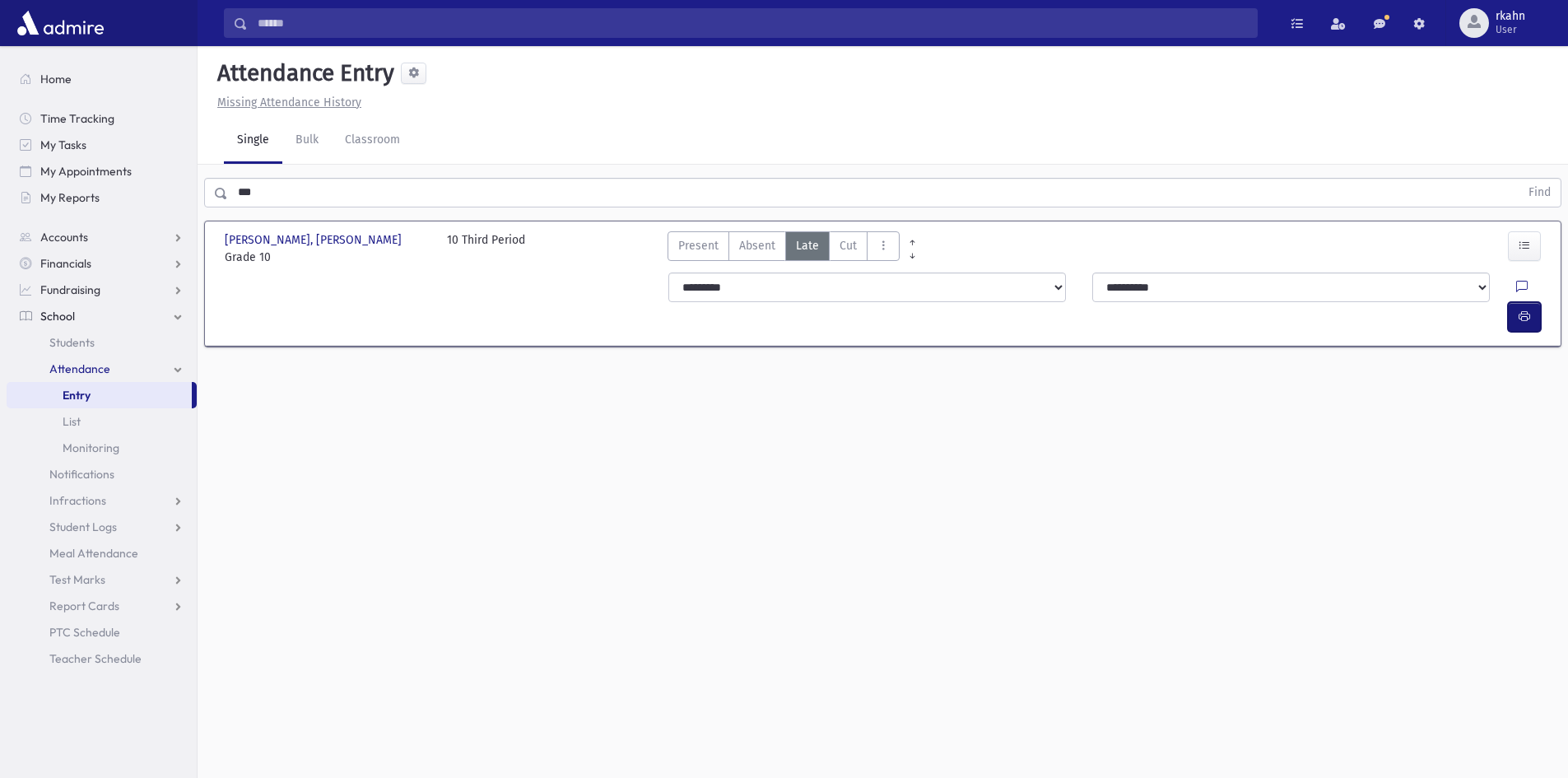
click at [1526, 309] on icon "button" at bounding box center [1524, 316] width 12 height 14
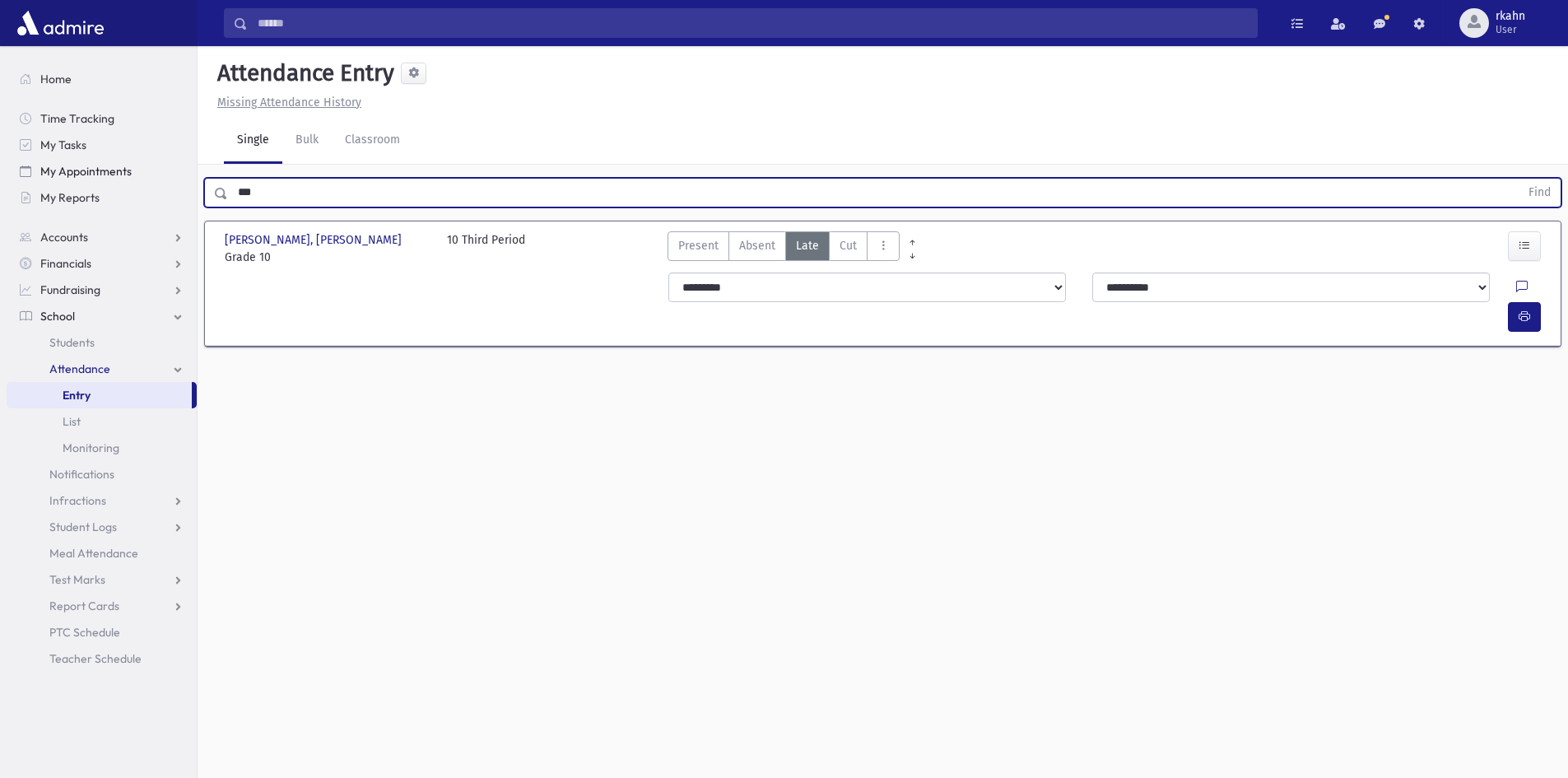
drag, startPoint x: 302, startPoint y: 204, endPoint x: 145, endPoint y: 177, distance: 159.3
click at [145, 177] on div "Search Results All Accounts" at bounding box center [784, 408] width 1568 height 815
click at [1518, 178] on button "Find" at bounding box center [1539, 192] width 42 height 28
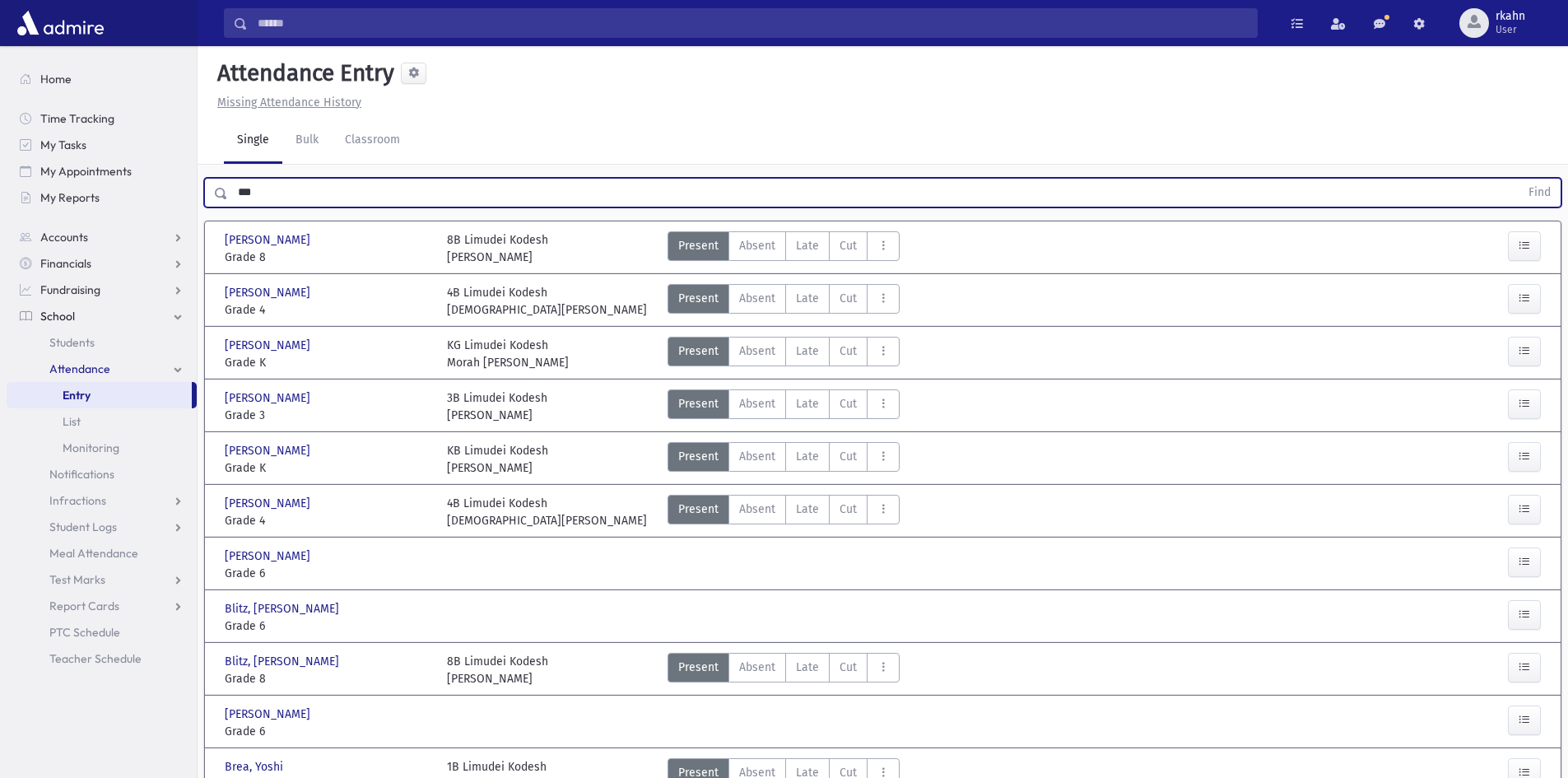
type input "***"
click at [1518, 178] on button "Find" at bounding box center [1539, 192] width 42 height 28
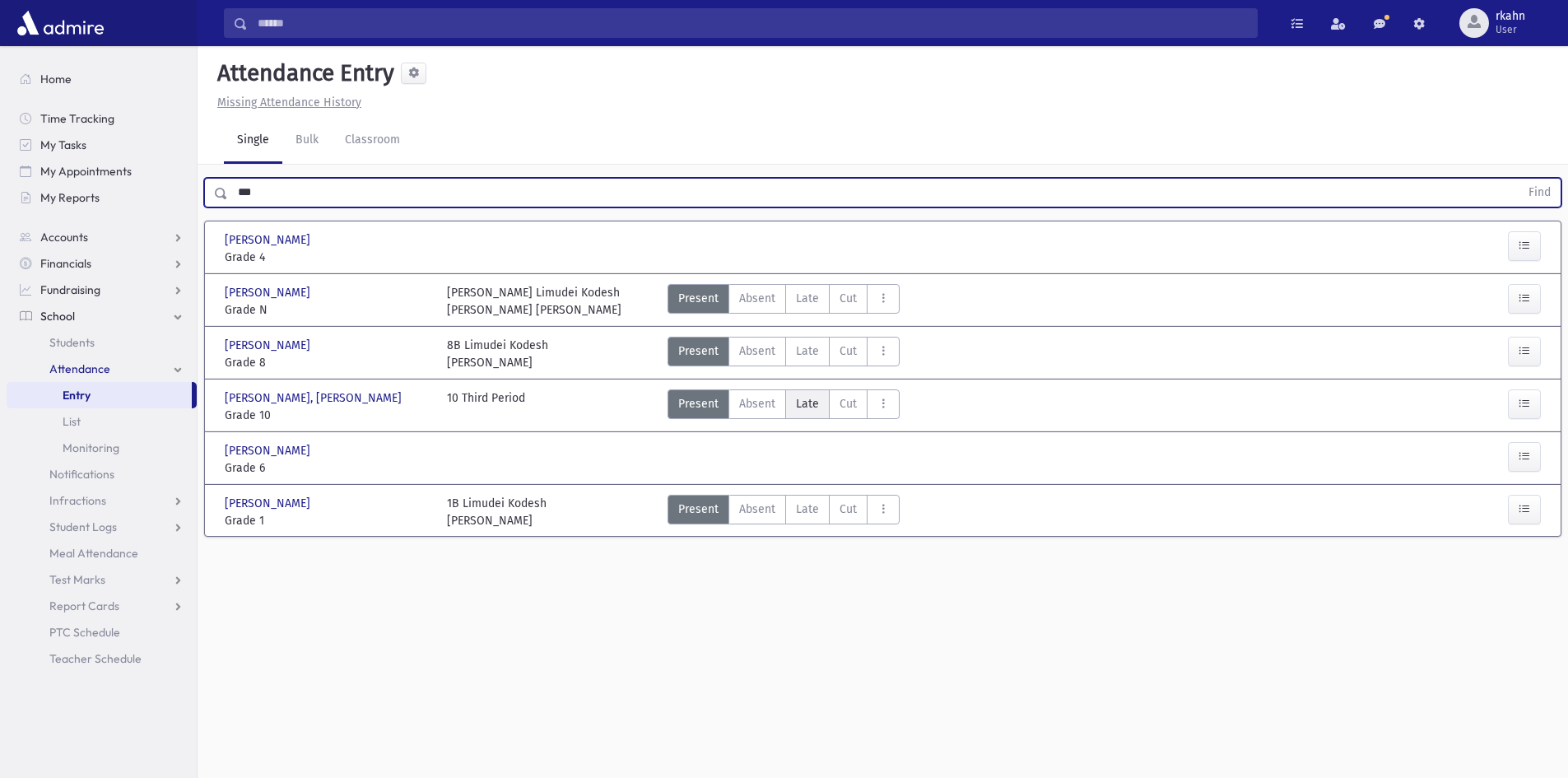
click at [809, 408] on span "Late" at bounding box center [807, 404] width 23 height 18
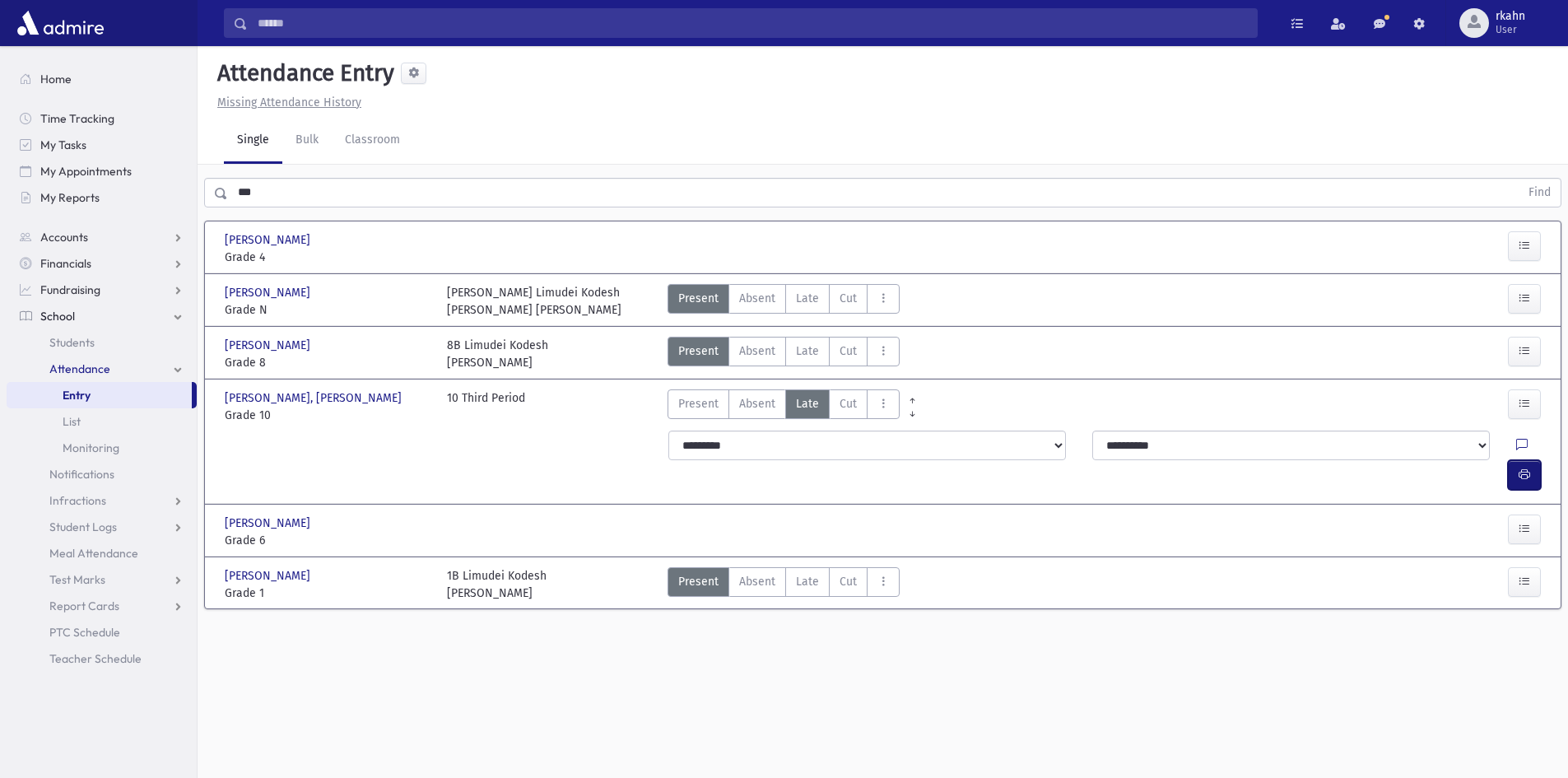
click at [1523, 467] on icon "button" at bounding box center [1524, 474] width 12 height 14
drag, startPoint x: 240, startPoint y: 198, endPoint x: 144, endPoint y: 203, distance: 96.1
click at [147, 203] on div "Search Results All Accounts" at bounding box center [784, 408] width 1568 height 815
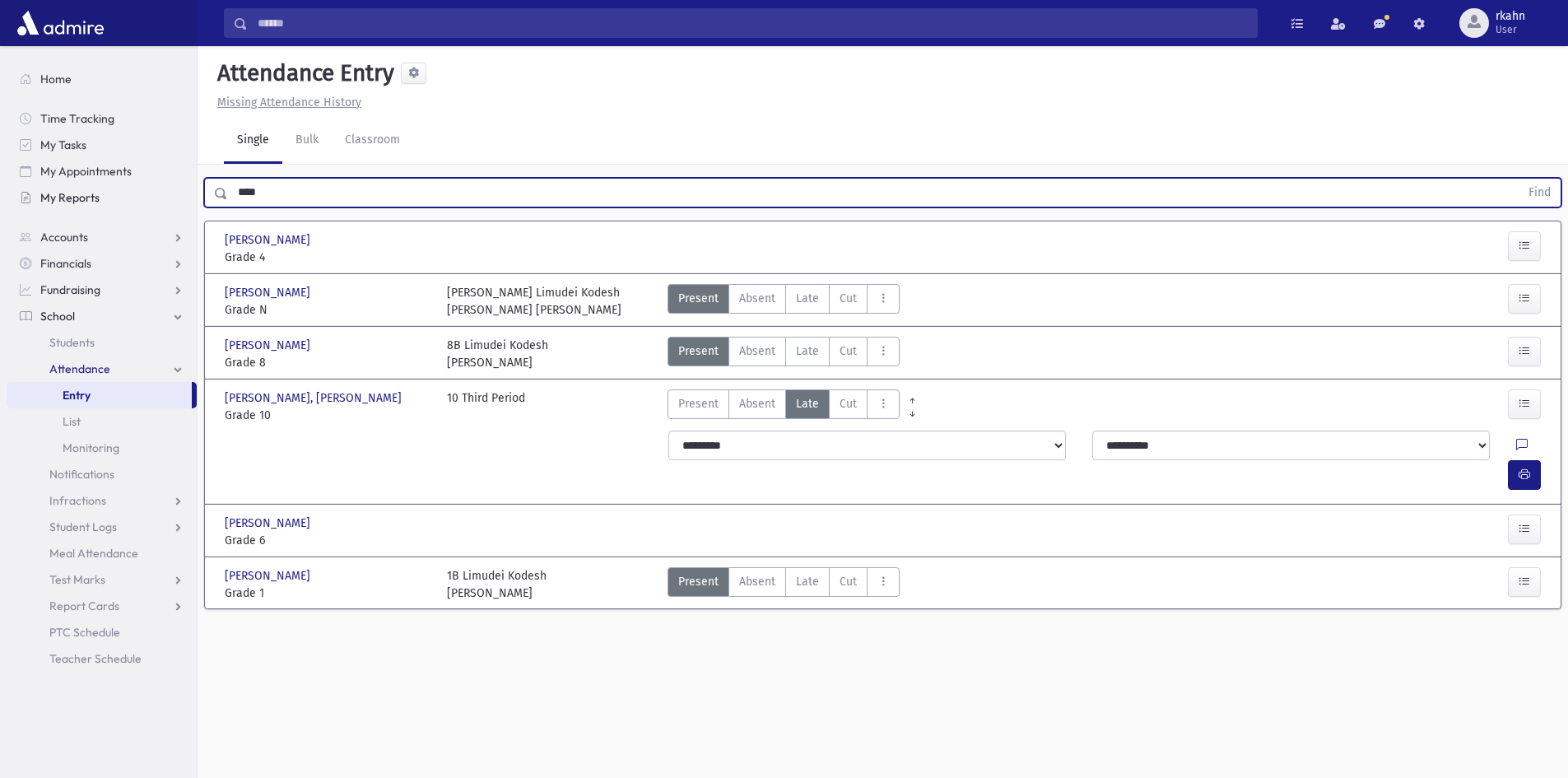
click at [1518, 178] on button "Find" at bounding box center [1539, 192] width 42 height 28
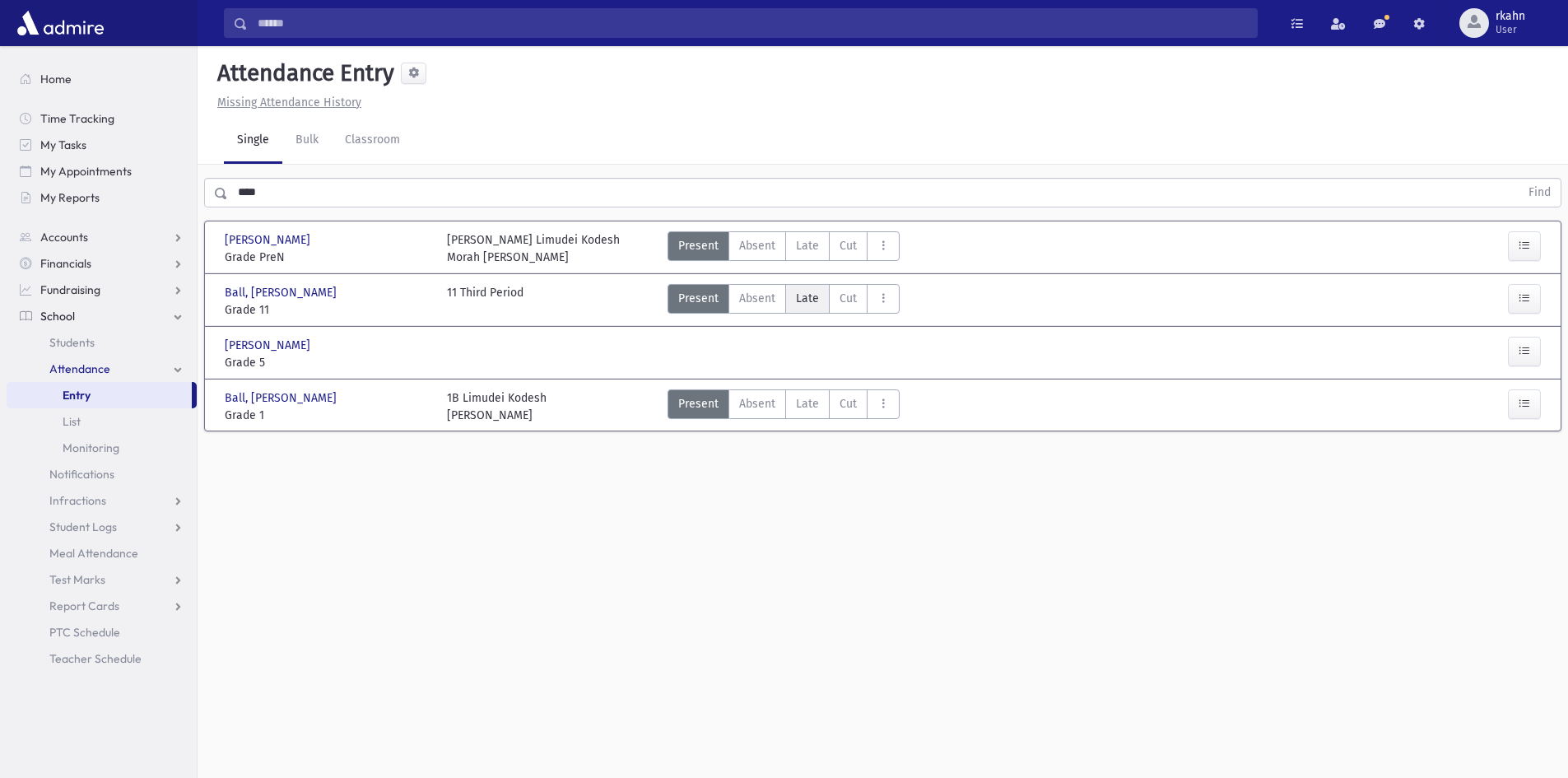
click at [797, 300] on span "Late" at bounding box center [807, 298] width 23 height 18
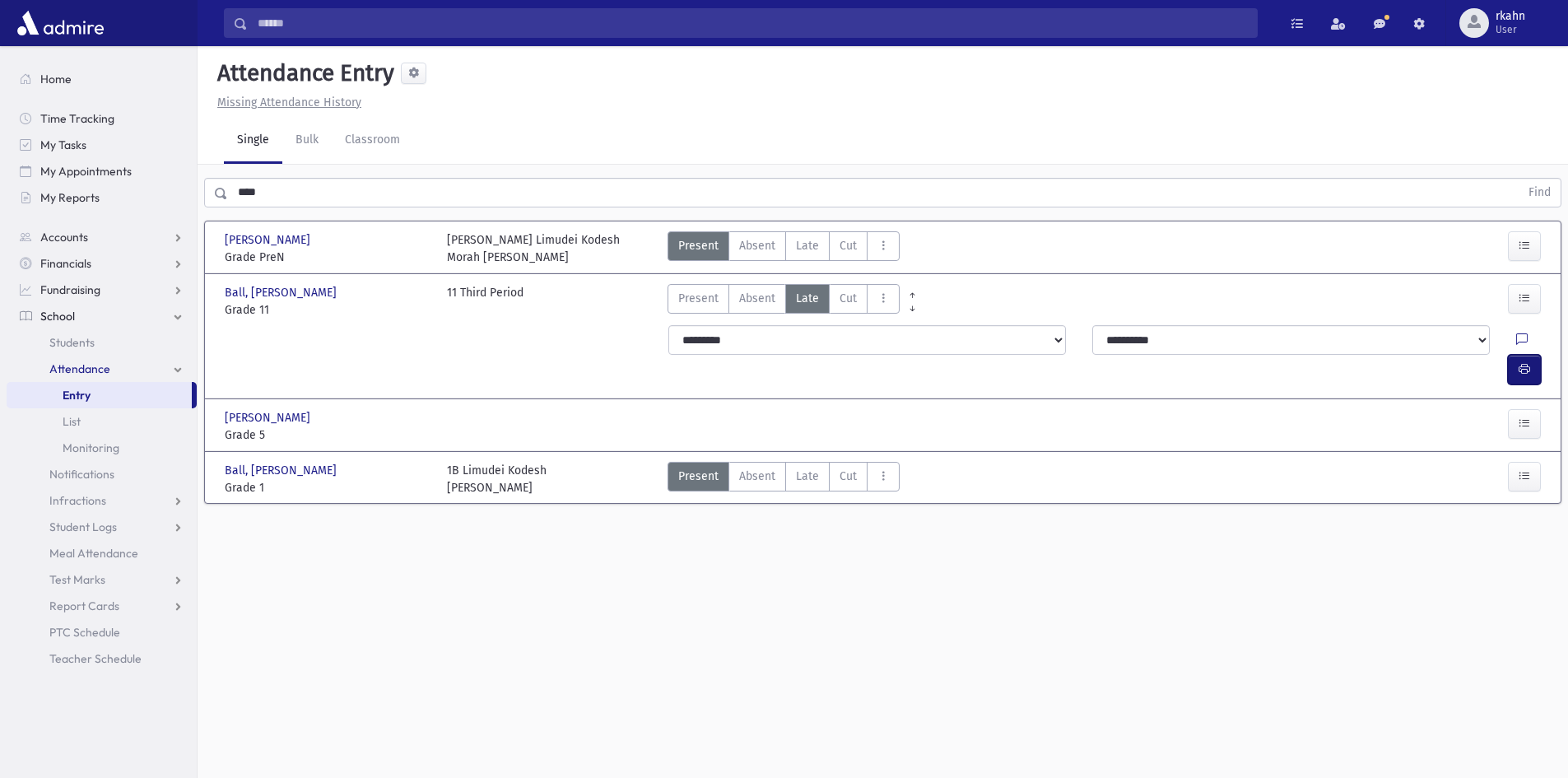
click at [1530, 355] on button "button" at bounding box center [1524, 370] width 33 height 29
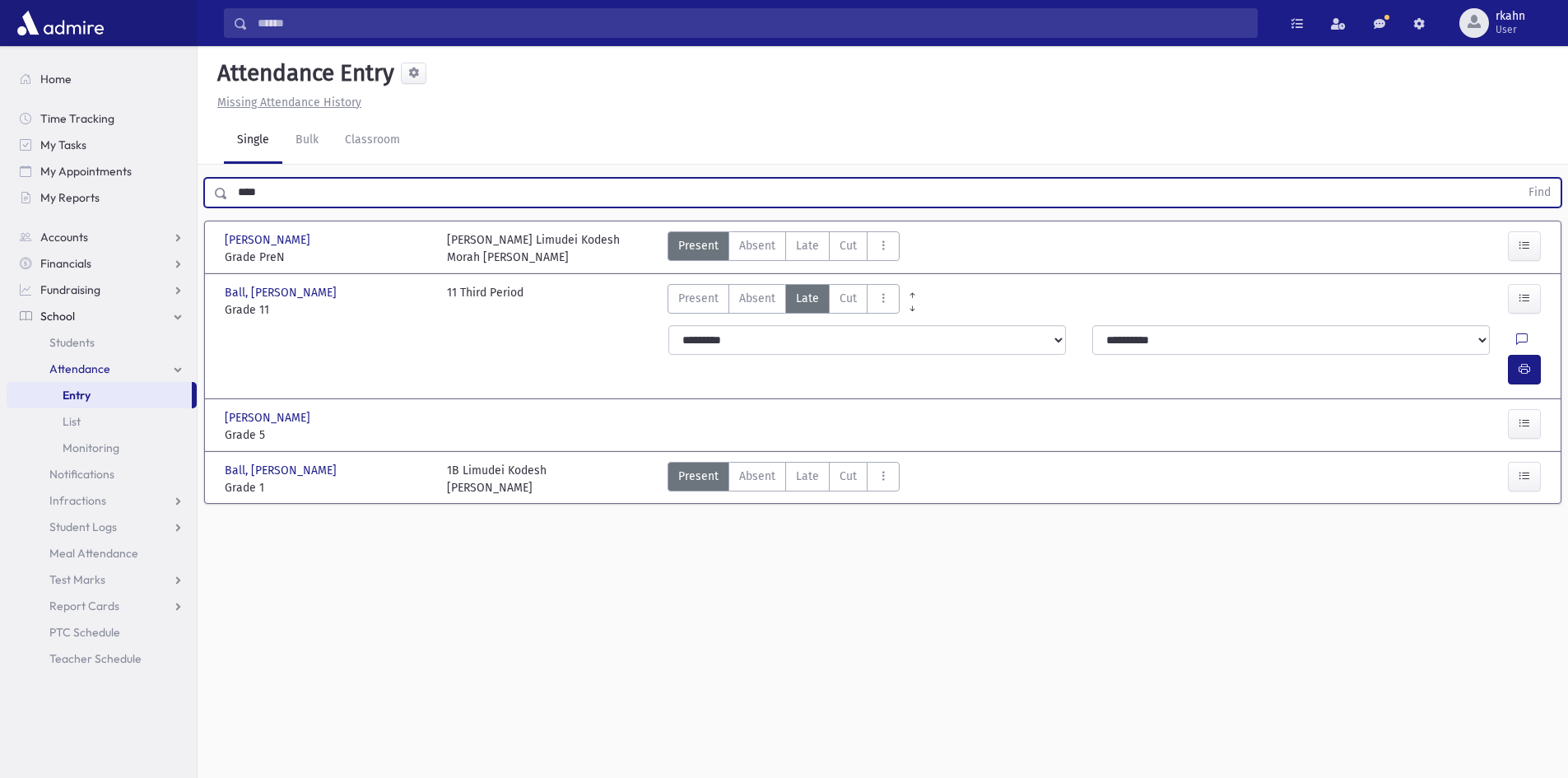
drag, startPoint x: 269, startPoint y: 209, endPoint x: 0, endPoint y: 246, distance: 271.5
click at [0, 246] on div "Search Results All Accounts" at bounding box center [784, 408] width 1568 height 815
type input "****"
click at [1518, 178] on button "Find" at bounding box center [1539, 192] width 42 height 28
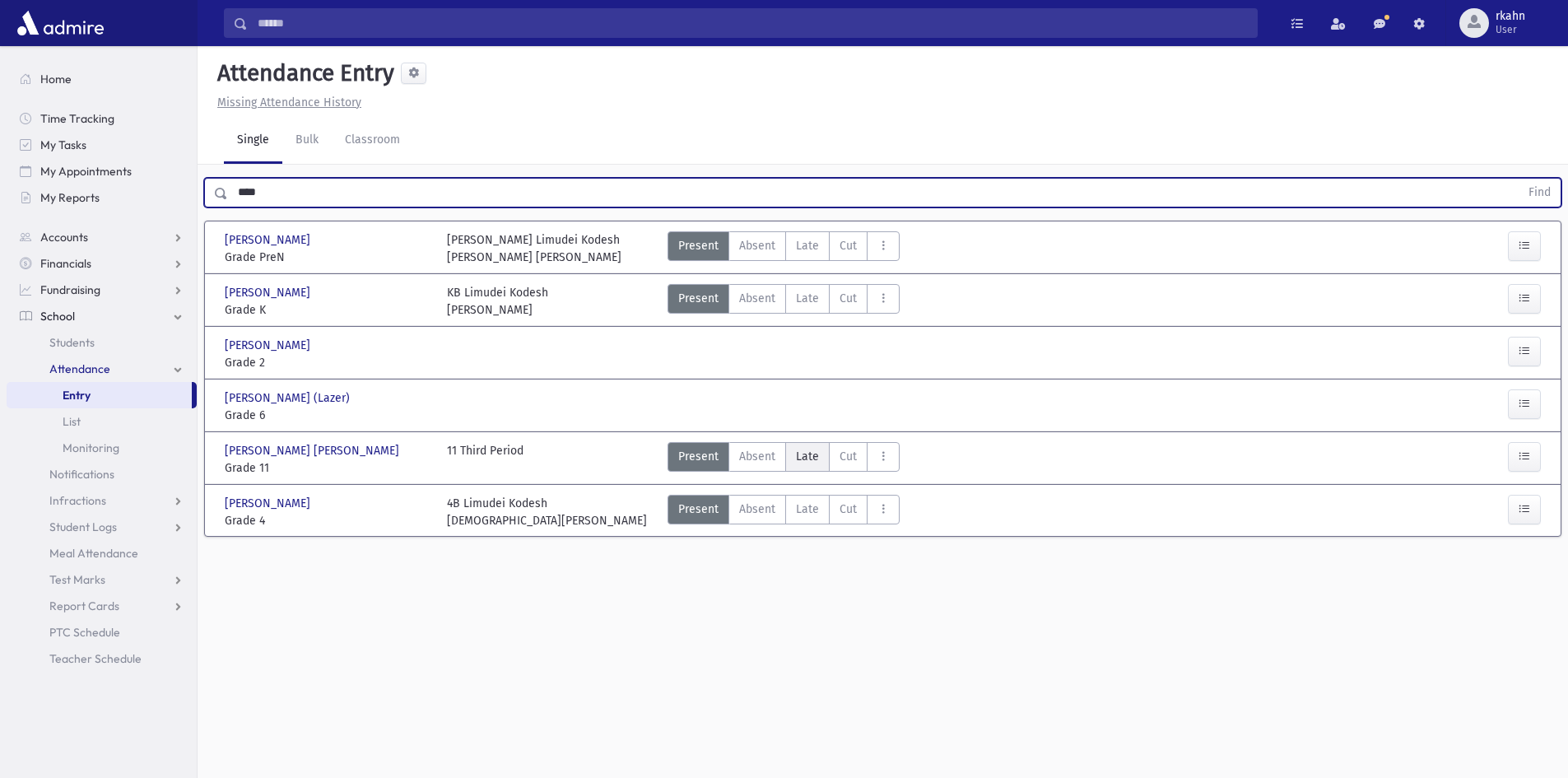
click at [810, 454] on span "Late" at bounding box center [807, 456] width 23 height 18
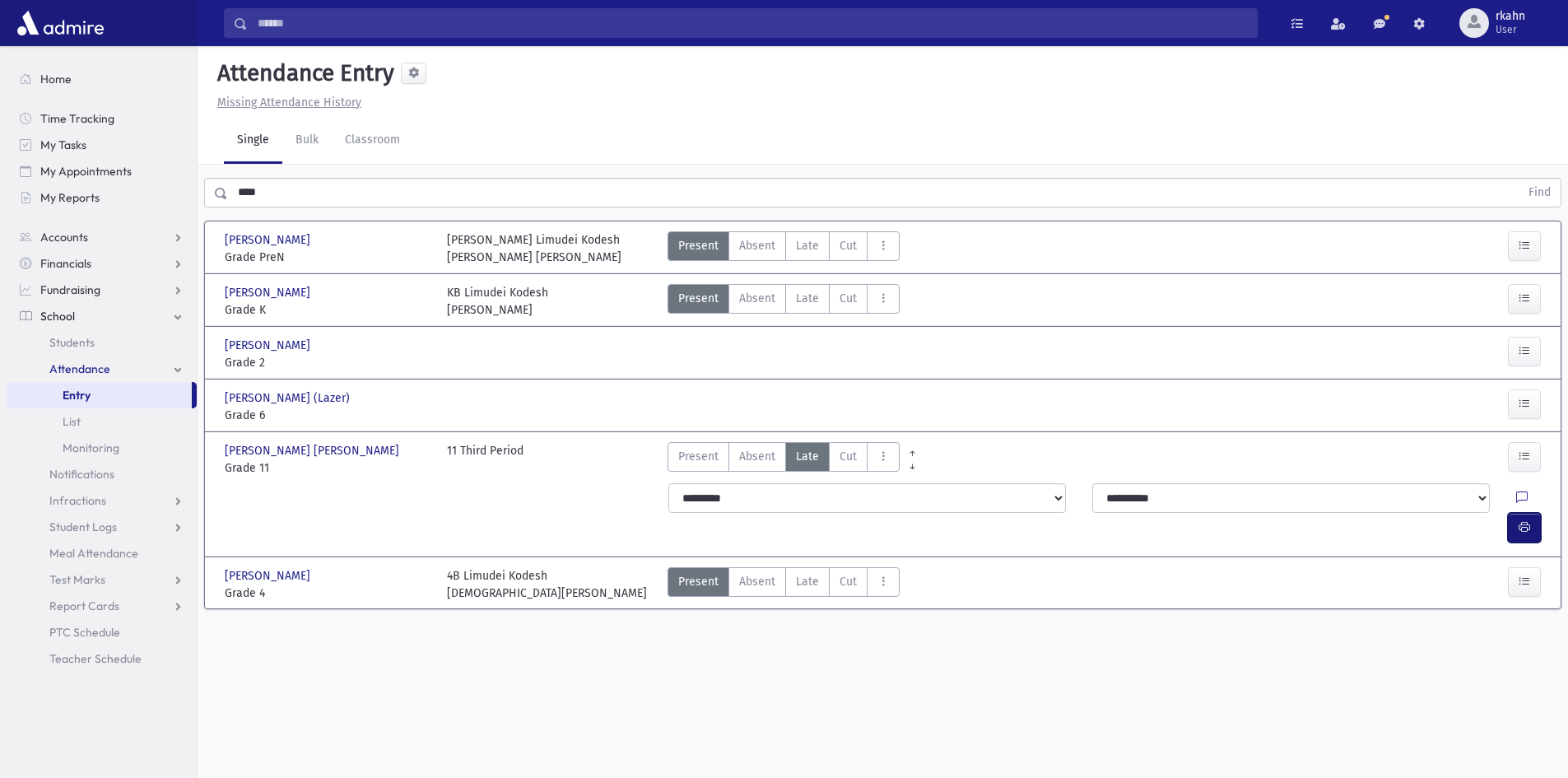
click at [1524, 513] on button "button" at bounding box center [1524, 527] width 33 height 29
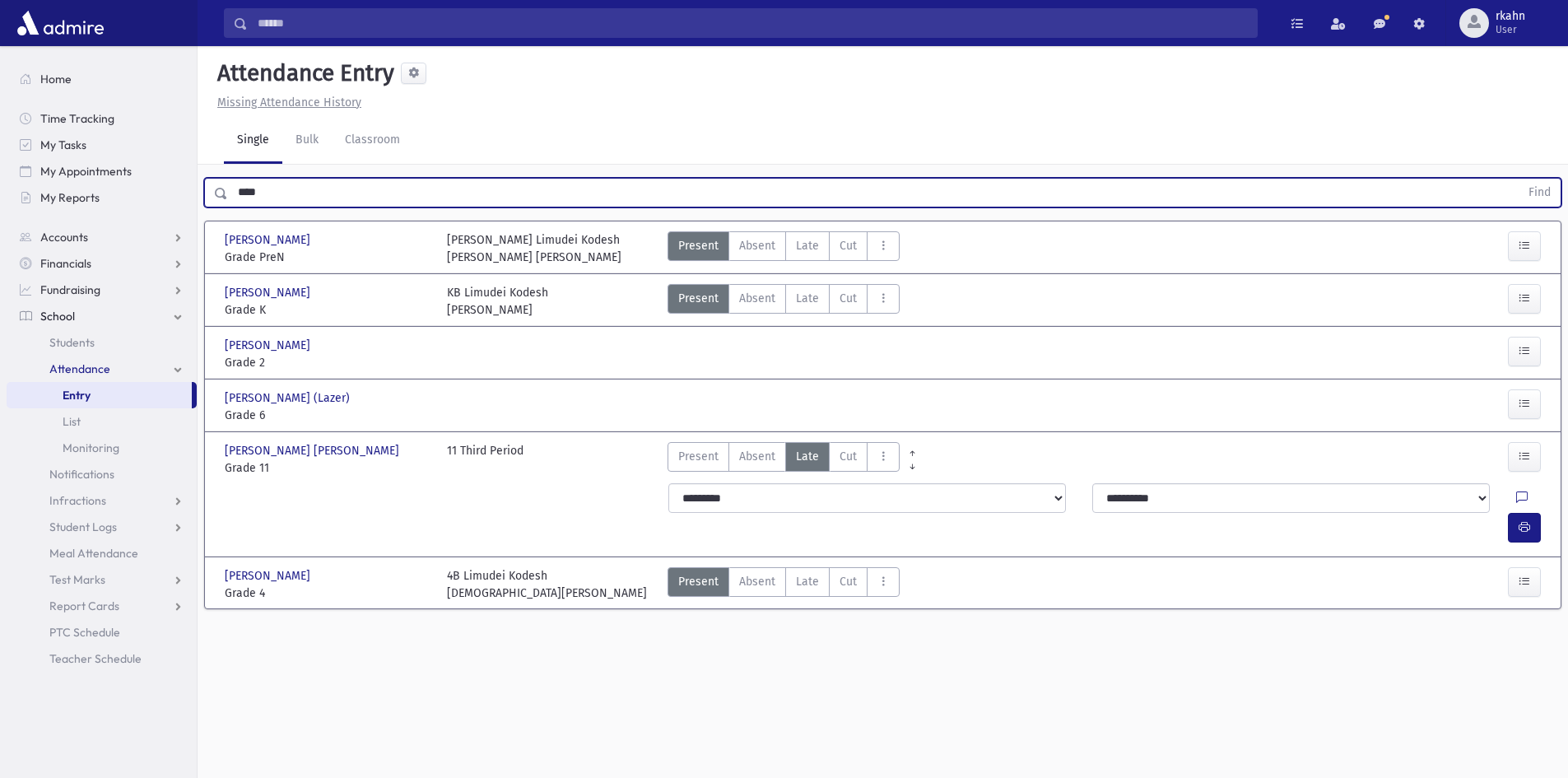
drag, startPoint x: 320, startPoint y: 187, endPoint x: 0, endPoint y: 235, distance: 323.6
click at [0, 230] on div "Search Results All Accounts" at bounding box center [784, 408] width 1568 height 815
type input "***"
click at [1518, 178] on button "Find" at bounding box center [1539, 192] width 42 height 28
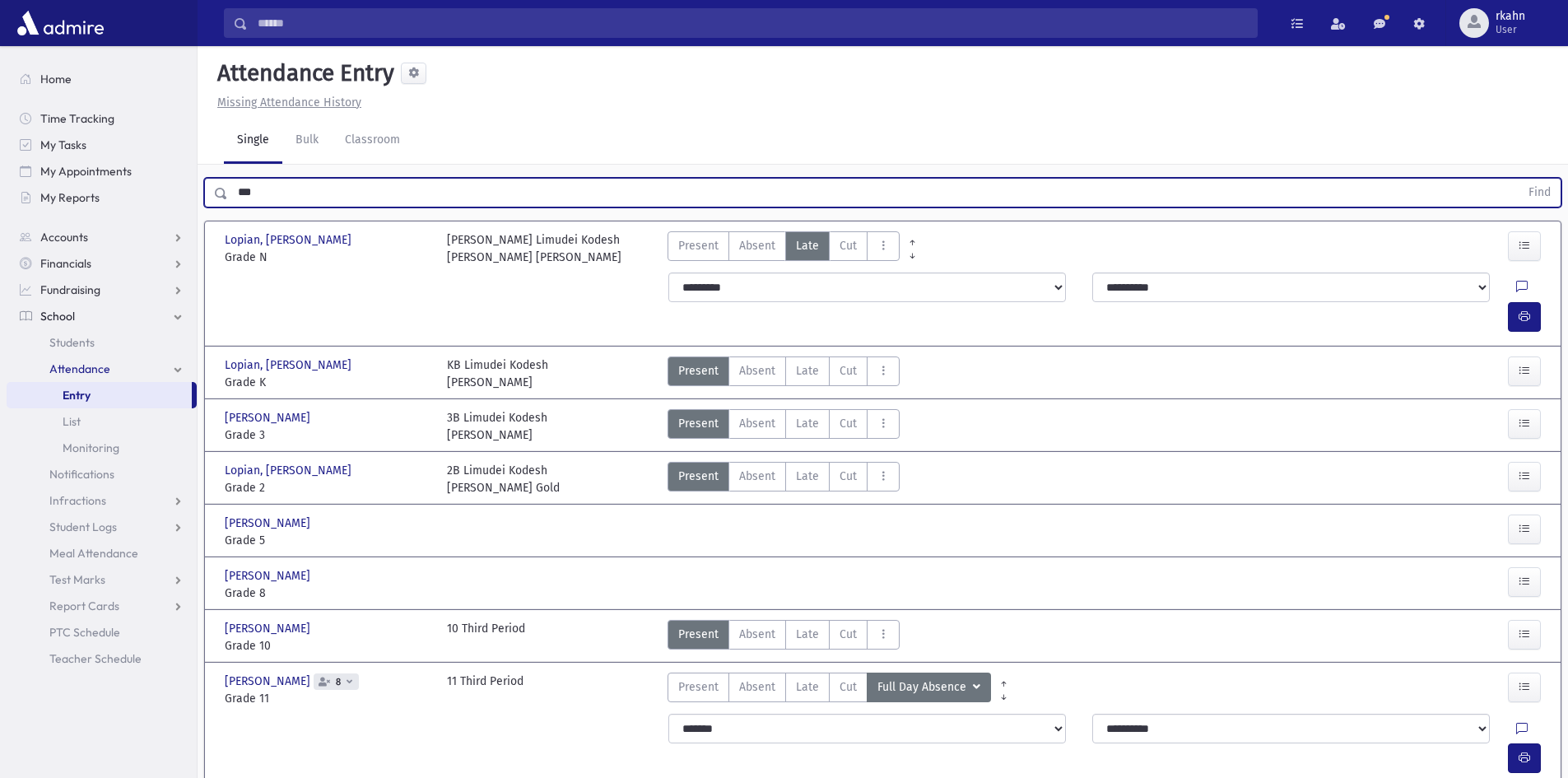
drag, startPoint x: 314, startPoint y: 197, endPoint x: 0, endPoint y: 279, distance: 324.5
click at [0, 279] on div "Search Results All Accounts" at bounding box center [784, 449] width 1568 height 900
click at [1518, 178] on button "Find" at bounding box center [1539, 192] width 42 height 28
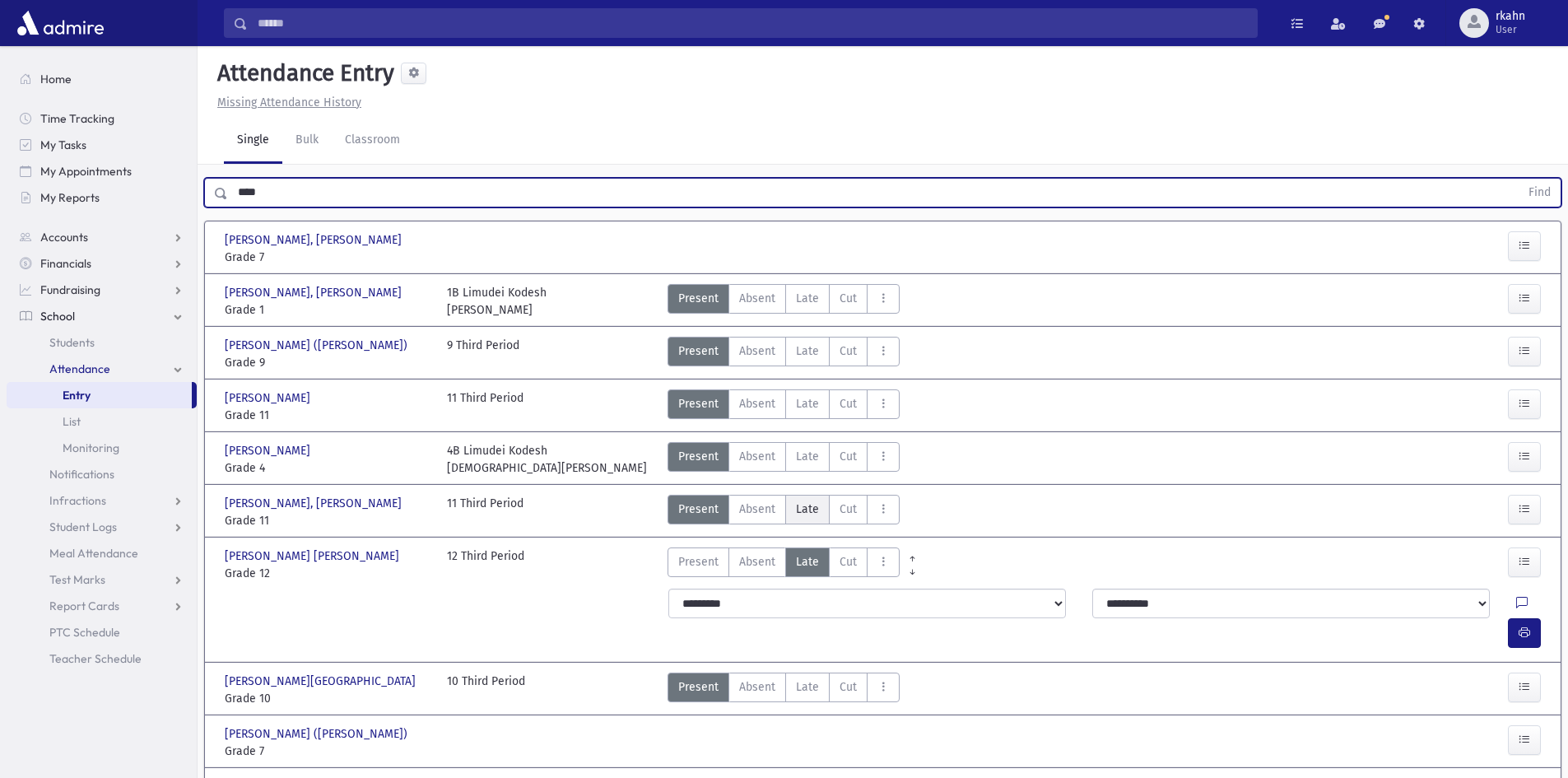
click at [810, 507] on span "Late" at bounding box center [807, 509] width 23 height 18
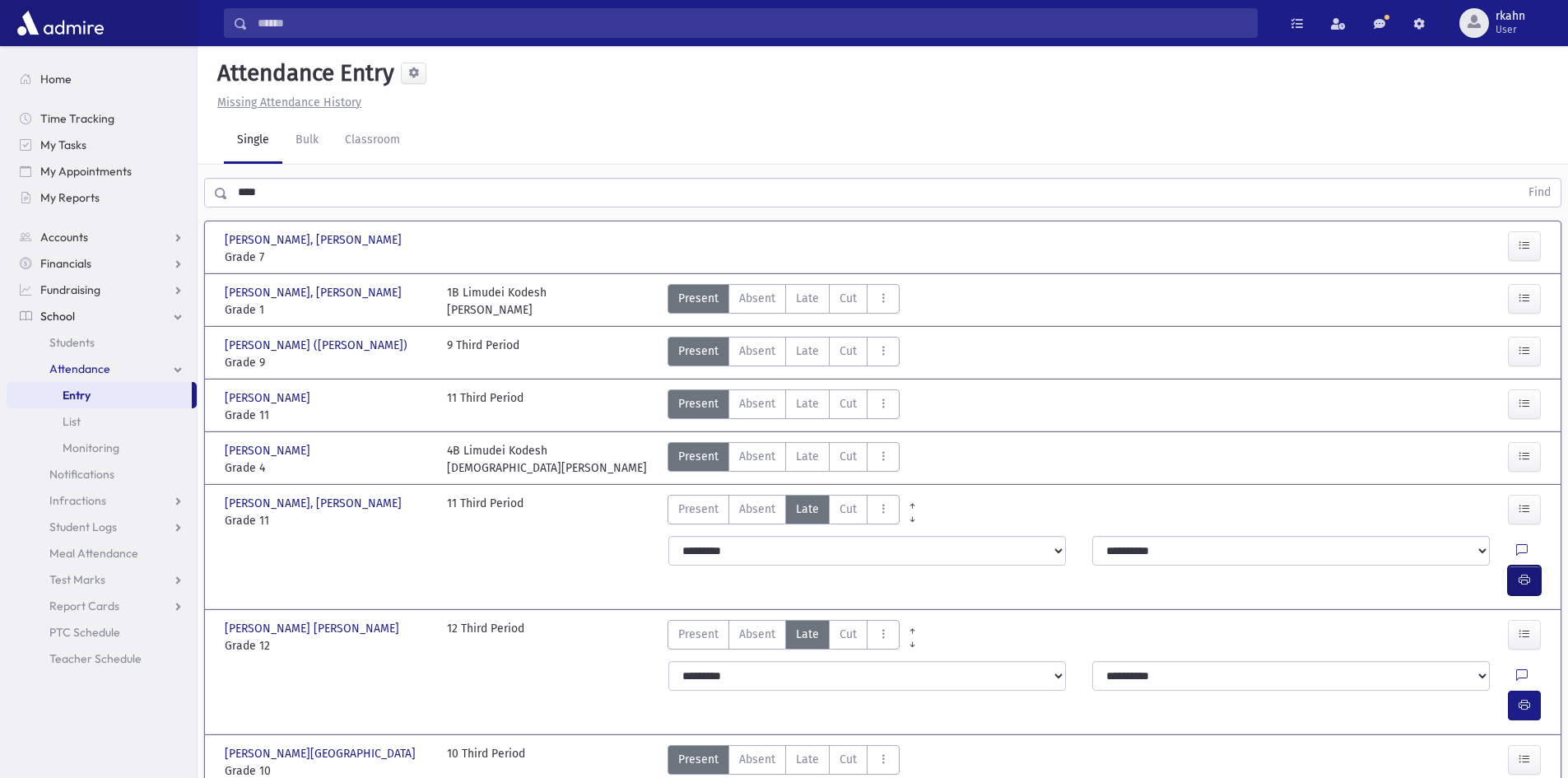
click at [1523, 573] on icon "button" at bounding box center [1524, 580] width 12 height 14
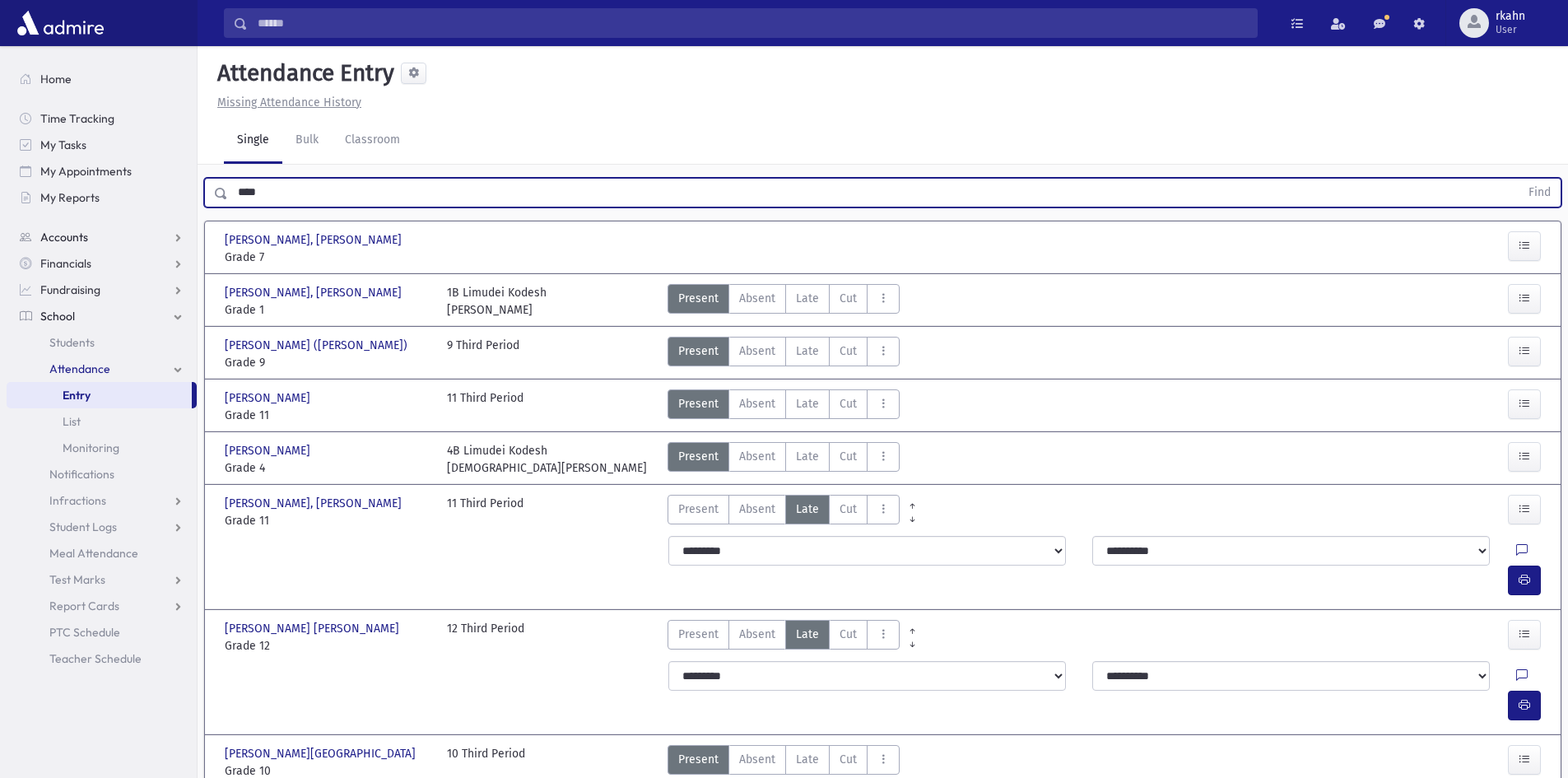
drag, startPoint x: 291, startPoint y: 203, endPoint x: 66, endPoint y: 248, distance: 229.5
click at [71, 247] on div "Search Results All Accounts" at bounding box center [784, 590] width 1568 height 1180
type input "******"
click at [1518, 178] on button "Find" at bounding box center [1539, 192] width 42 height 28
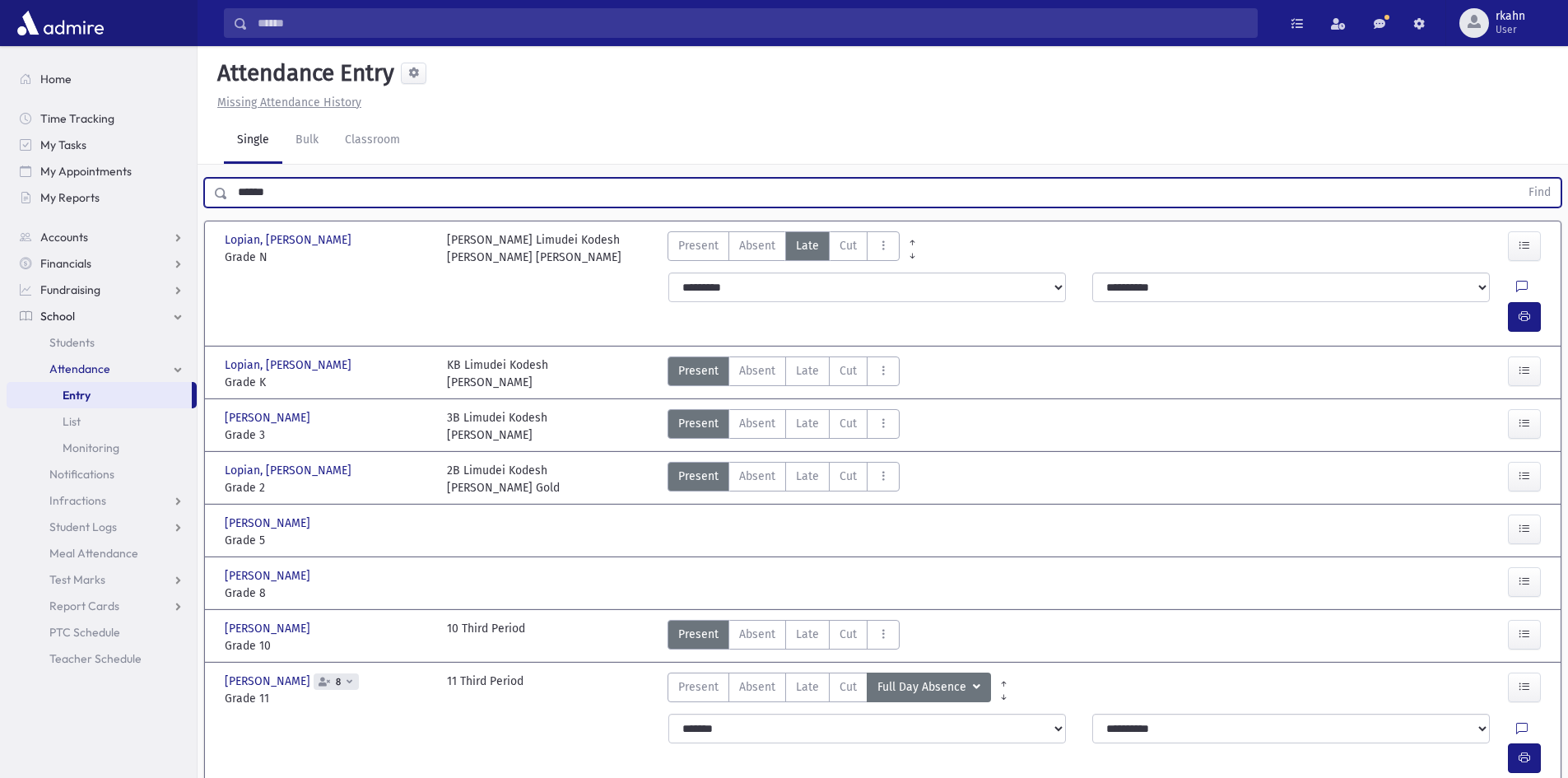
click at [0, 253] on div "Search Results All Accounts" at bounding box center [784, 449] width 1568 height 900
click at [410, 197] on input "text" at bounding box center [874, 192] width 1291 height 29
click at [1518, 178] on button "Find" at bounding box center [1539, 192] width 42 height 28
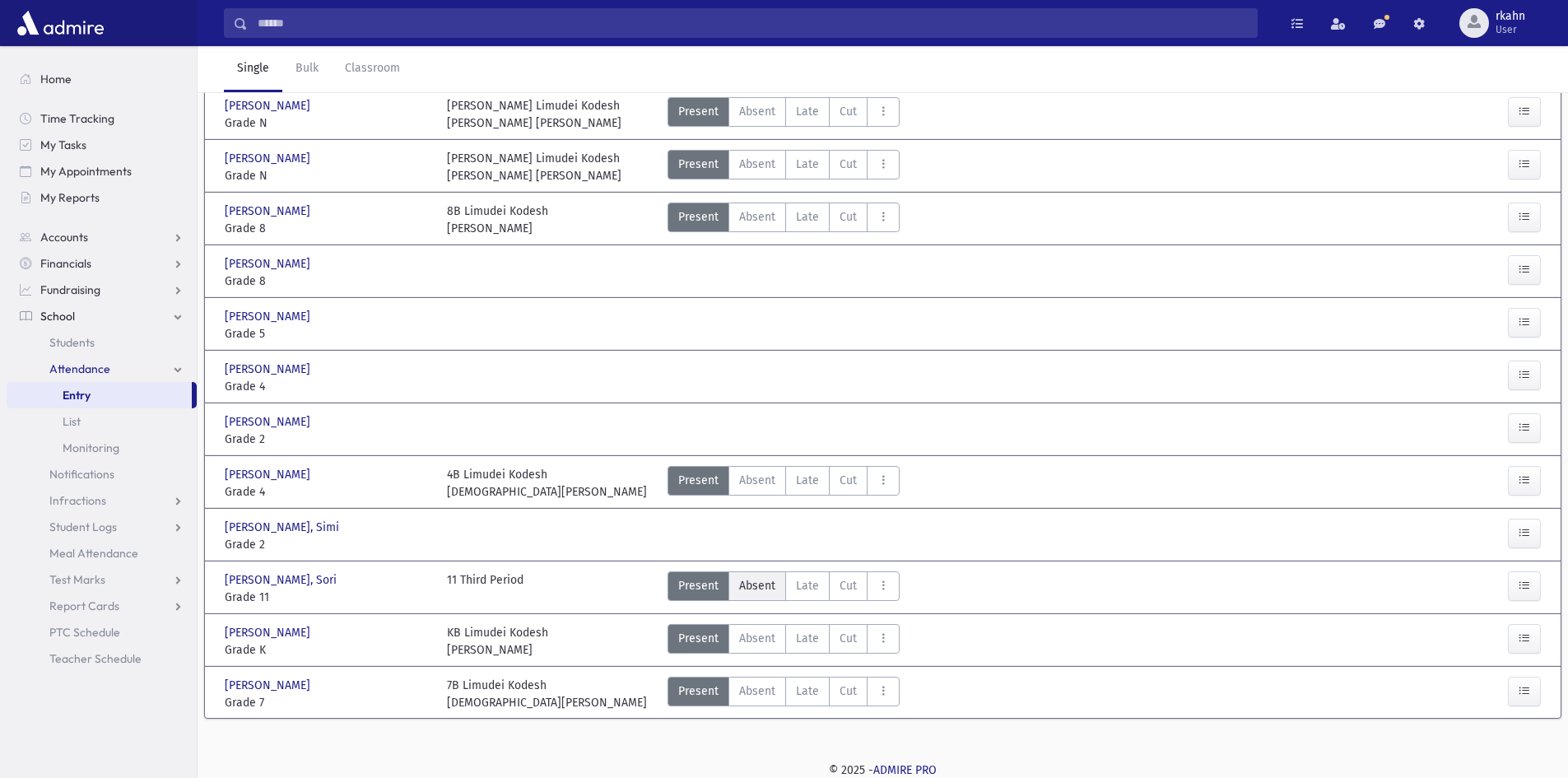
scroll to position [557, 0]
click at [810, 583] on span "Late" at bounding box center [807, 585] width 23 height 18
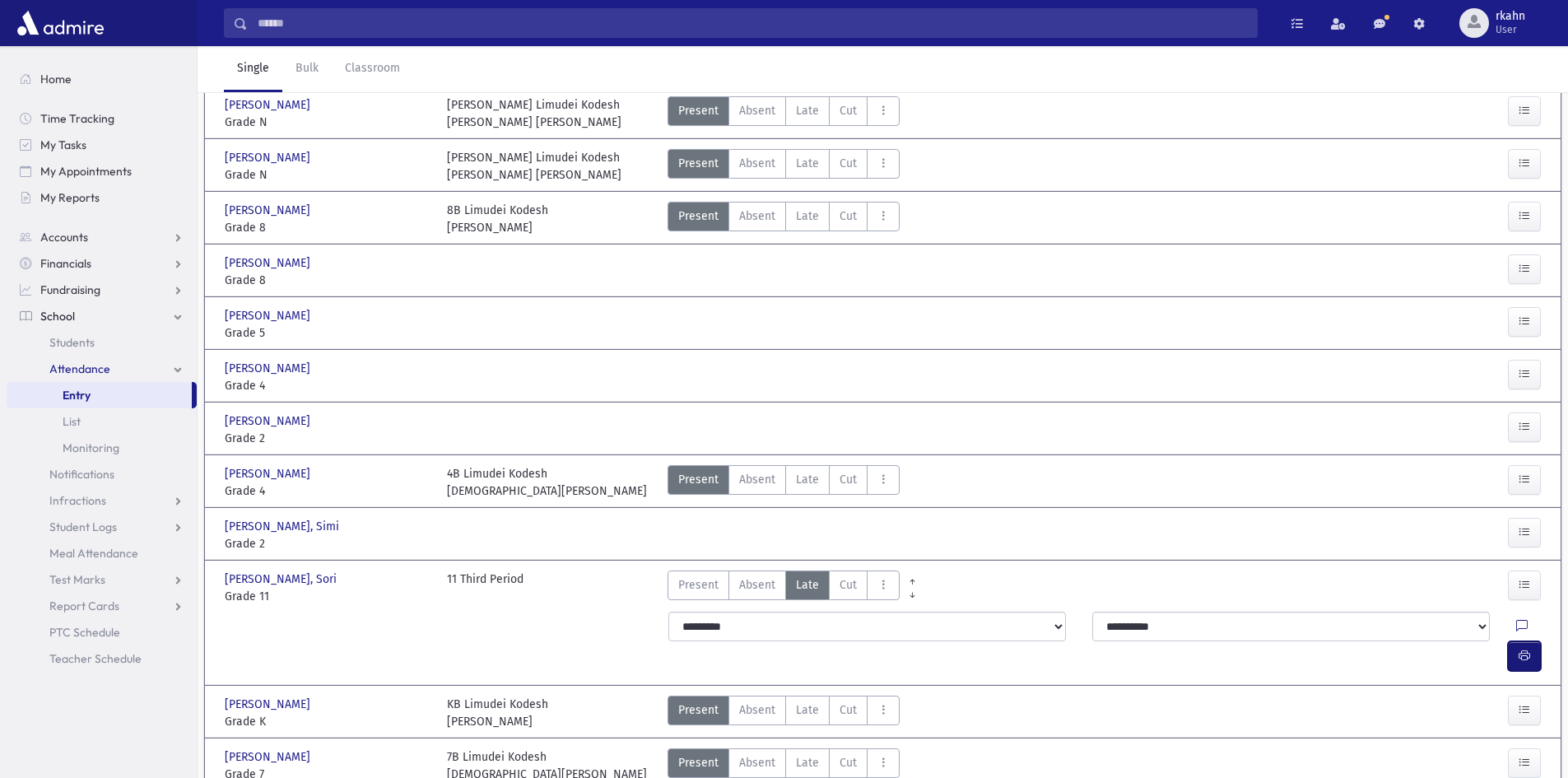
click at [1526, 648] on icon "button" at bounding box center [1524, 655] width 12 height 14
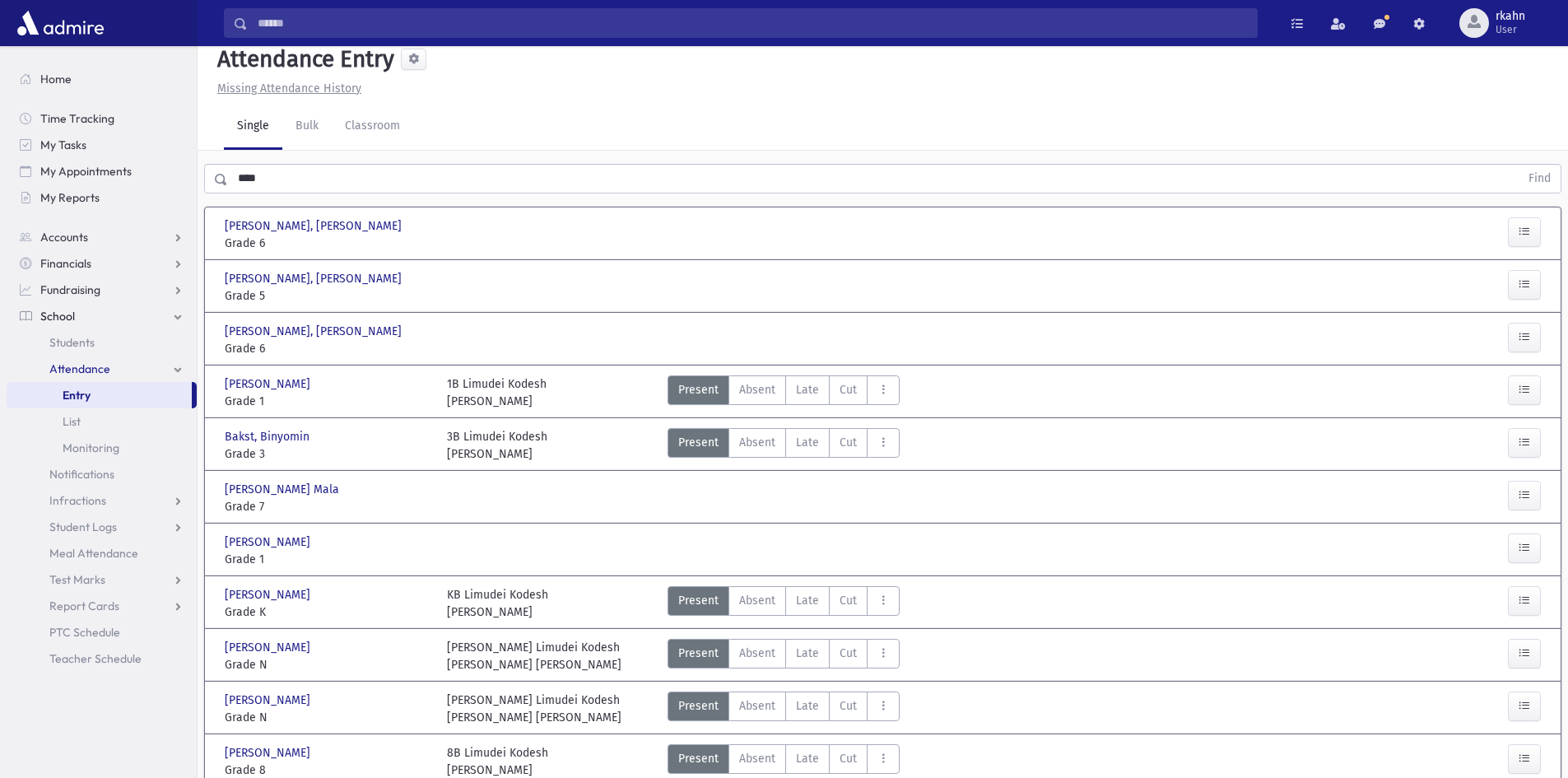
scroll to position [0, 0]
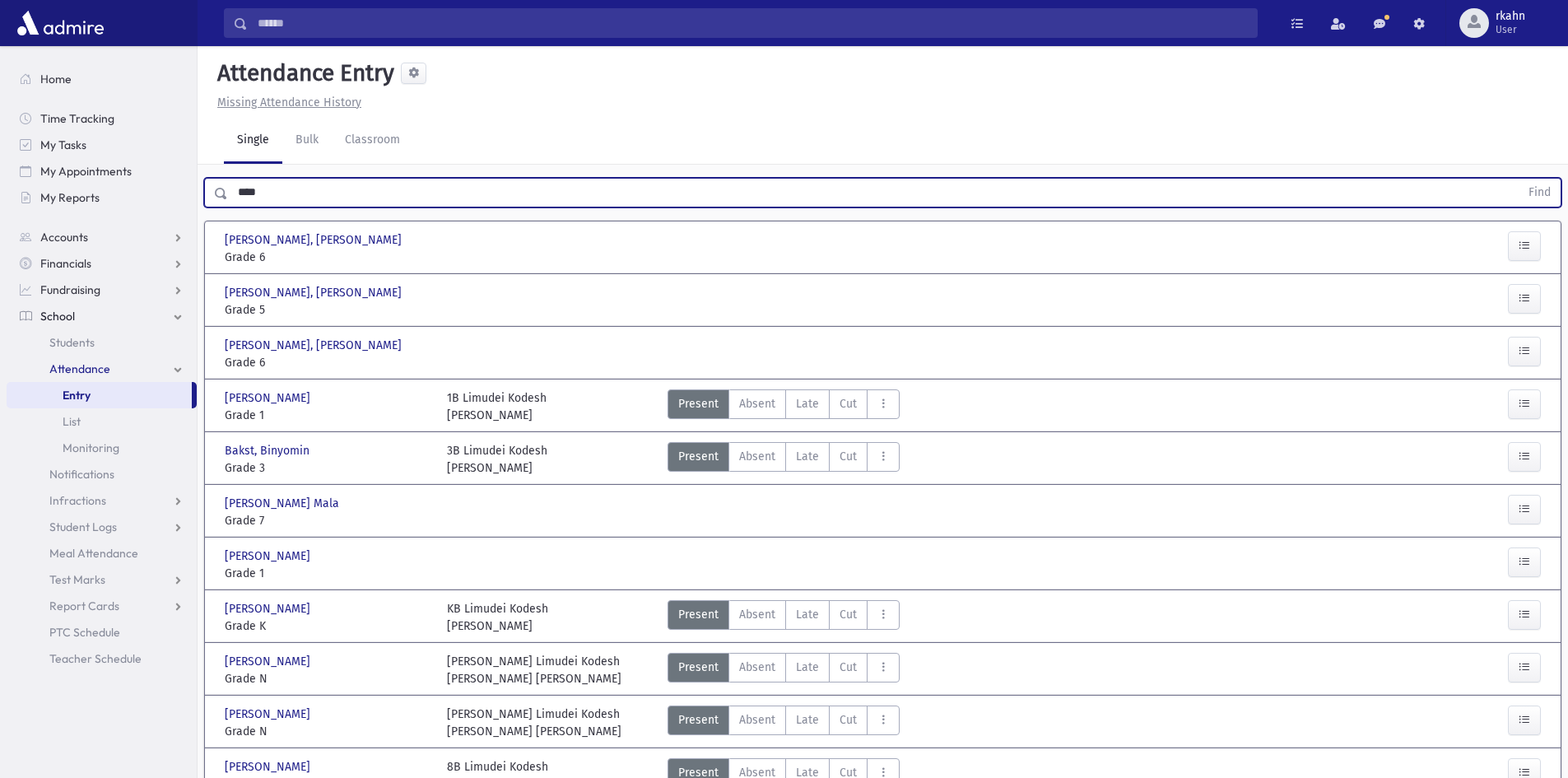
click at [0, 175] on div "Search Results All Accounts" at bounding box center [784, 703] width 1568 height 1407
type input "***"
click at [1518, 178] on button "Find" at bounding box center [1539, 192] width 42 height 28
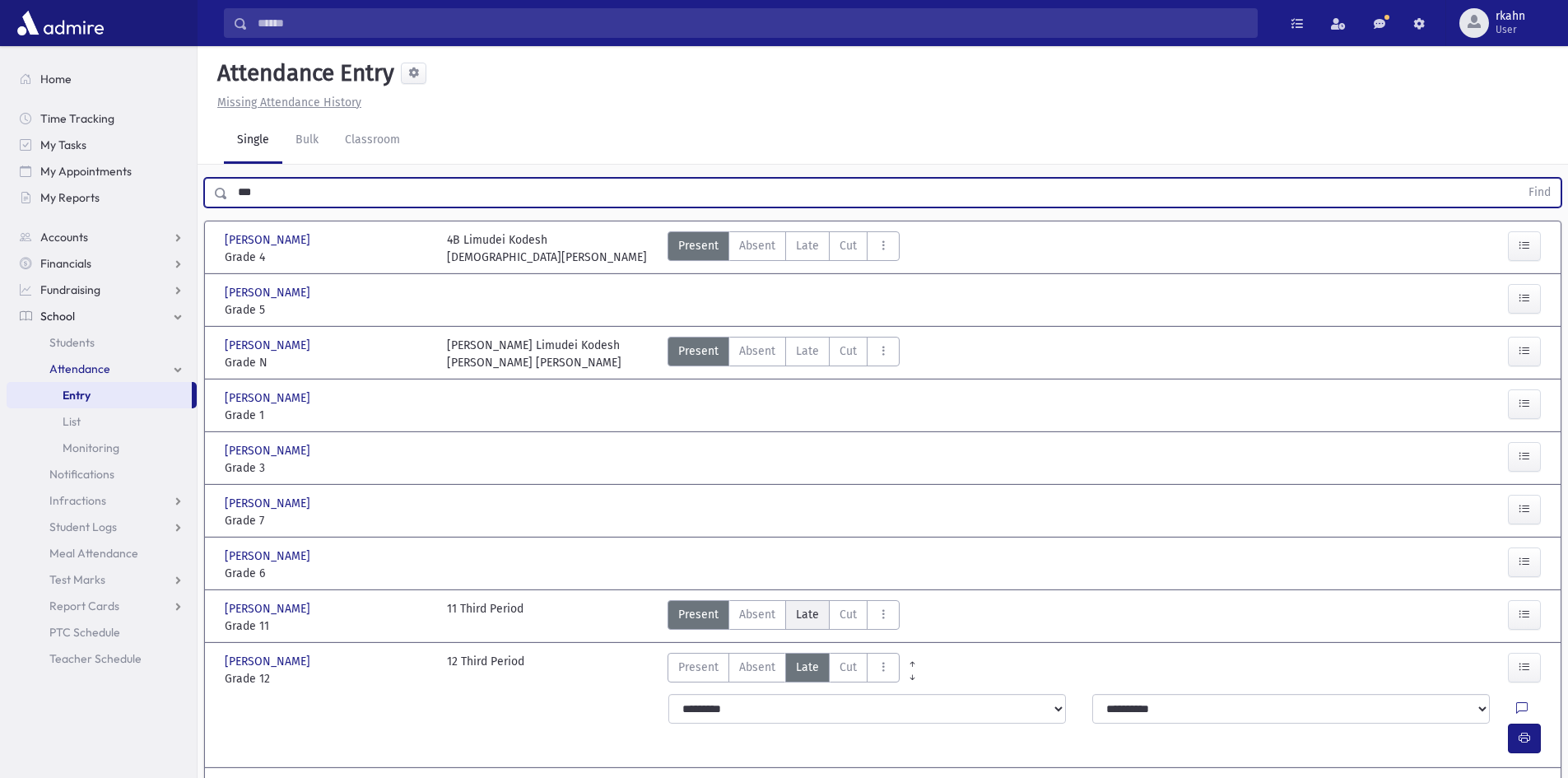
click at [810, 615] on span "Late" at bounding box center [807, 614] width 23 height 18
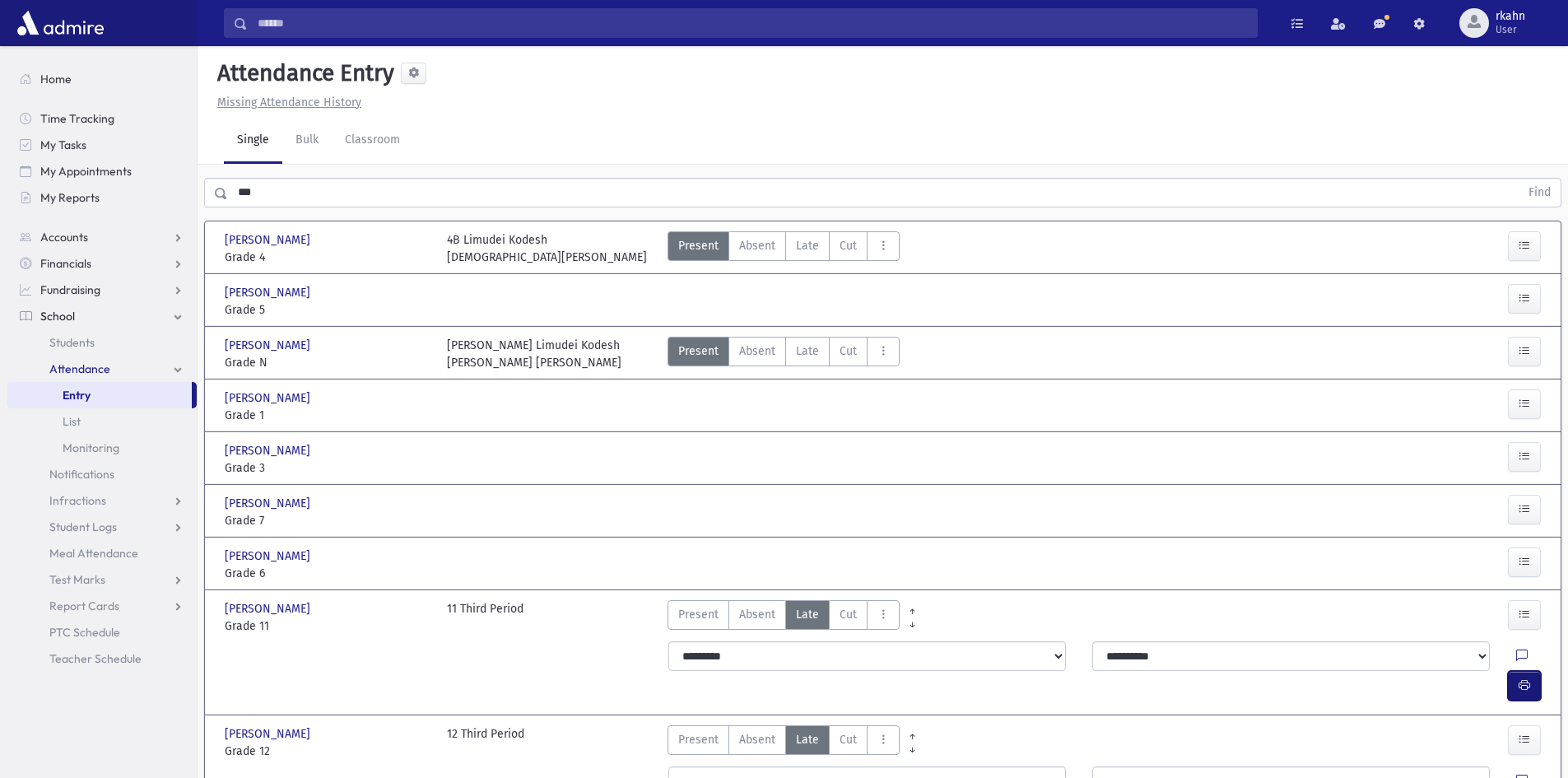
click at [1512, 671] on button "button" at bounding box center [1524, 685] width 33 height 29
